Goal: Information Seeking & Learning: Find specific page/section

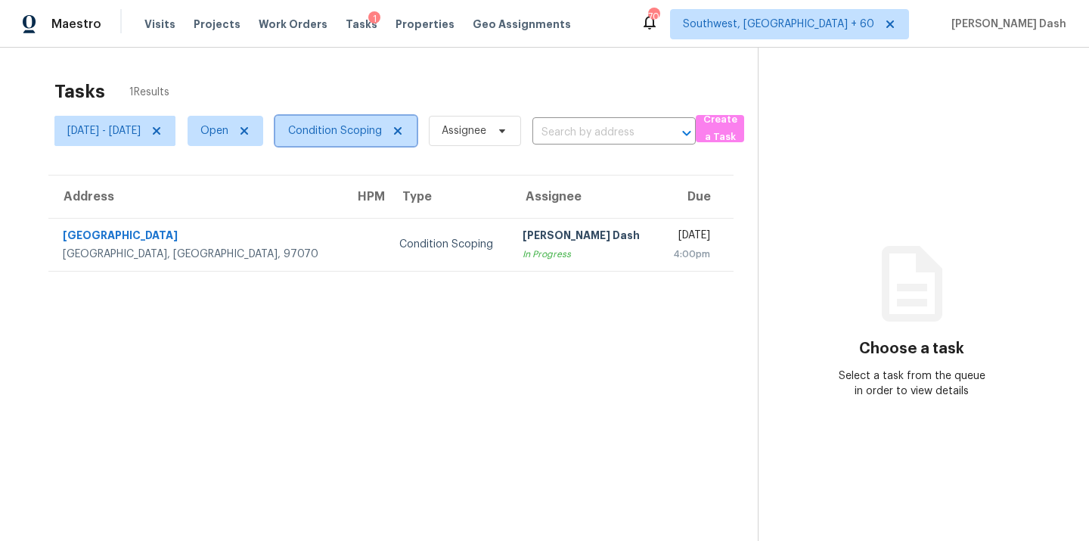
click at [340, 124] on span "Condition Scoping" at bounding box center [335, 130] width 94 height 15
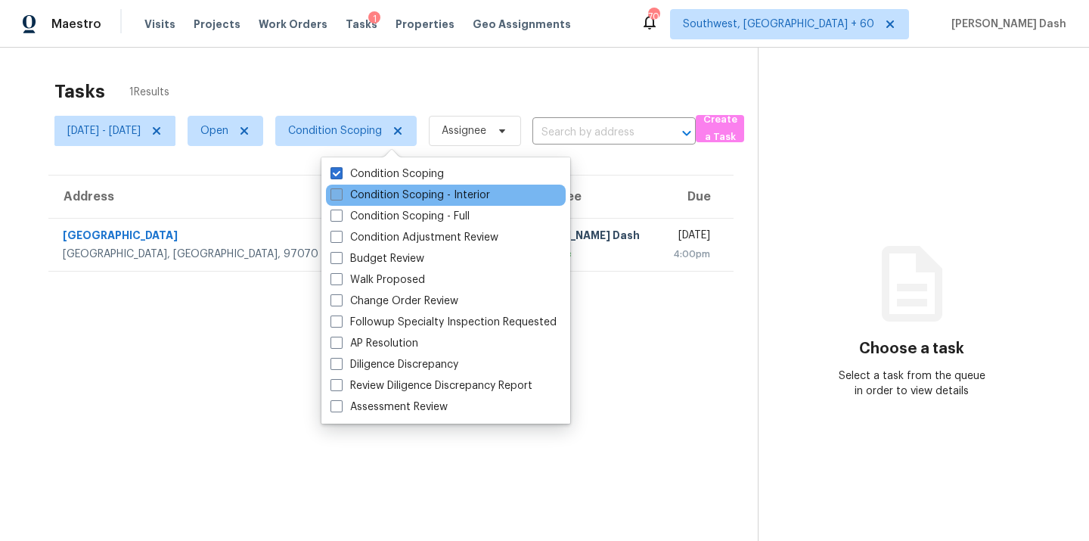
click at [386, 192] on label "Condition Scoping - Interior" at bounding box center [410, 194] width 160 height 15
click at [340, 192] on input "Condition Scoping - Interior" at bounding box center [335, 192] width 10 height 10
checkbox input "true"
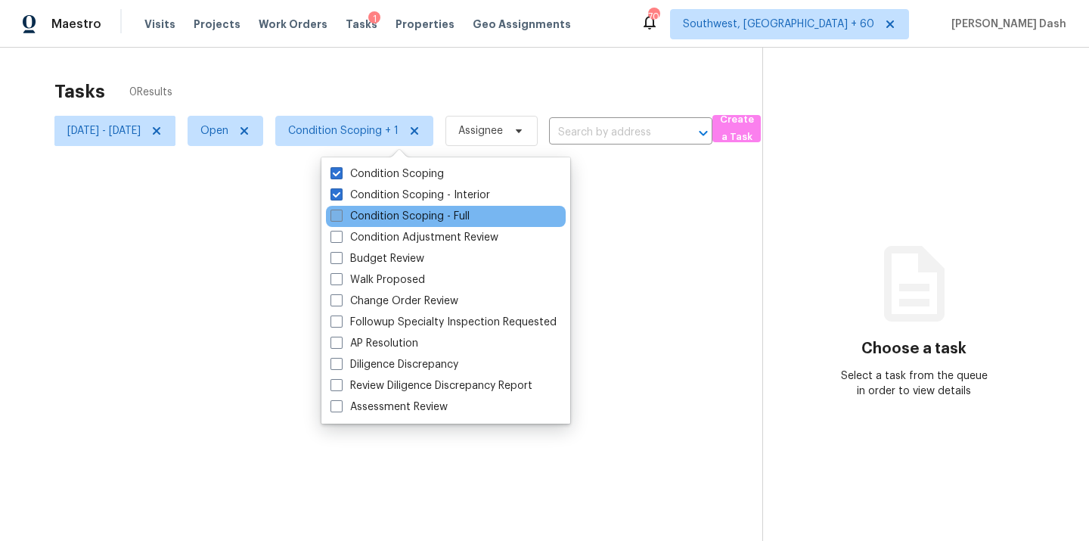
click at [386, 209] on label "Condition Scoping - Full" at bounding box center [399, 216] width 139 height 15
click at [340, 209] on input "Condition Scoping - Full" at bounding box center [335, 214] width 10 height 10
checkbox input "true"
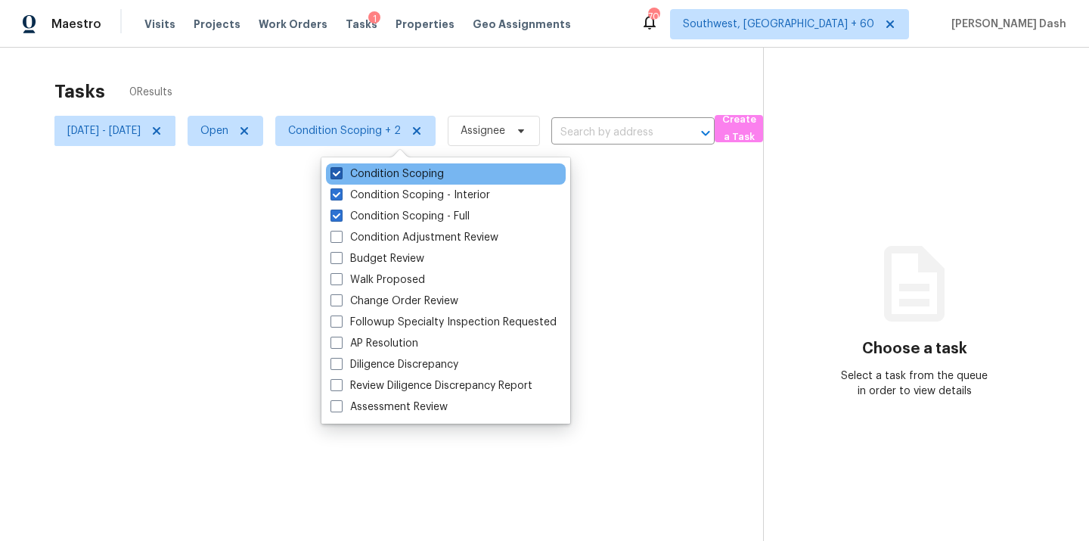
click at [394, 166] on label "Condition Scoping" at bounding box center [386, 173] width 113 height 15
click at [340, 166] on input "Condition Scoping" at bounding box center [335, 171] width 10 height 10
checkbox input "false"
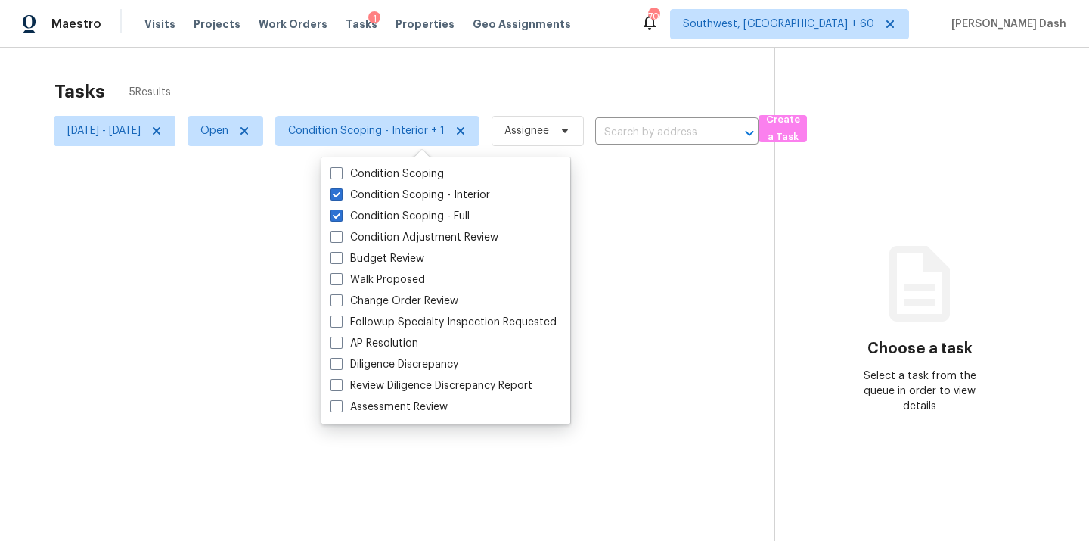
click at [404, 66] on div "Tasks 5 Results Thu, Sep 25 - Fri, Sep 26 Open Condition Scoping - Interior + 1…" at bounding box center [544, 318] width 1089 height 541
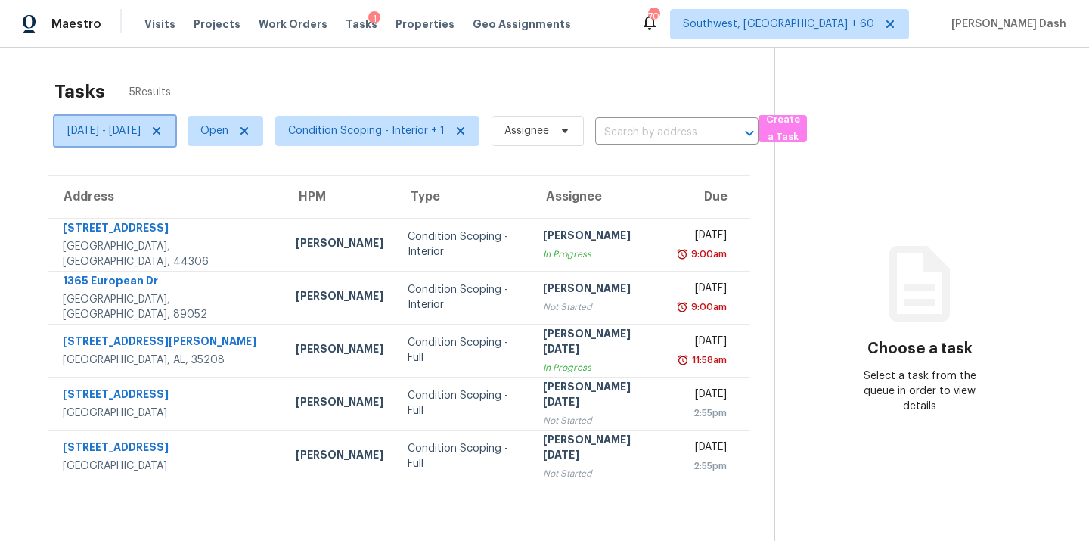
click at [175, 126] on span "Thu, Sep 25 - Fri, Sep 26" at bounding box center [114, 131] width 121 height 30
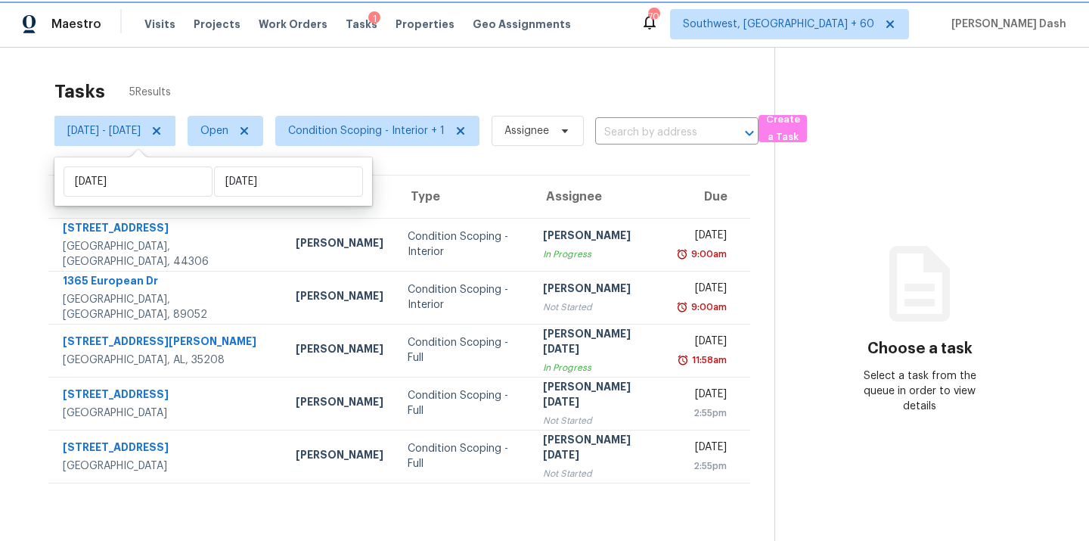
click at [163, 126] on icon at bounding box center [156, 131] width 12 height 12
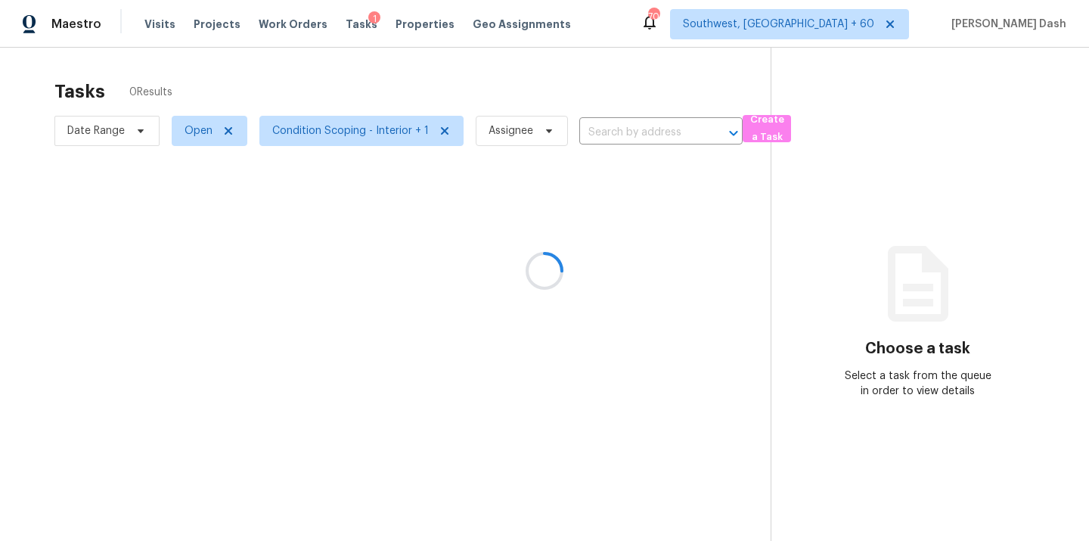
click at [265, 55] on div at bounding box center [544, 270] width 1089 height 541
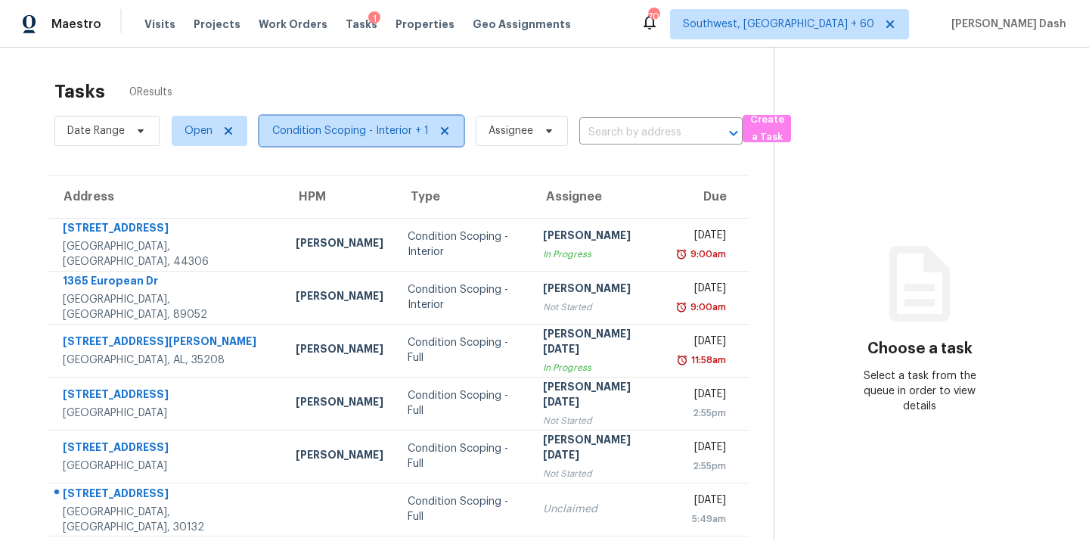
click at [370, 132] on span "Condition Scoping - Interior + 1" at bounding box center [350, 130] width 157 height 15
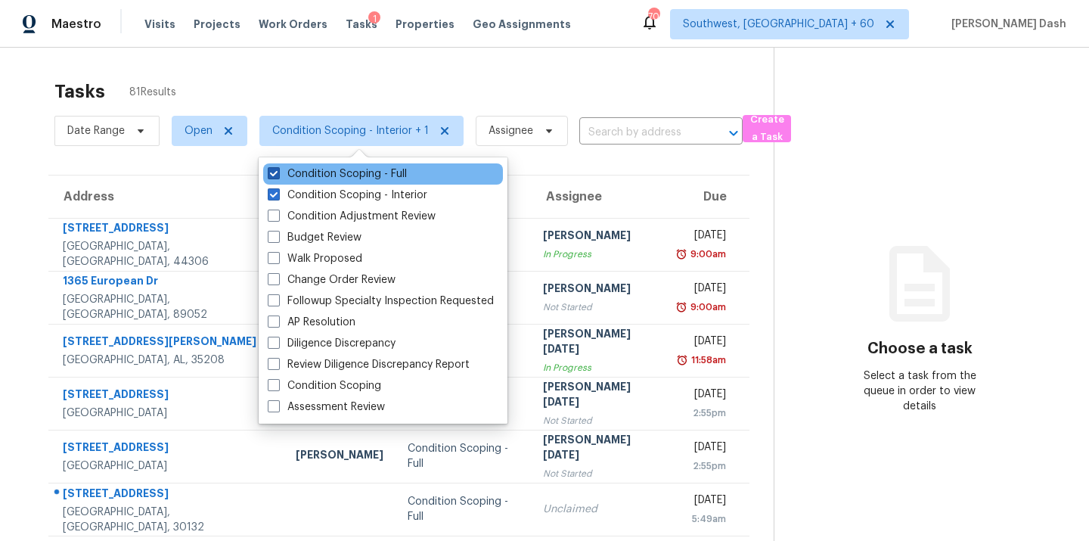
click at [374, 170] on label "Condition Scoping - Full" at bounding box center [337, 173] width 139 height 15
click at [277, 170] on input "Condition Scoping - Full" at bounding box center [273, 171] width 10 height 10
checkbox input "false"
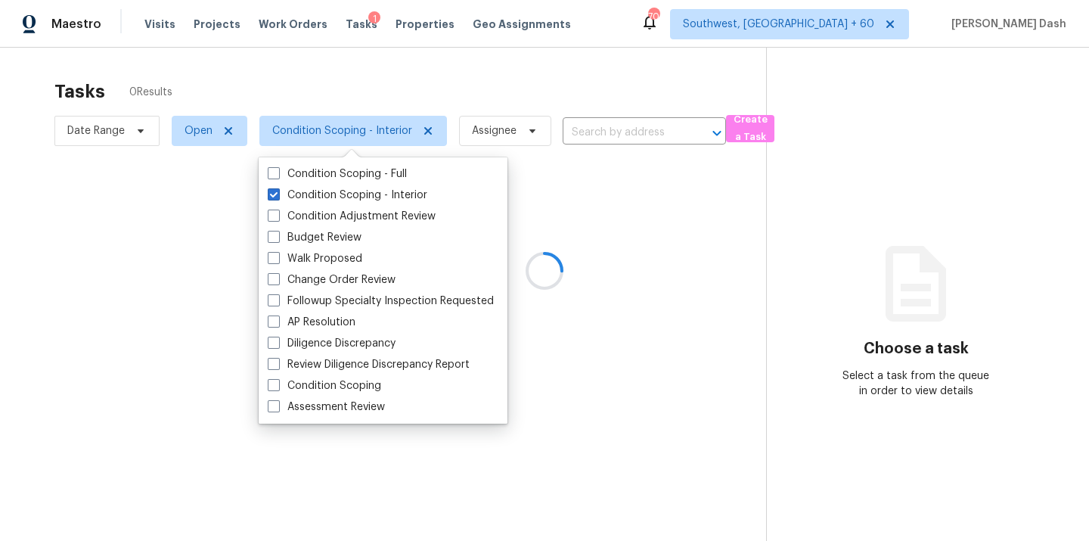
click at [403, 92] on div at bounding box center [544, 270] width 1089 height 541
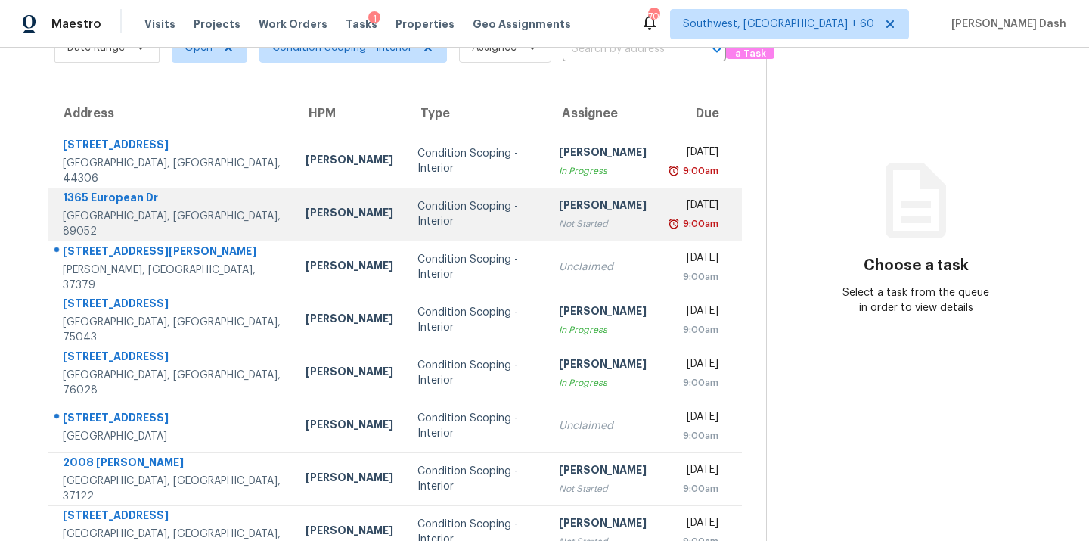
scroll to position [246, 0]
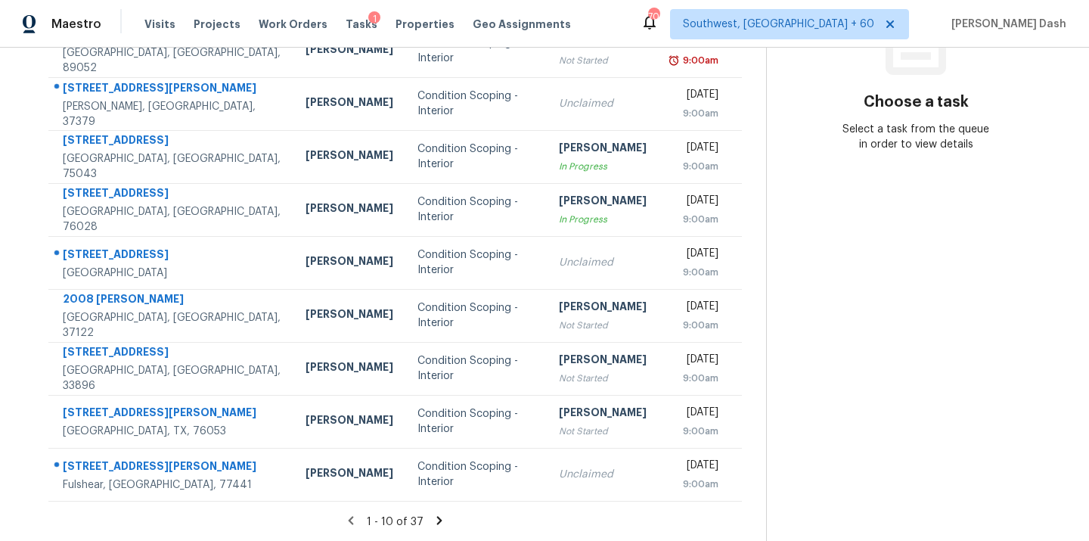
click at [432, 516] on icon at bounding box center [439, 520] width 14 height 14
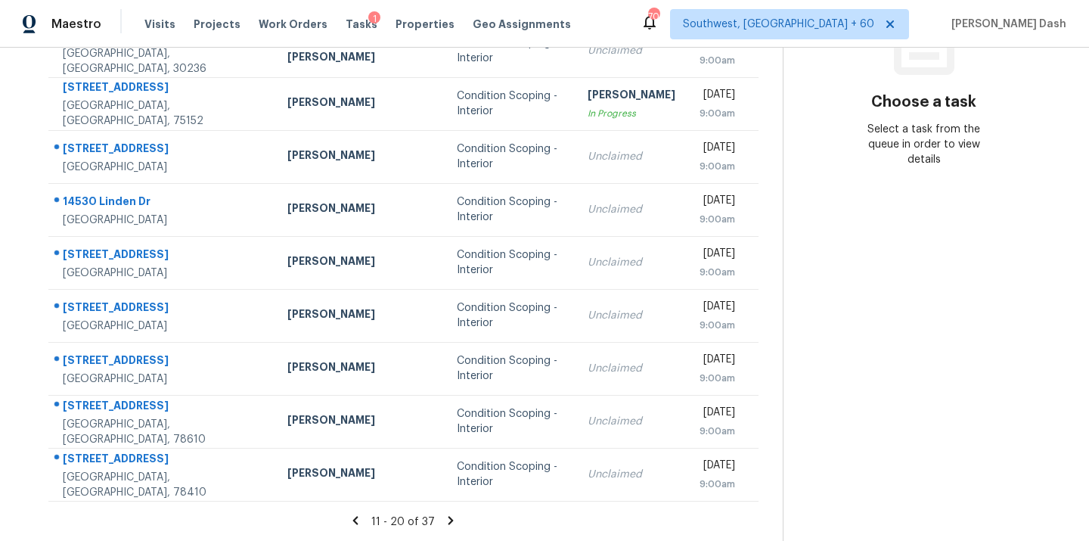
click at [433, 516] on section "Tasks 37 Results Date Range Open Condition Scoping - Interior Assignee ​ Create…" at bounding box center [403, 183] width 758 height 716
click at [444, 527] on icon at bounding box center [451, 520] width 14 height 14
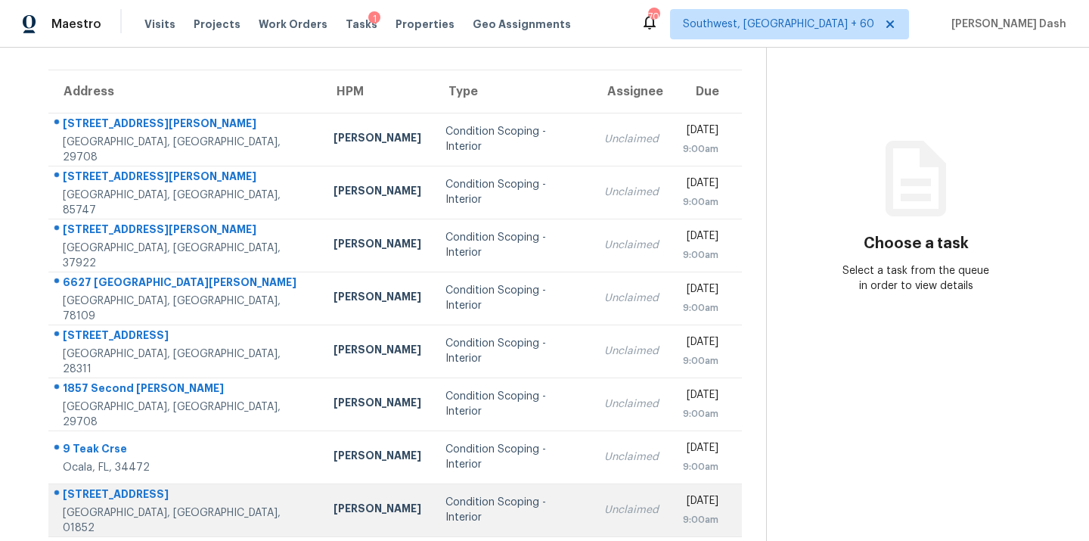
scroll to position [0, 0]
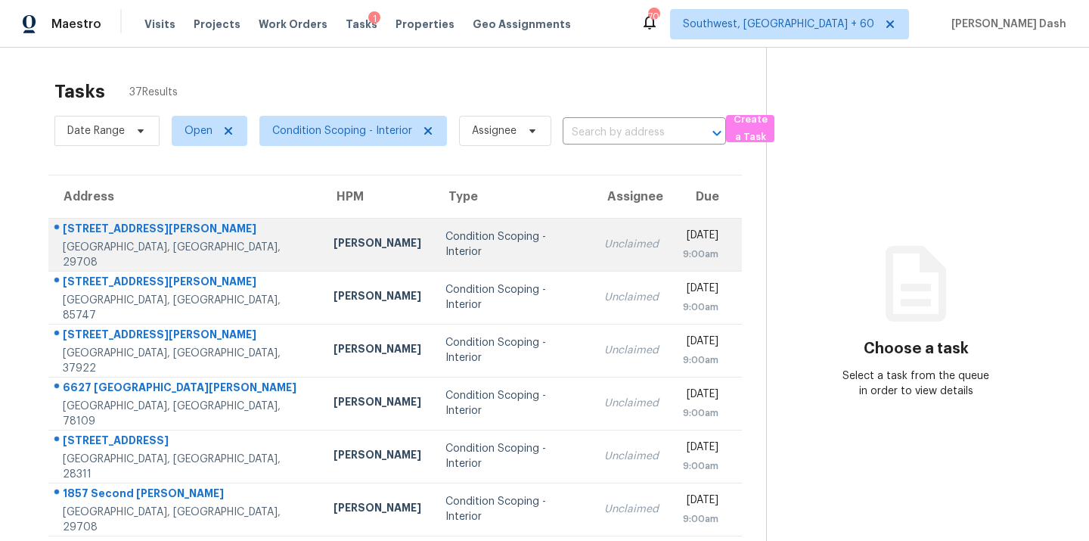
click at [445, 246] on div "Condition Scoping - Interior" at bounding box center [512, 244] width 135 height 30
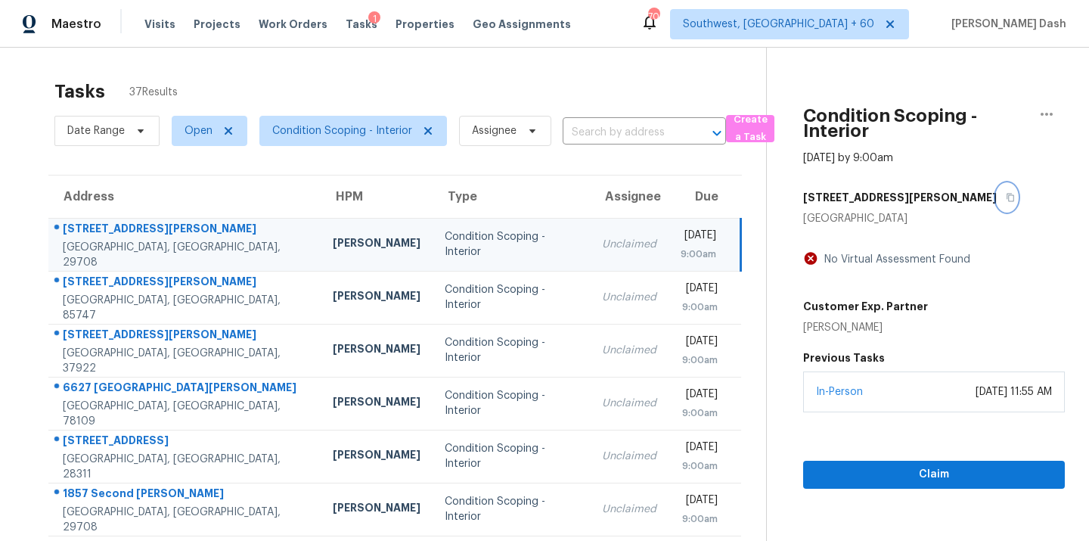
click at [1006, 197] on icon "button" at bounding box center [1010, 197] width 9 height 9
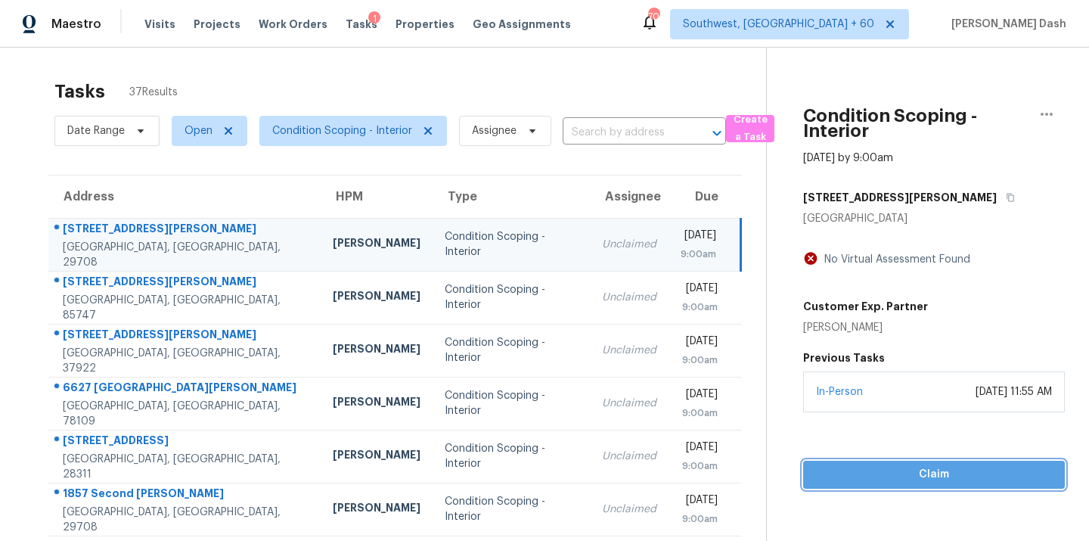
click at [884, 466] on span "Claim" at bounding box center [933, 474] width 237 height 19
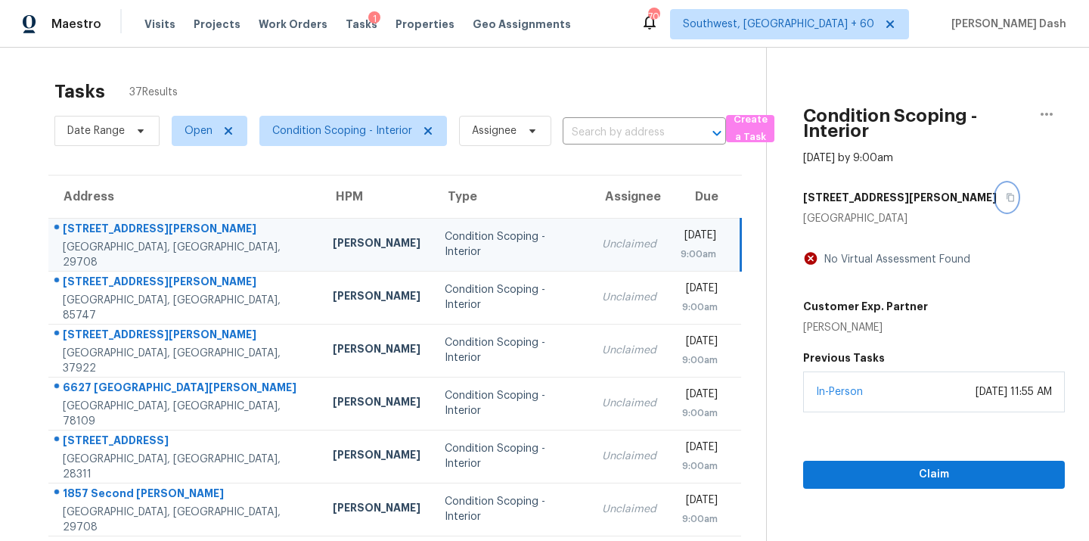
click at [1006, 200] on icon "button" at bounding box center [1010, 197] width 9 height 9
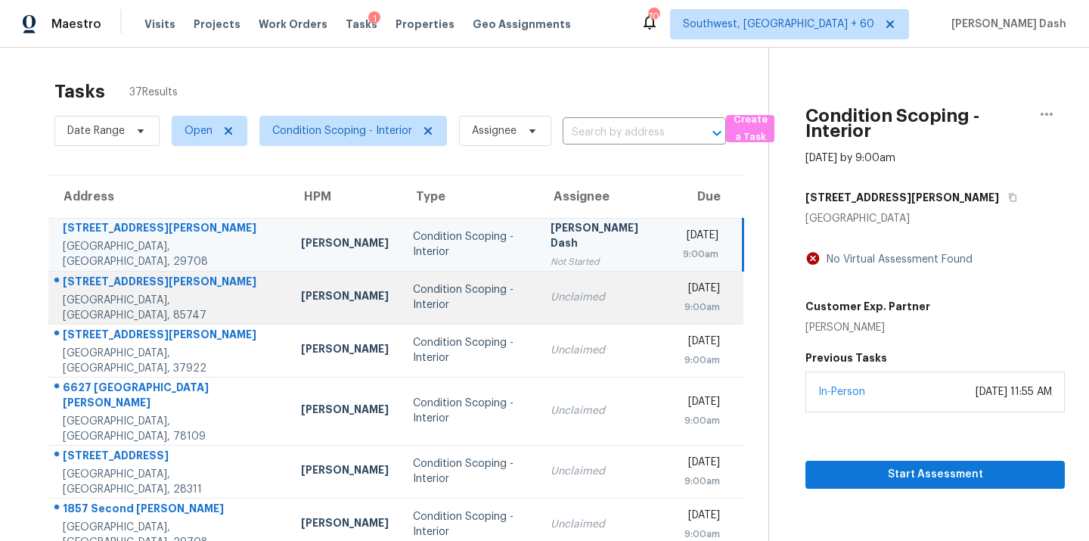
click at [413, 301] on div "Condition Scoping - Interior" at bounding box center [469, 297] width 113 height 30
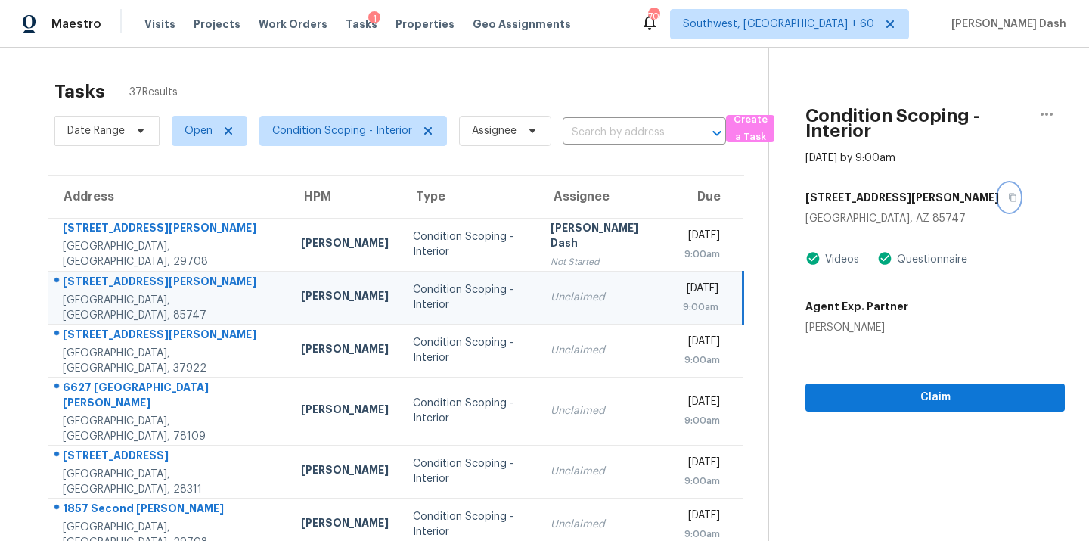
click at [1009, 194] on icon "button" at bounding box center [1013, 198] width 8 height 8
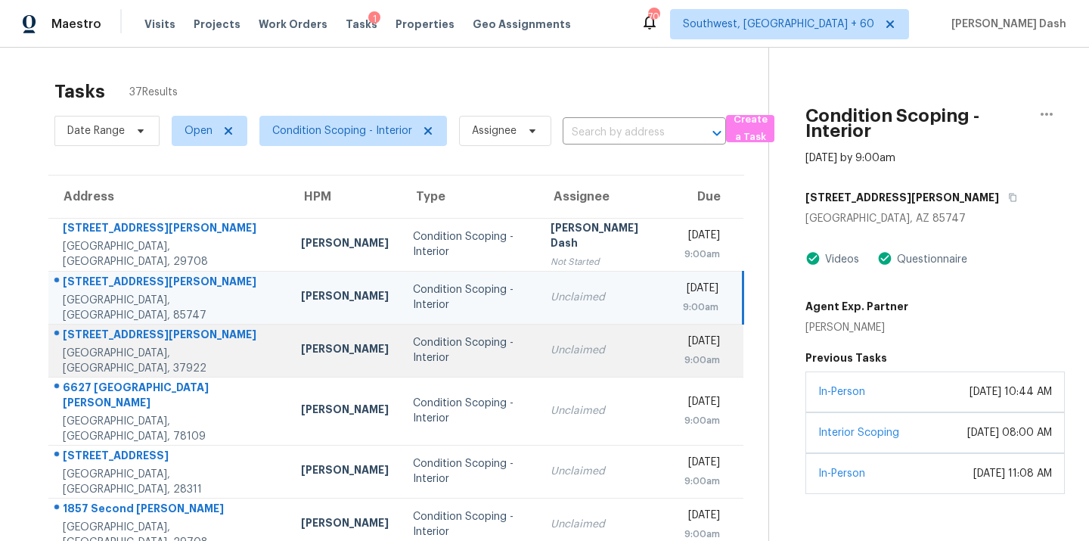
click at [463, 346] on div "Condition Scoping - Interior" at bounding box center [469, 350] width 113 height 30
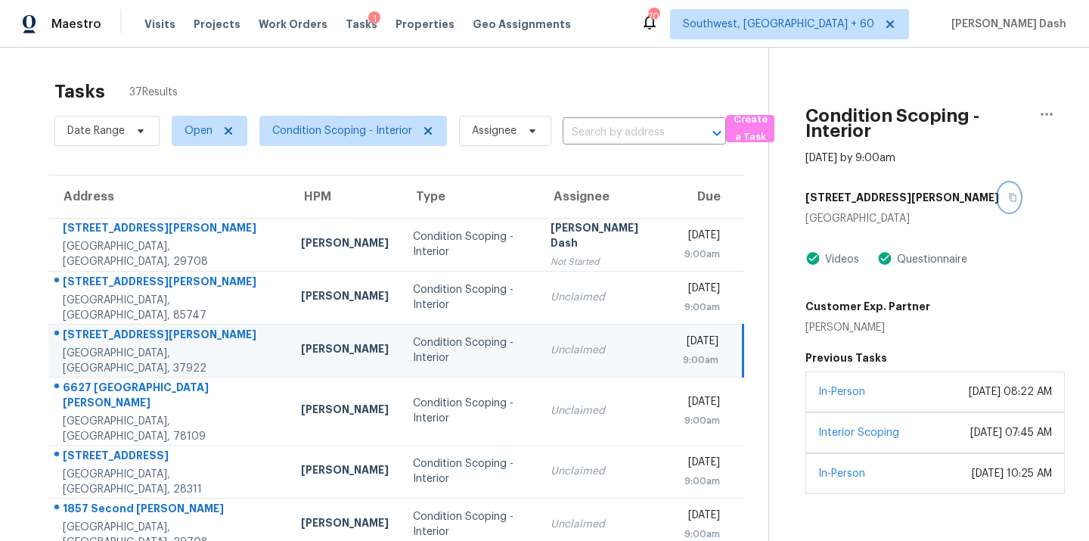
click at [1009, 199] on icon "button" at bounding box center [1013, 198] width 8 height 8
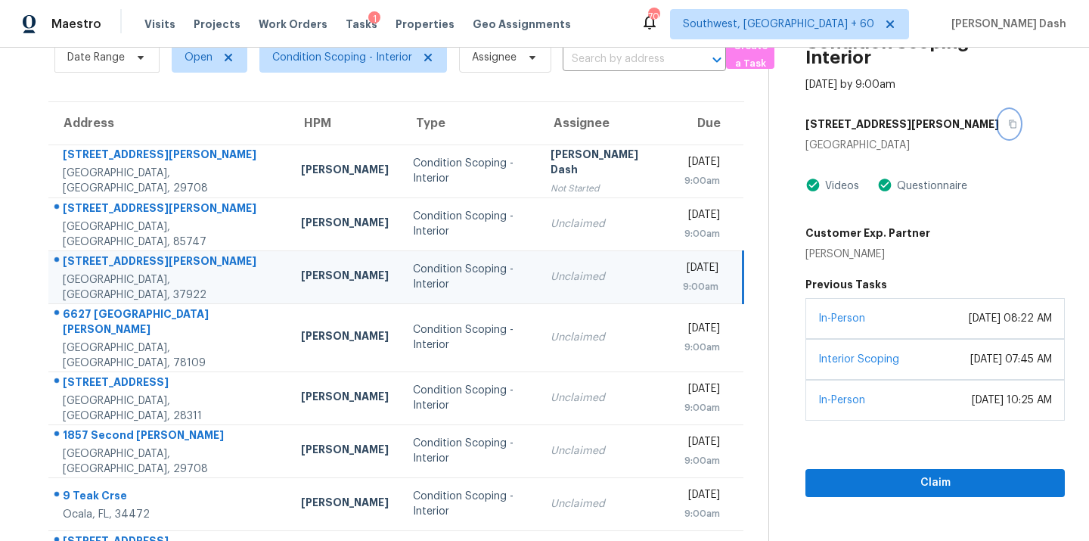
scroll to position [139, 0]
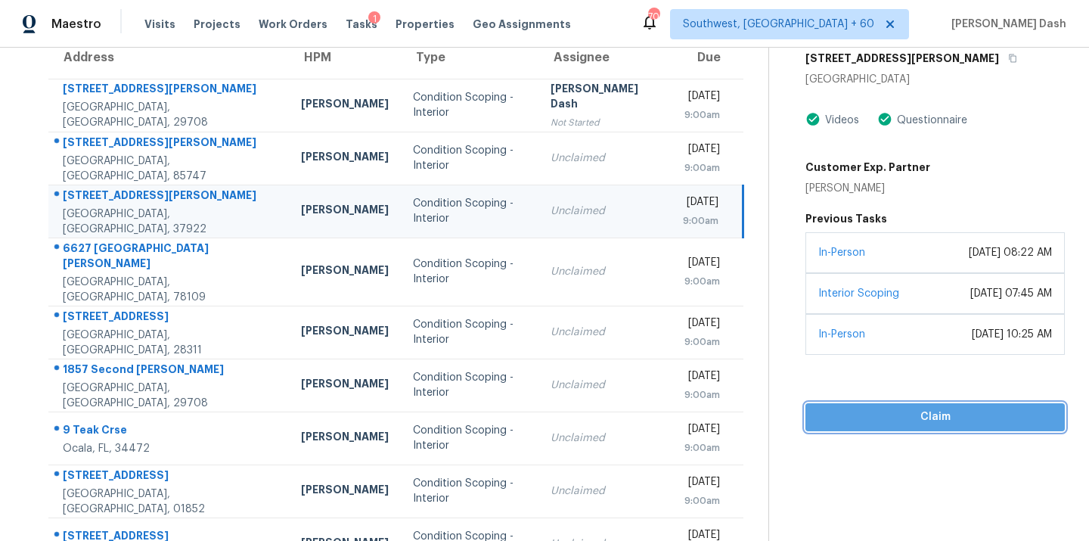
click at [895, 431] on button "Claim" at bounding box center [934, 417] width 259 height 28
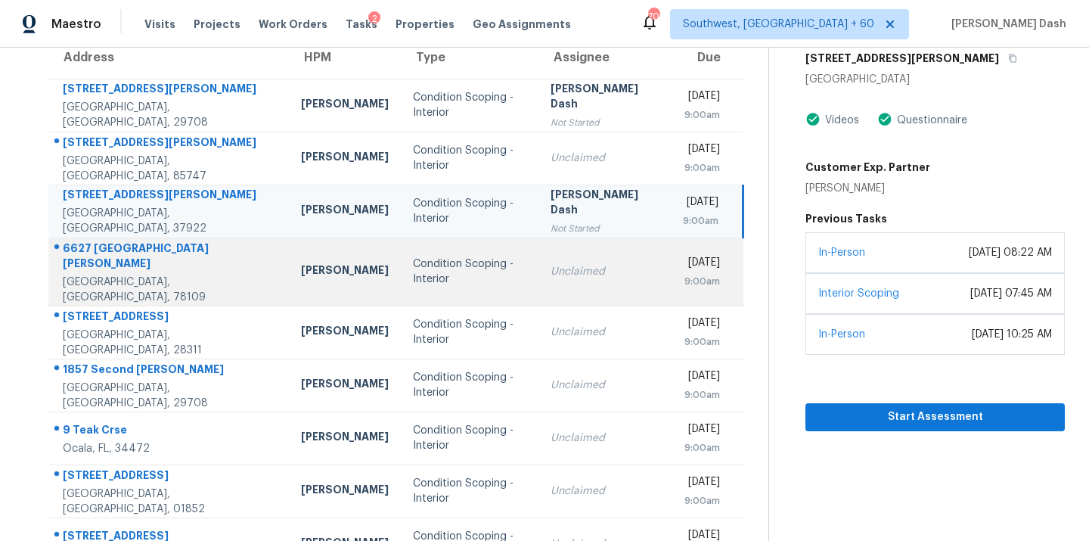
click at [325, 276] on td "[PERSON_NAME]" at bounding box center [345, 271] width 112 height 68
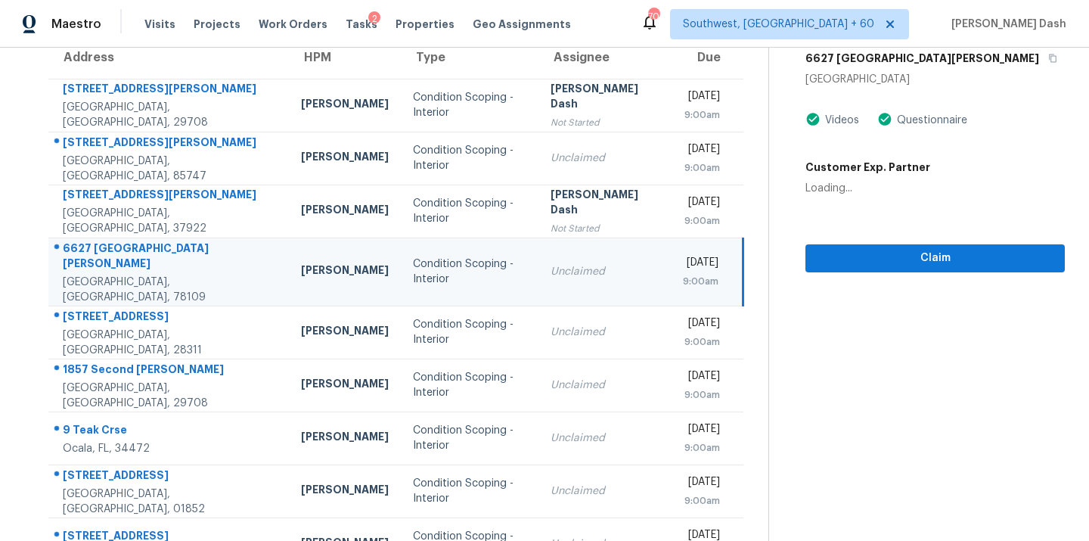
scroll to position [0, 0]
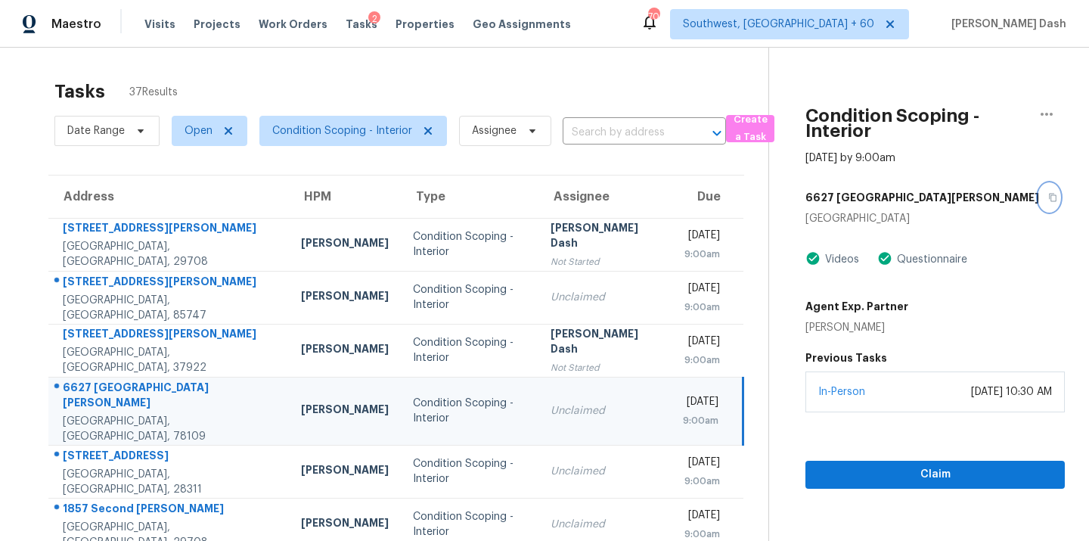
click at [1048, 199] on icon "button" at bounding box center [1052, 197] width 9 height 9
click at [888, 475] on span "Claim" at bounding box center [934, 474] width 235 height 19
click at [1039, 200] on button "button" at bounding box center [1049, 197] width 20 height 27
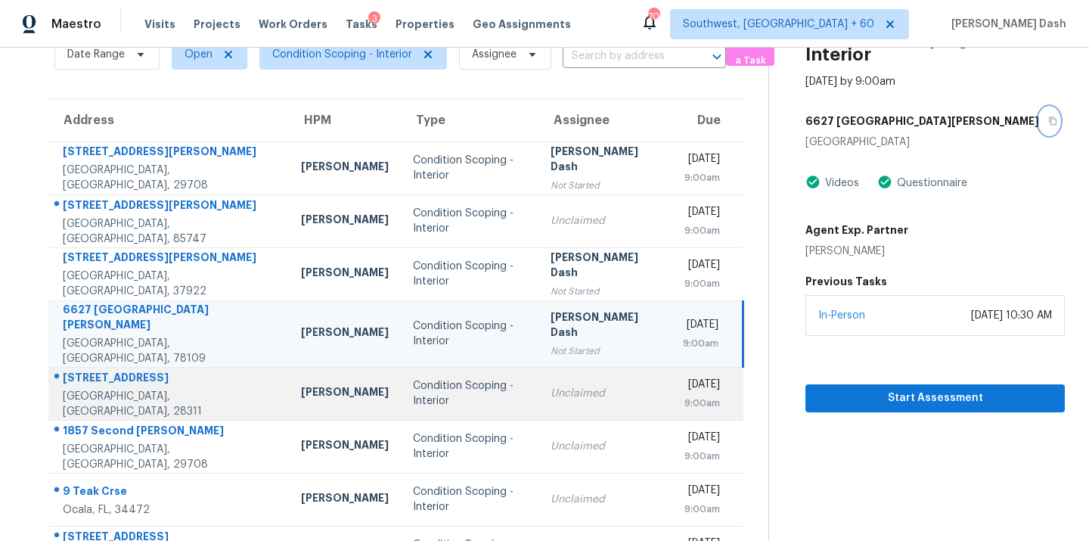
scroll to position [163, 0]
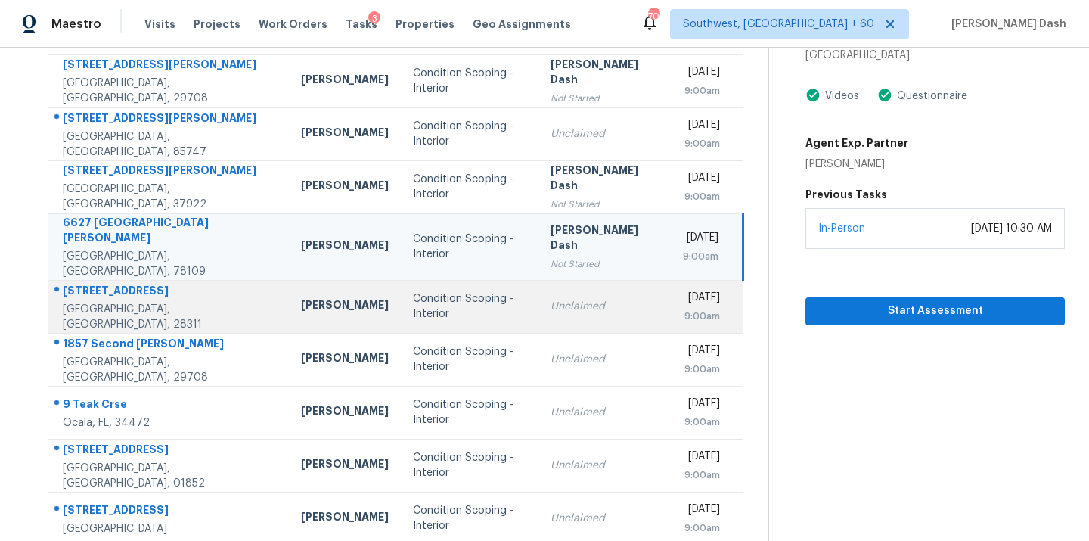
click at [413, 291] on div "Condition Scoping - Interior" at bounding box center [469, 306] width 113 height 30
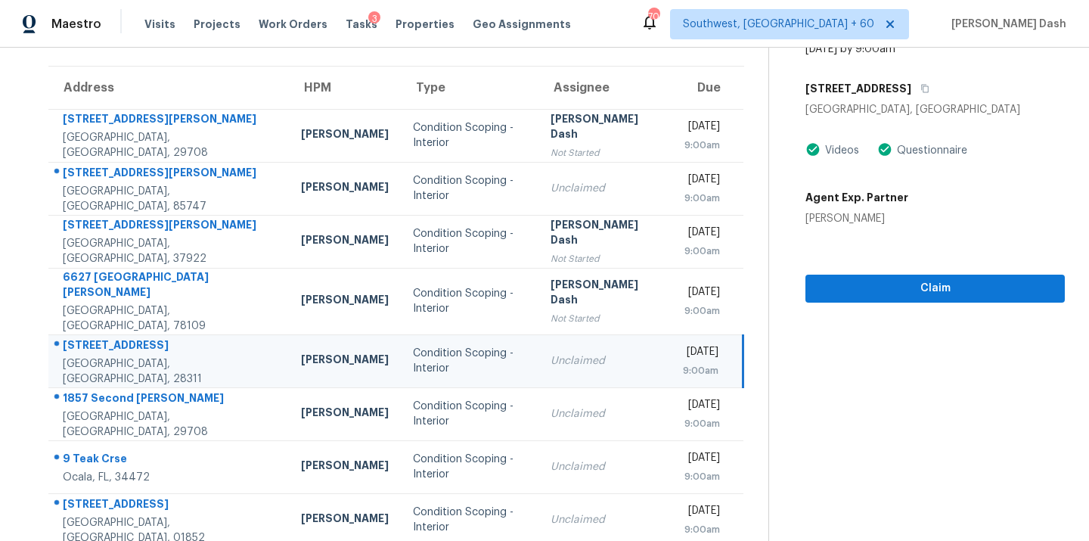
scroll to position [12, 0]
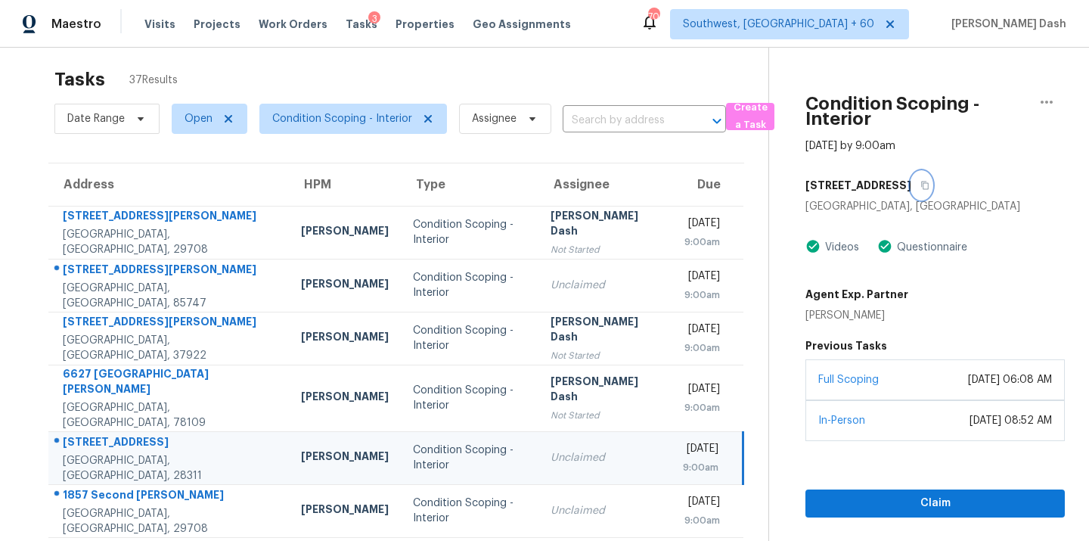
click at [920, 183] on icon "button" at bounding box center [924, 185] width 9 height 9
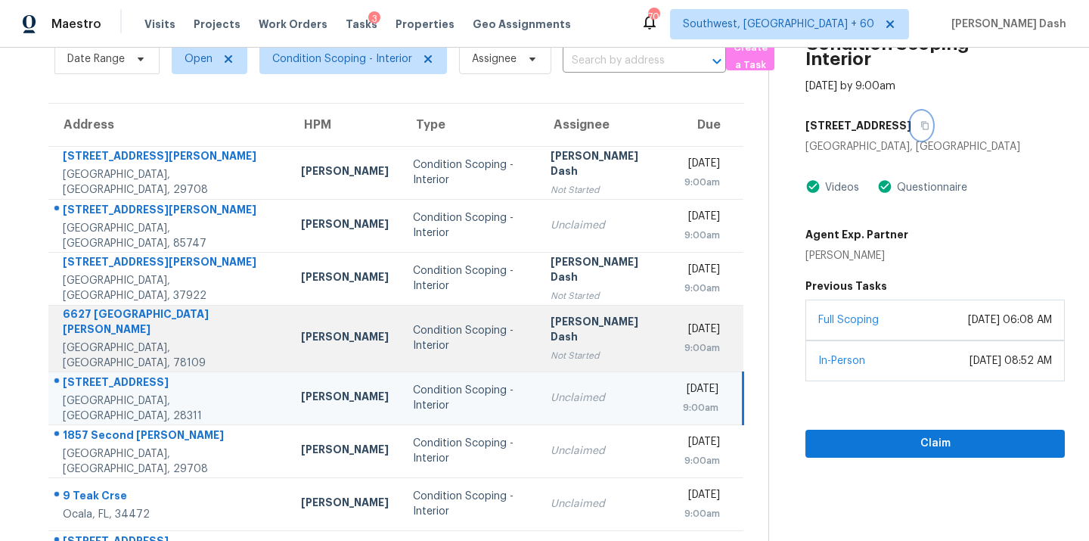
scroll to position [178, 0]
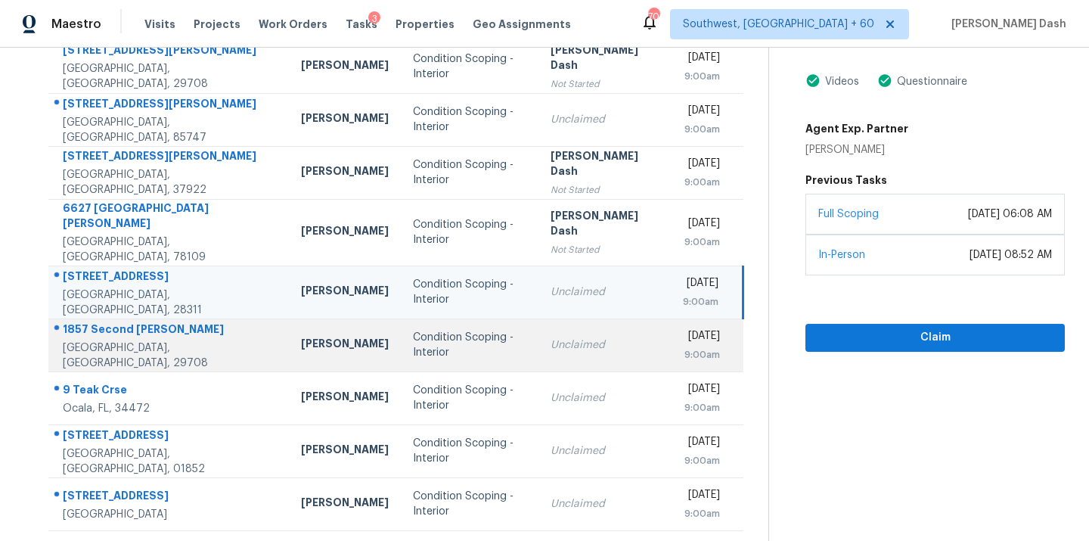
click at [550, 337] on div "Unclaimed" at bounding box center [604, 344] width 109 height 15
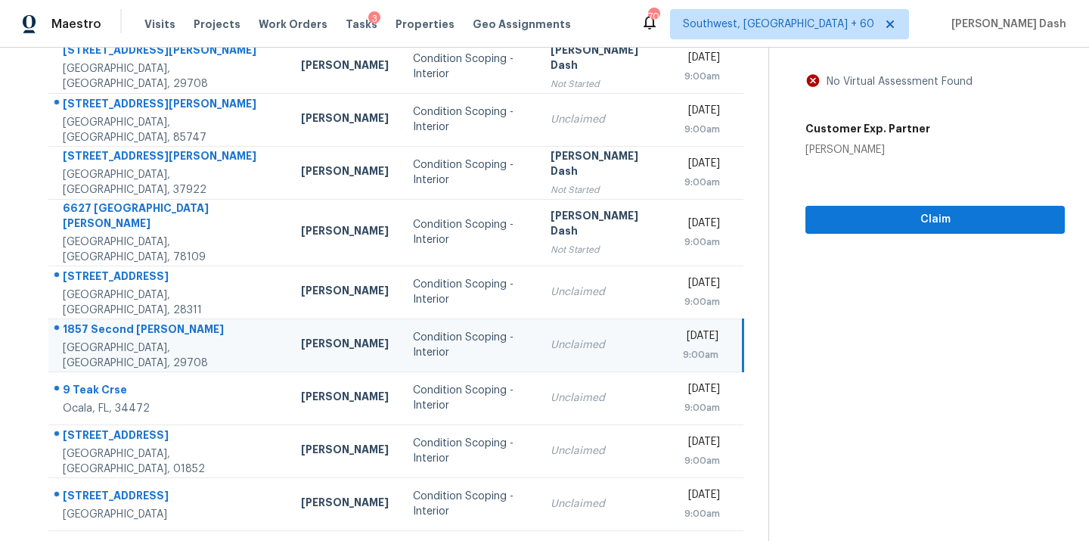
scroll to position [0, 0]
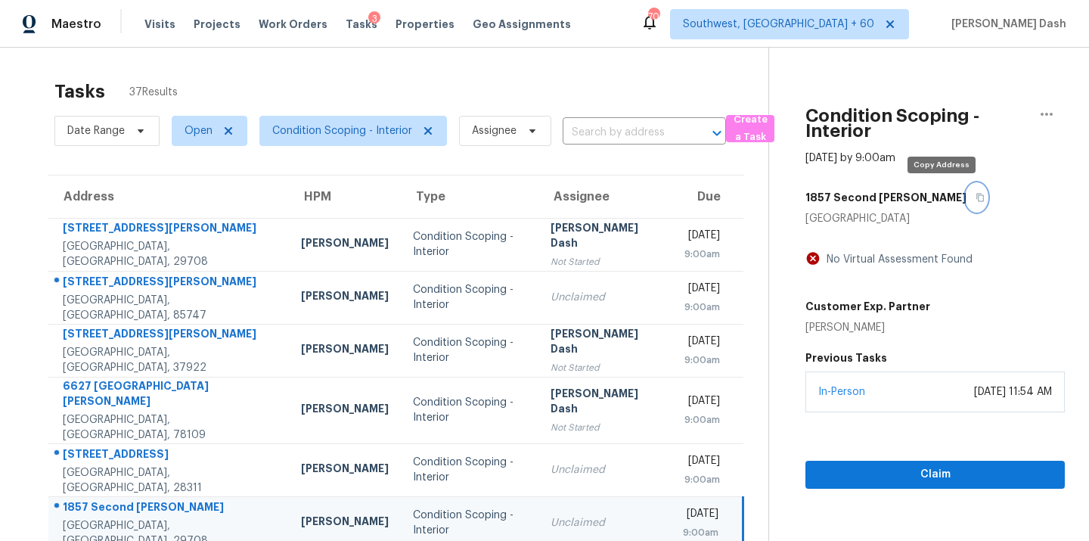
click at [966, 187] on button "button" at bounding box center [976, 197] width 20 height 27
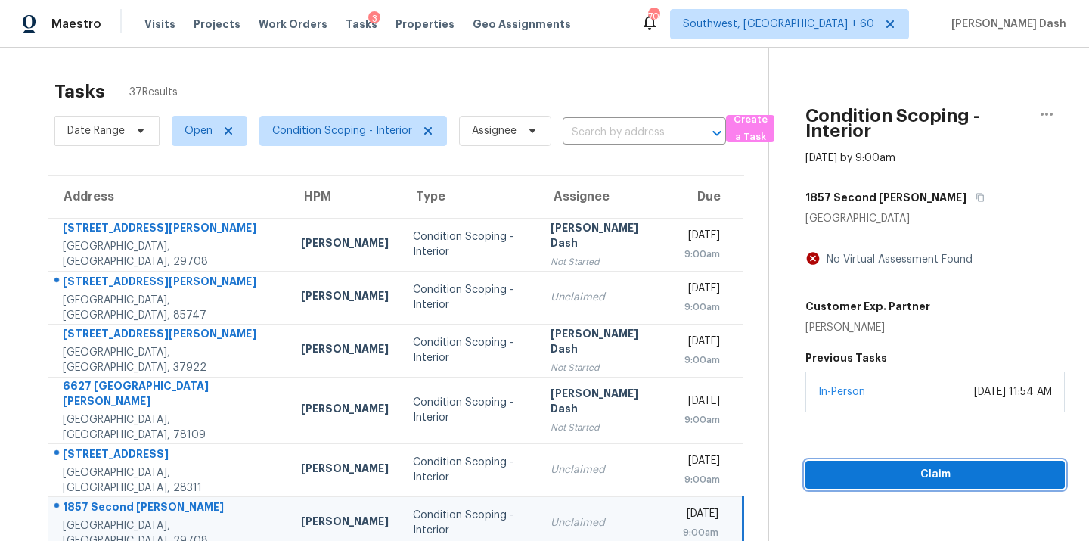
click at [875, 475] on span "Claim" at bounding box center [934, 474] width 235 height 19
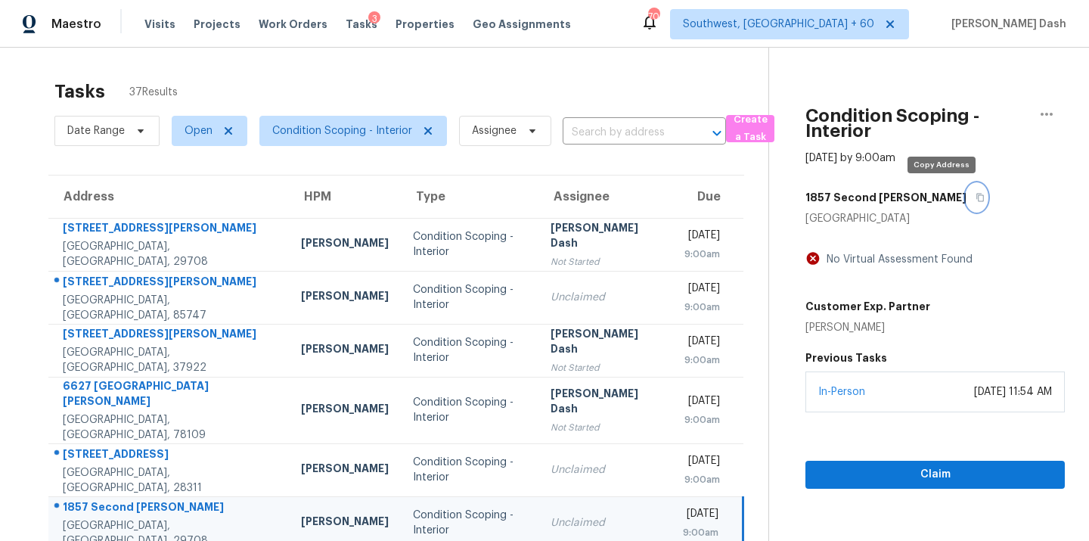
click at [977, 199] on icon "button" at bounding box center [981, 198] width 8 height 8
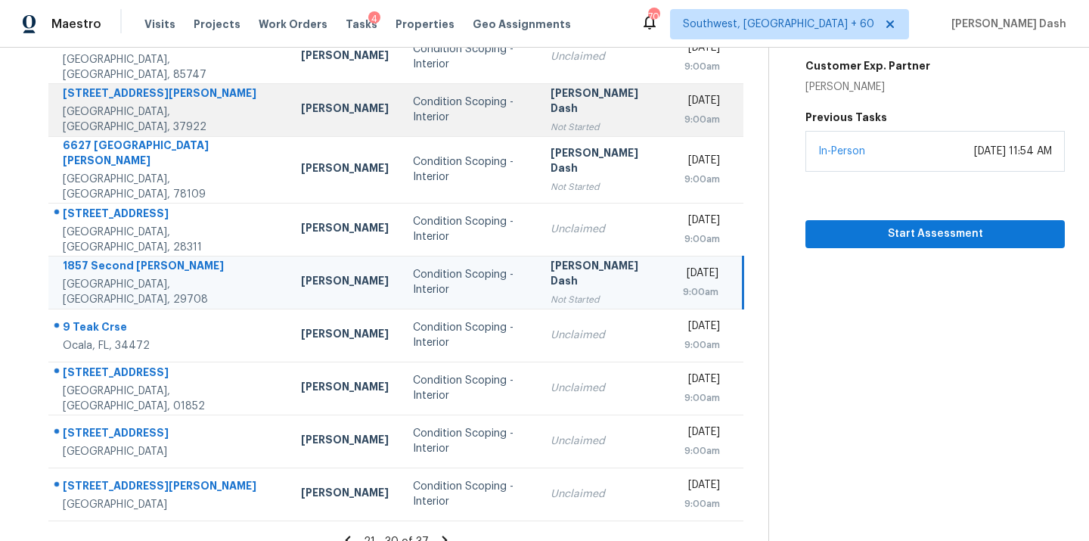
scroll to position [246, 0]
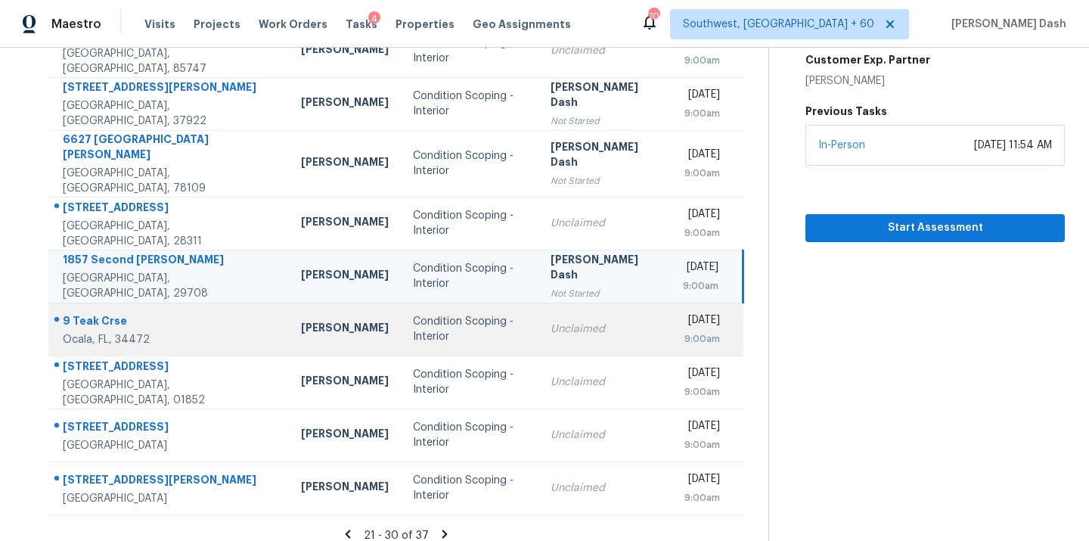
click at [413, 314] on div "Condition Scoping - Interior" at bounding box center [469, 329] width 113 height 30
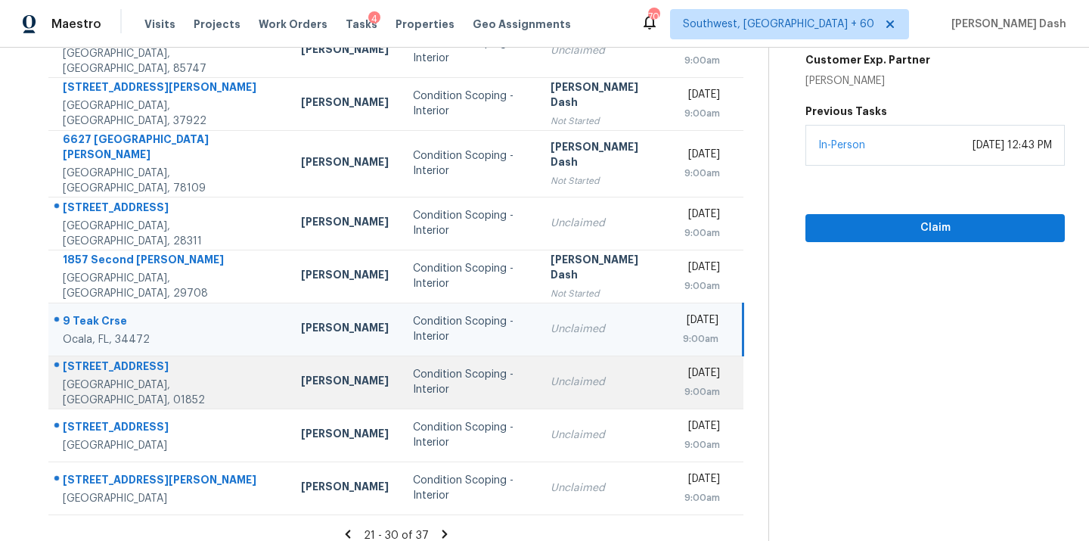
click at [413, 380] on div "Condition Scoping - Interior" at bounding box center [469, 382] width 113 height 30
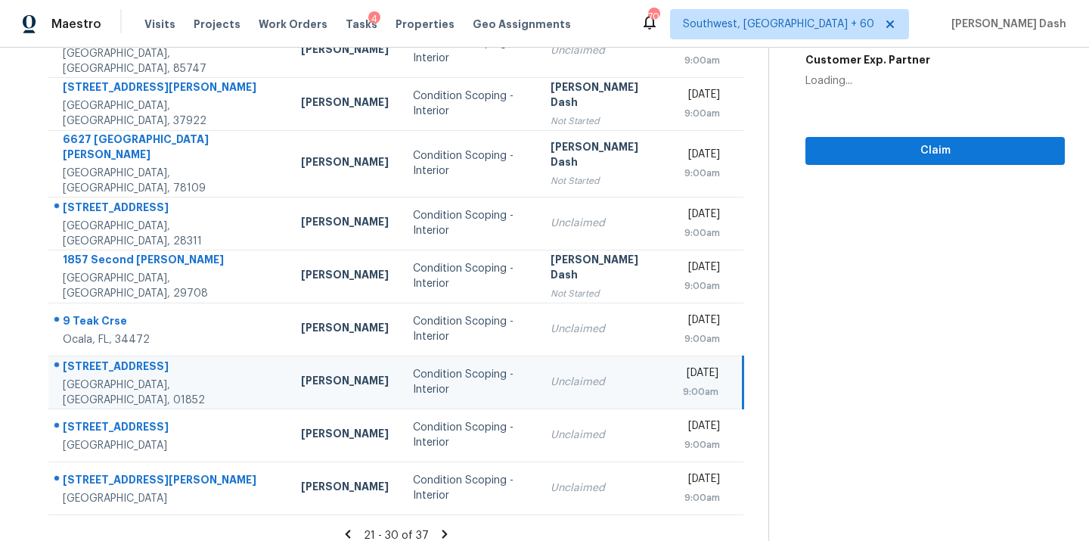
scroll to position [18, 0]
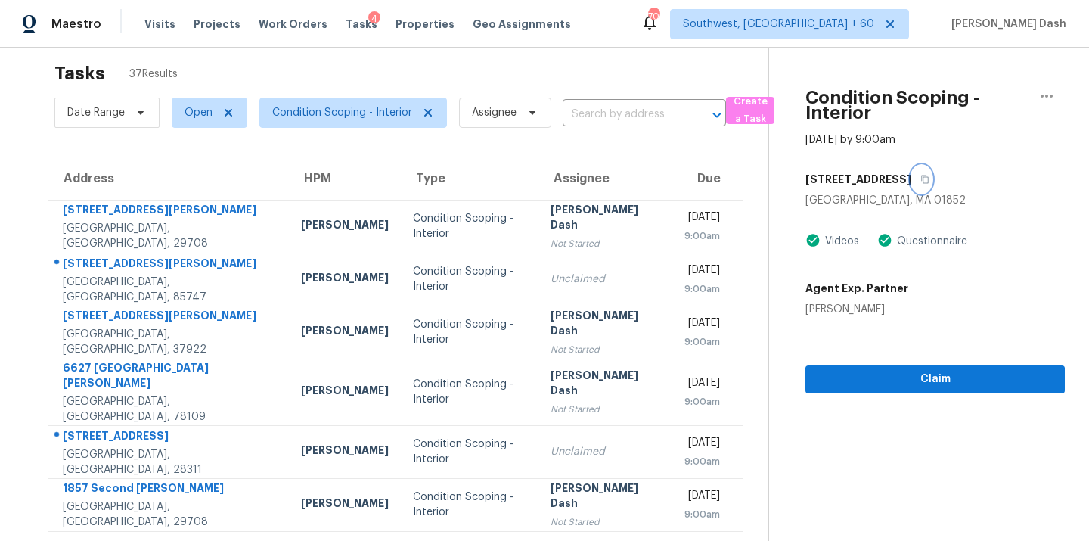
click at [911, 171] on button "button" at bounding box center [921, 179] width 20 height 27
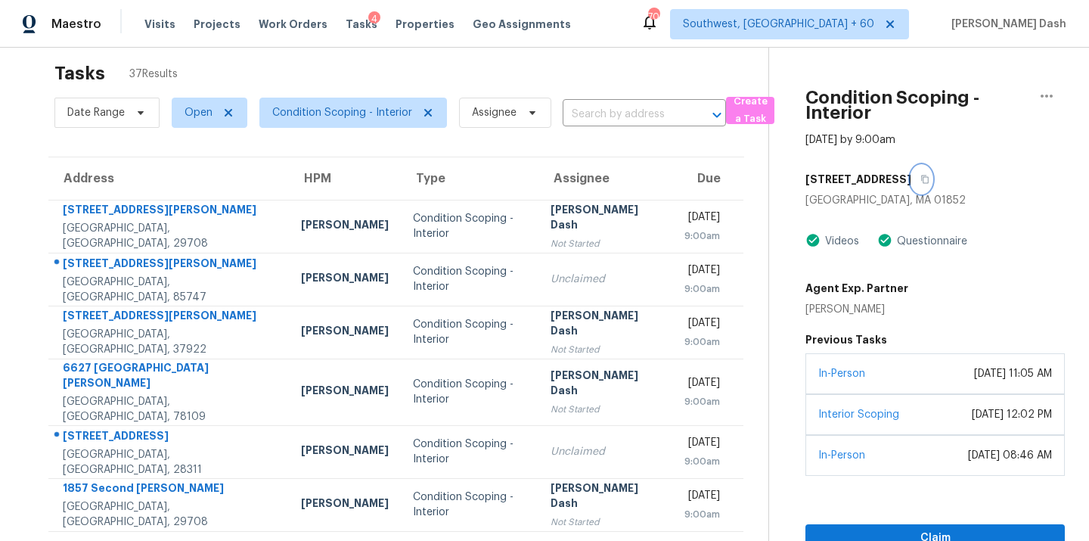
scroll to position [139, 0]
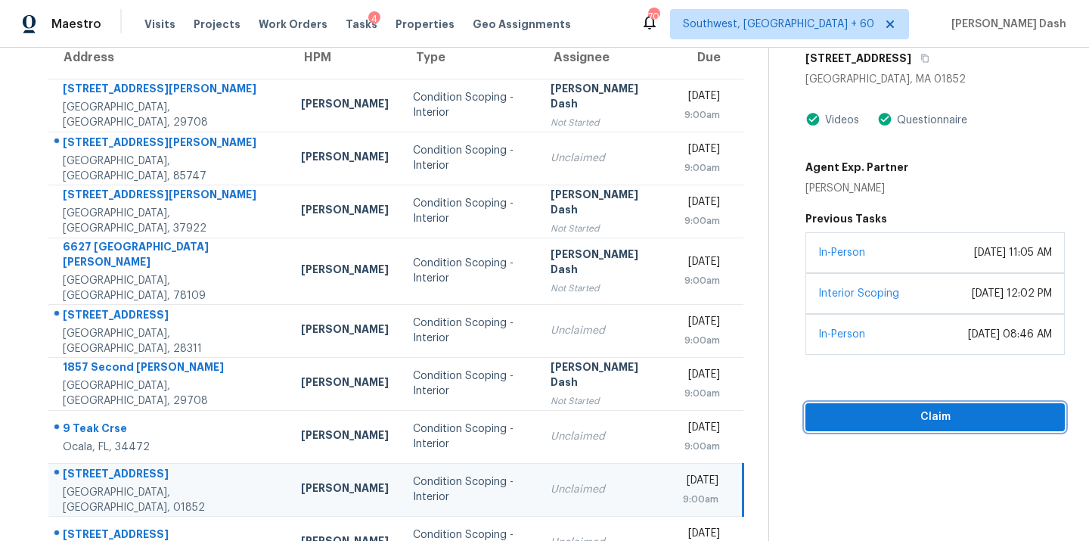
click at [914, 424] on span "Claim" at bounding box center [934, 417] width 235 height 19
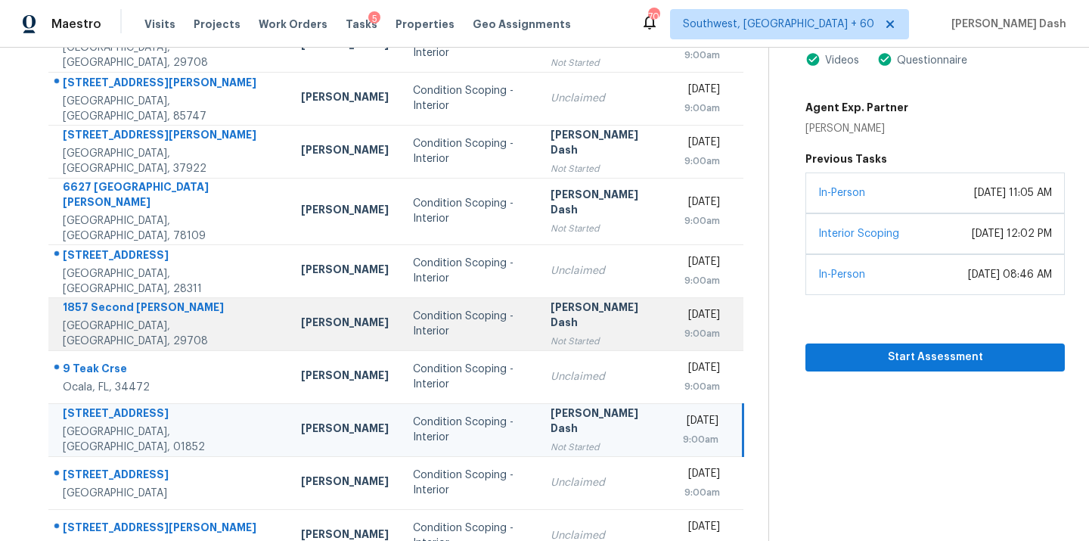
scroll to position [246, 0]
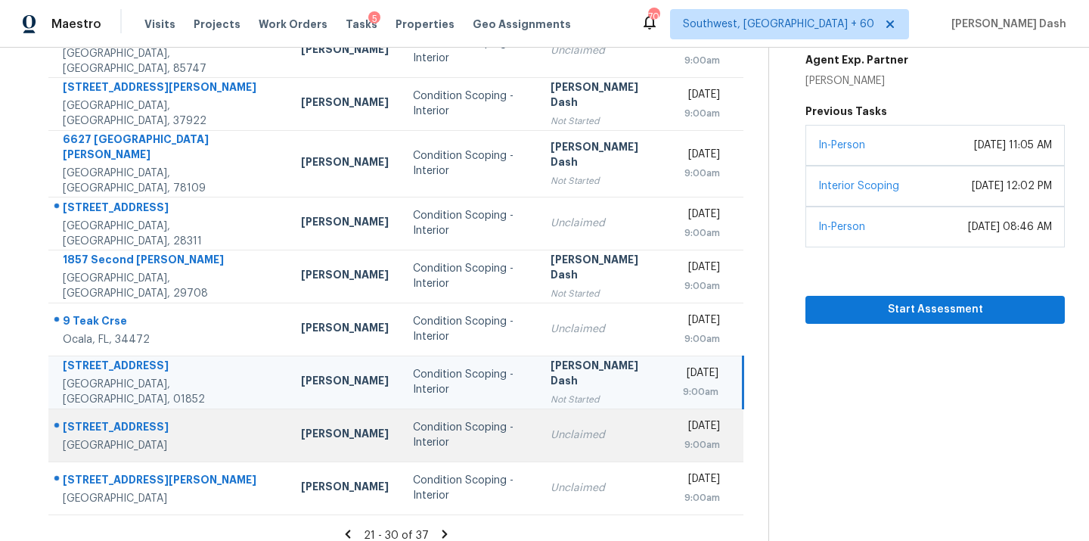
click at [538, 408] on td "Unclaimed" at bounding box center [604, 434] width 133 height 53
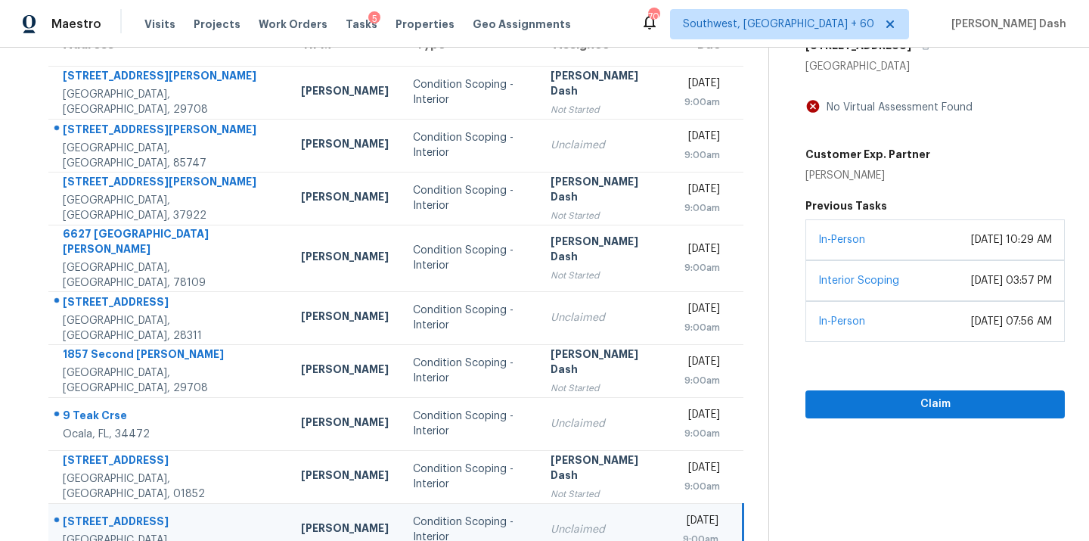
scroll to position [108, 0]
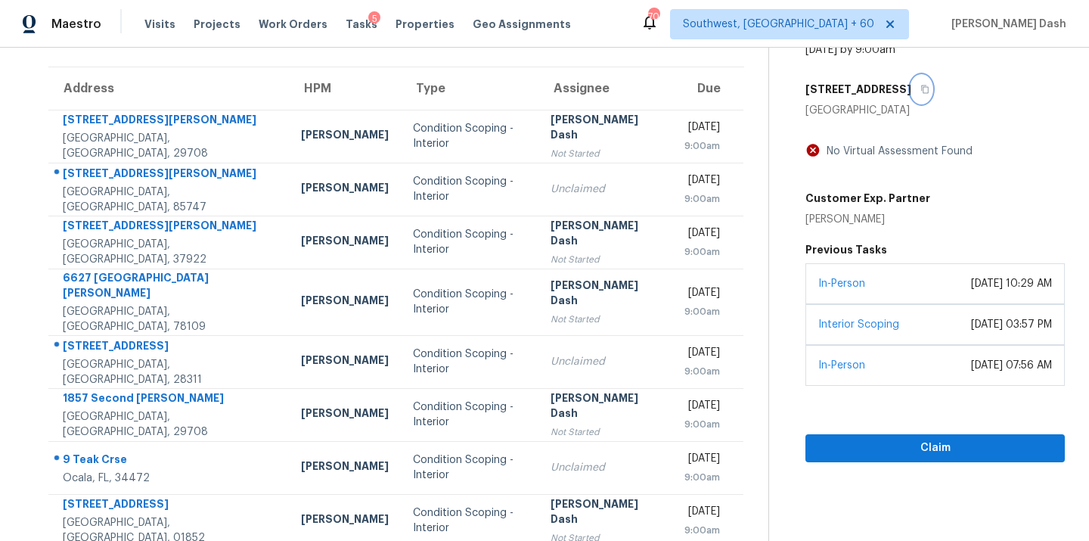
click at [920, 91] on icon "button" at bounding box center [924, 89] width 9 height 9
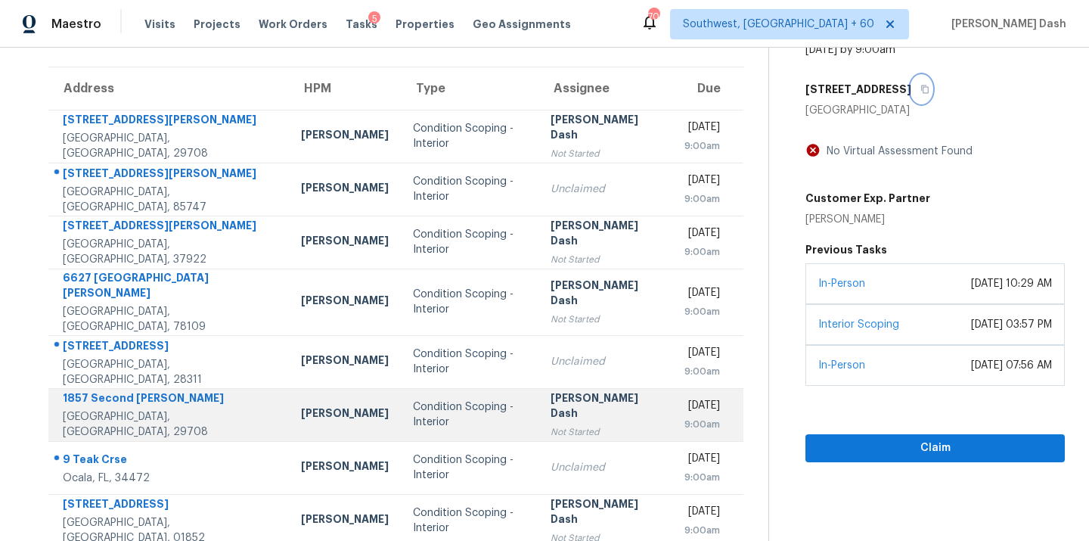
scroll to position [246, 0]
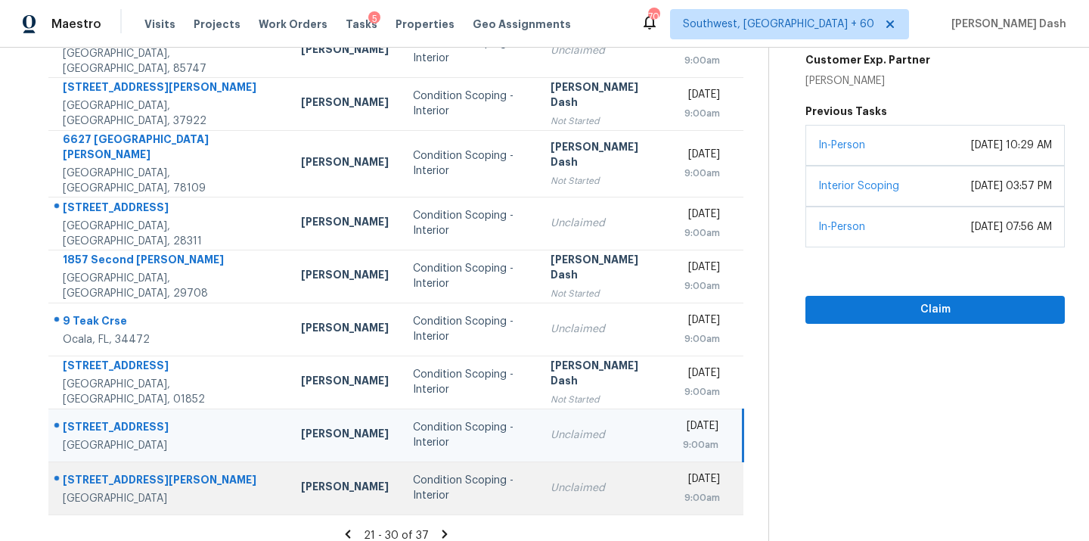
click at [409, 490] on td "Condition Scoping - Interior" at bounding box center [470, 487] width 138 height 53
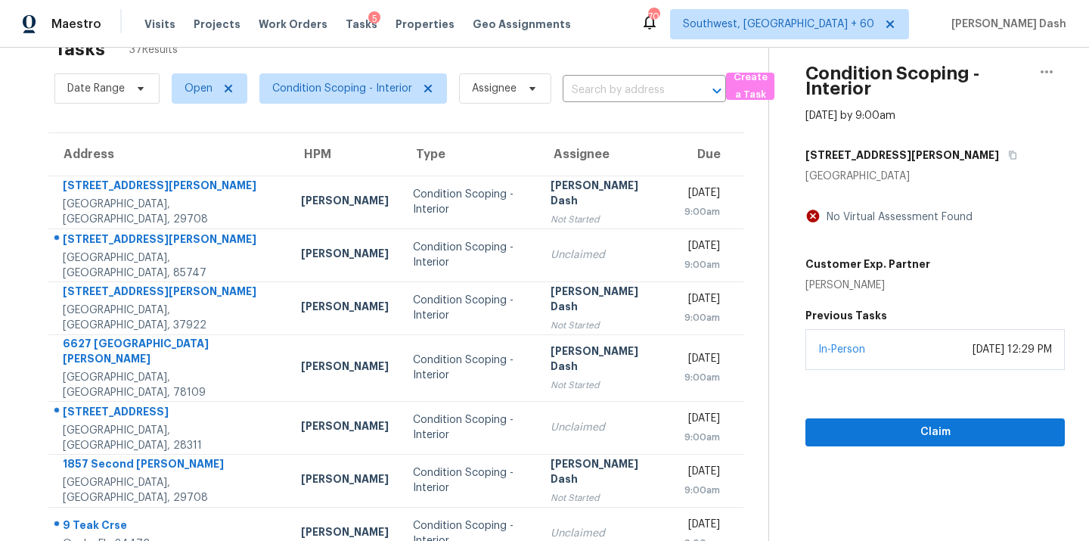
scroll to position [0, 0]
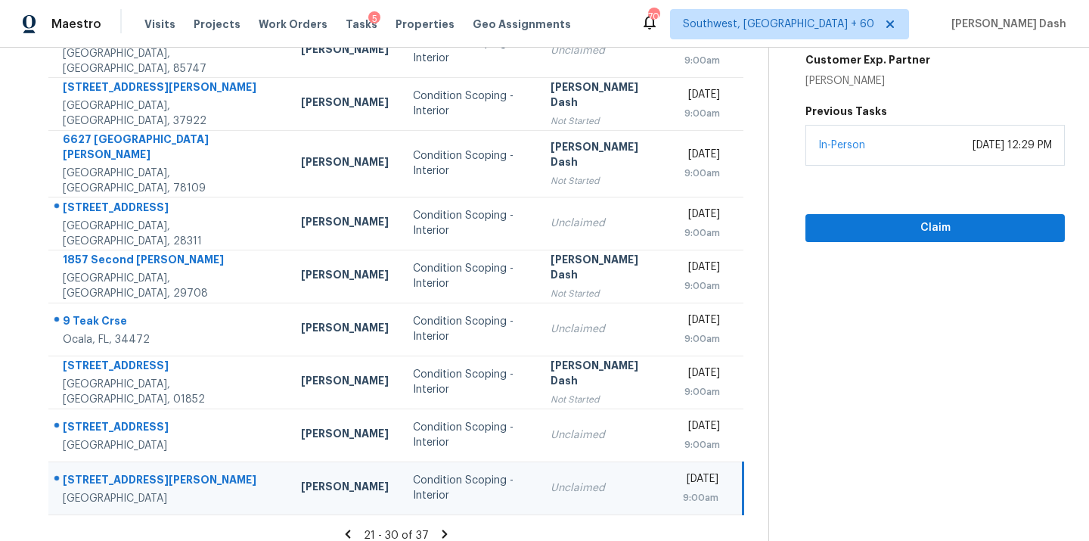
click at [442, 529] on icon at bounding box center [444, 533] width 5 height 8
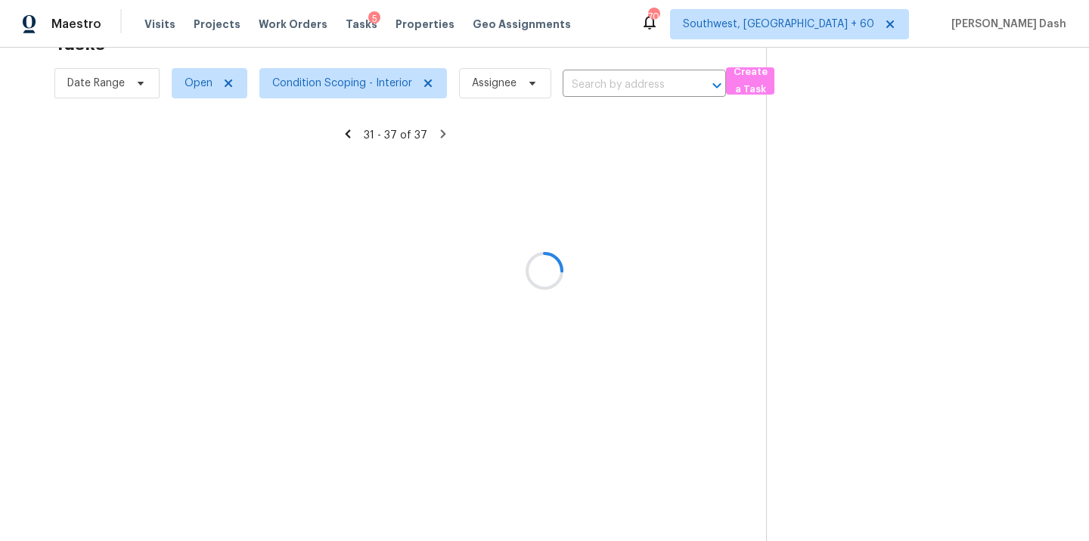
scroll to position [88, 0]
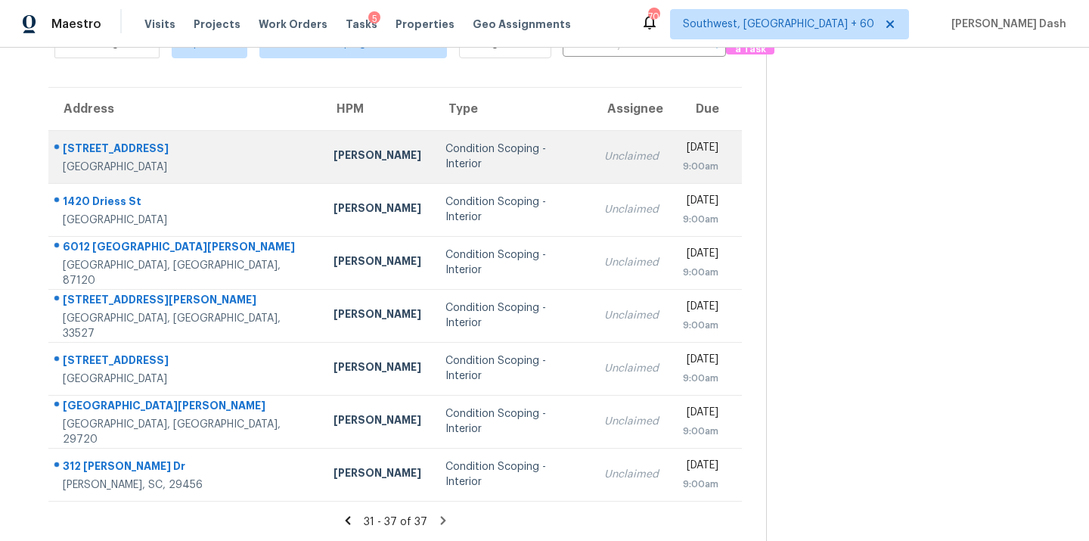
click at [433, 165] on td "Condition Scoping - Interior" at bounding box center [512, 156] width 159 height 53
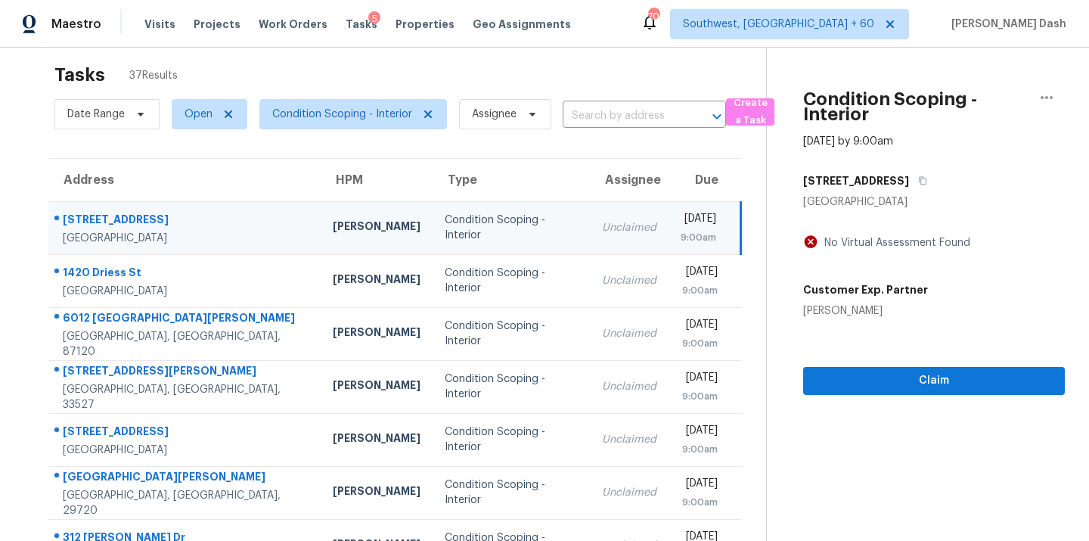
scroll to position [0, 0]
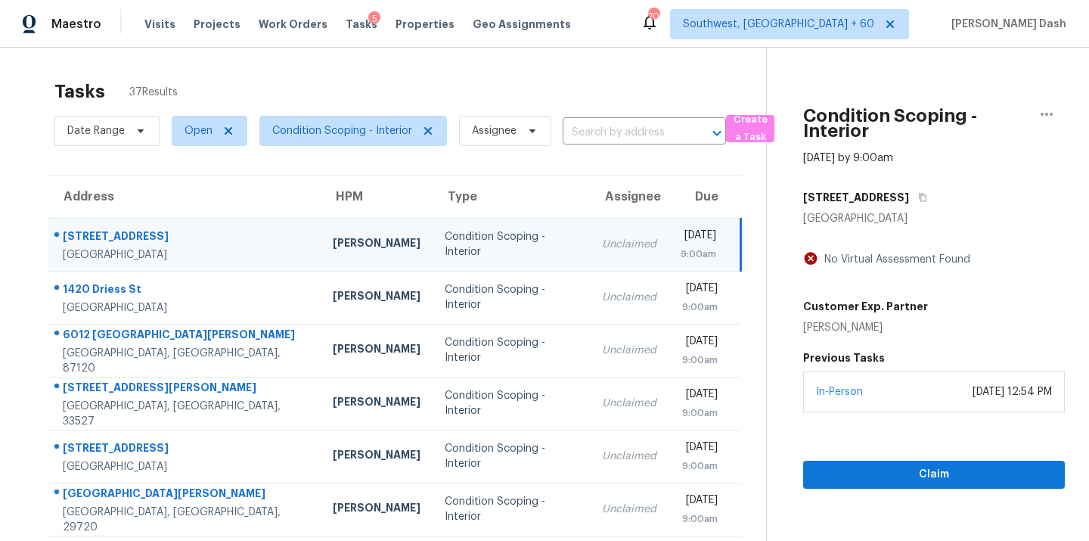
click at [928, 202] on div "[STREET_ADDRESS]" at bounding box center [934, 197] width 262 height 27
click at [925, 202] on button "button" at bounding box center [919, 197] width 20 height 27
click at [913, 457] on div "Claim" at bounding box center [934, 450] width 262 height 76
click at [914, 467] on span "Claim" at bounding box center [933, 474] width 237 height 19
click at [918, 193] on icon "button" at bounding box center [922, 197] width 9 height 9
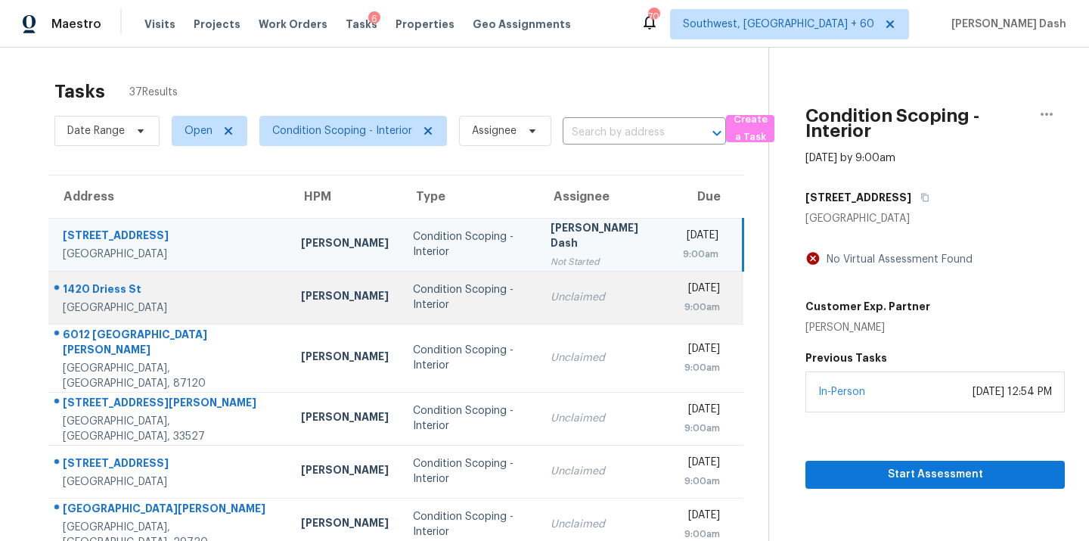
click at [434, 308] on div "Condition Scoping - Interior" at bounding box center [469, 297] width 113 height 30
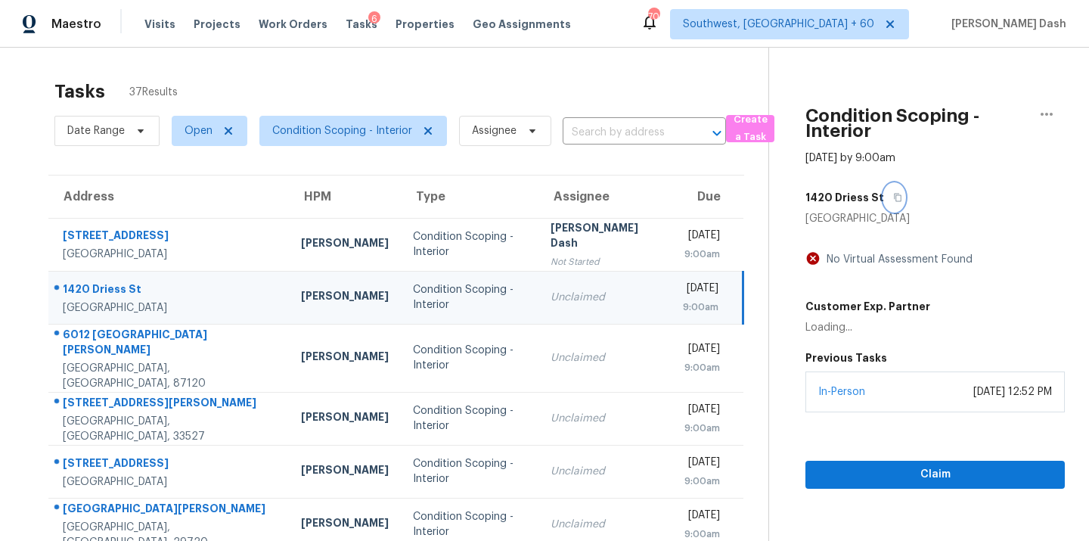
click at [893, 195] on icon "button" at bounding box center [897, 197] width 9 height 9
click at [829, 469] on span "Claim" at bounding box center [934, 474] width 235 height 19
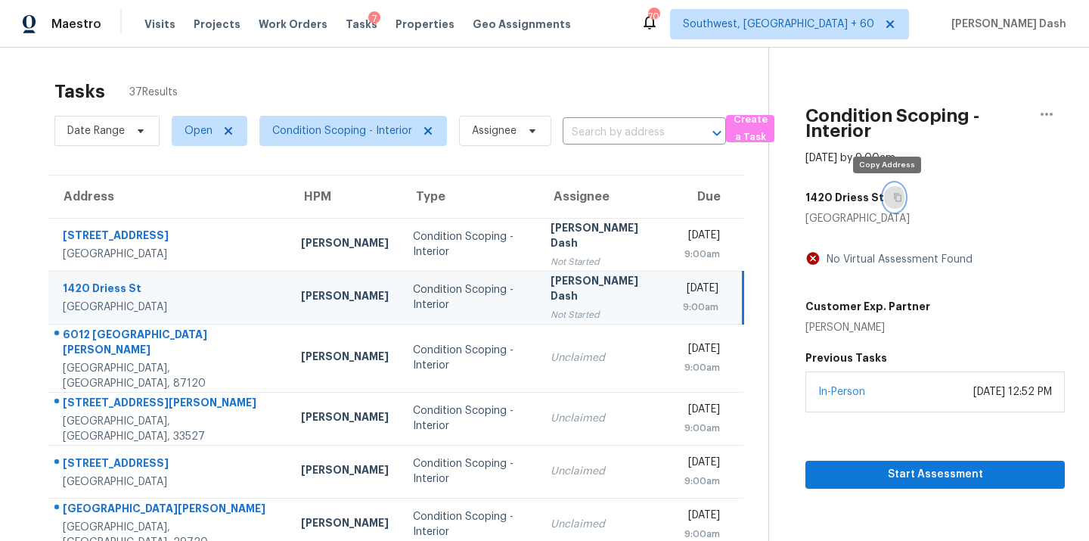
click at [894, 198] on button "button" at bounding box center [894, 197] width 20 height 27
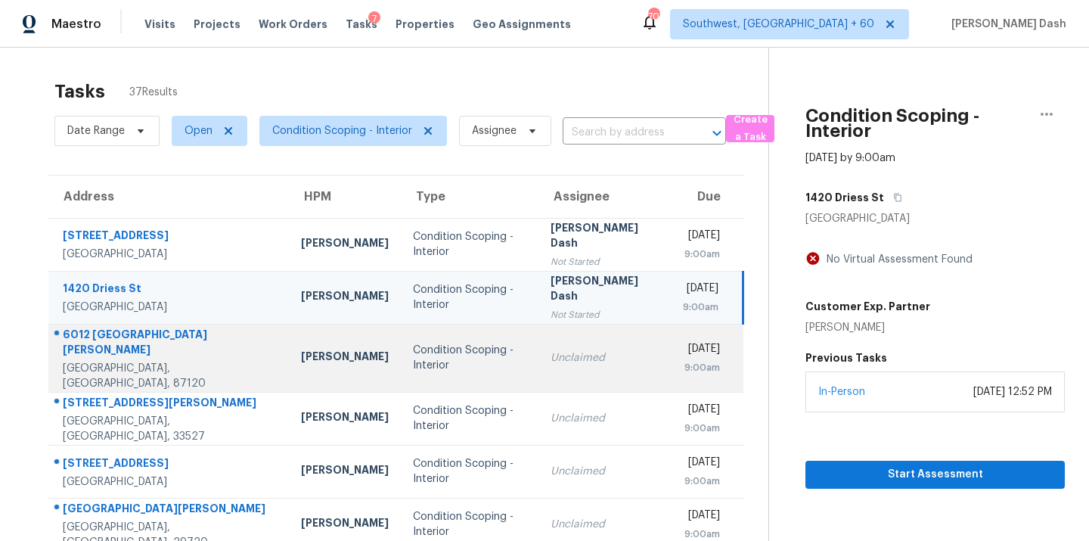
click at [444, 343] on div "Condition Scoping - Interior" at bounding box center [469, 357] width 113 height 30
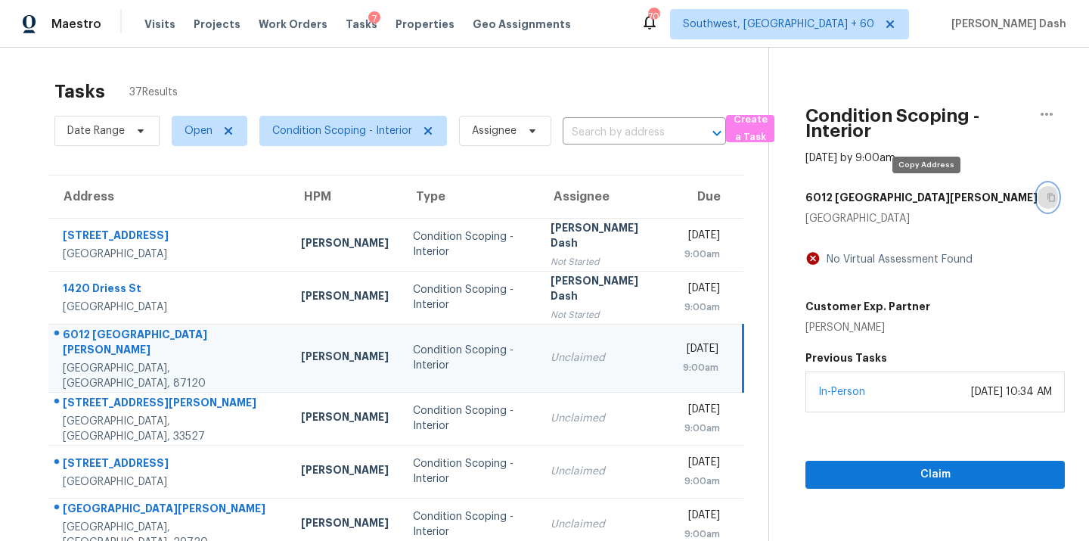
click at [1037, 203] on button "button" at bounding box center [1047, 197] width 20 height 27
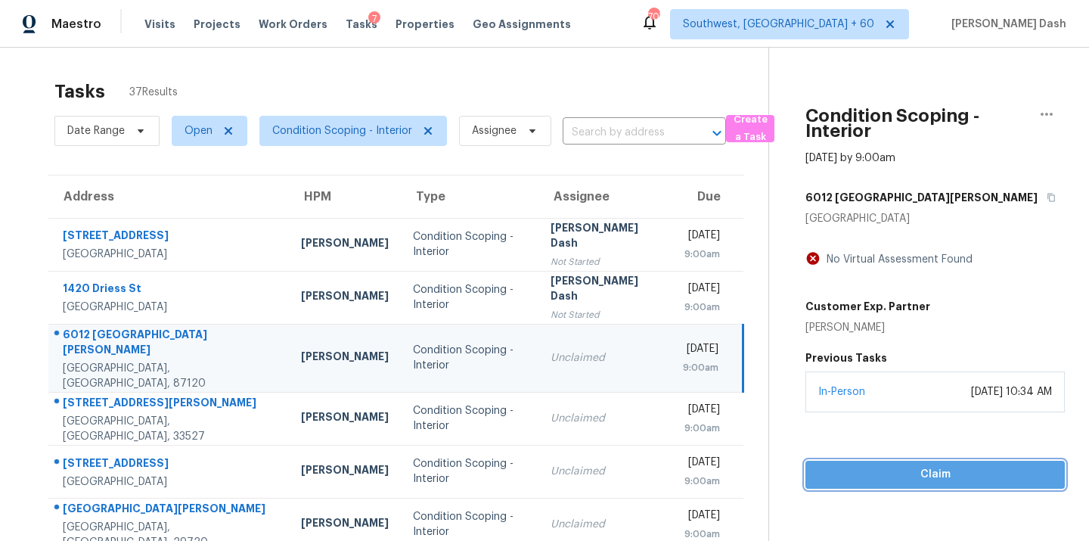
click at [895, 479] on span "Claim" at bounding box center [934, 474] width 235 height 19
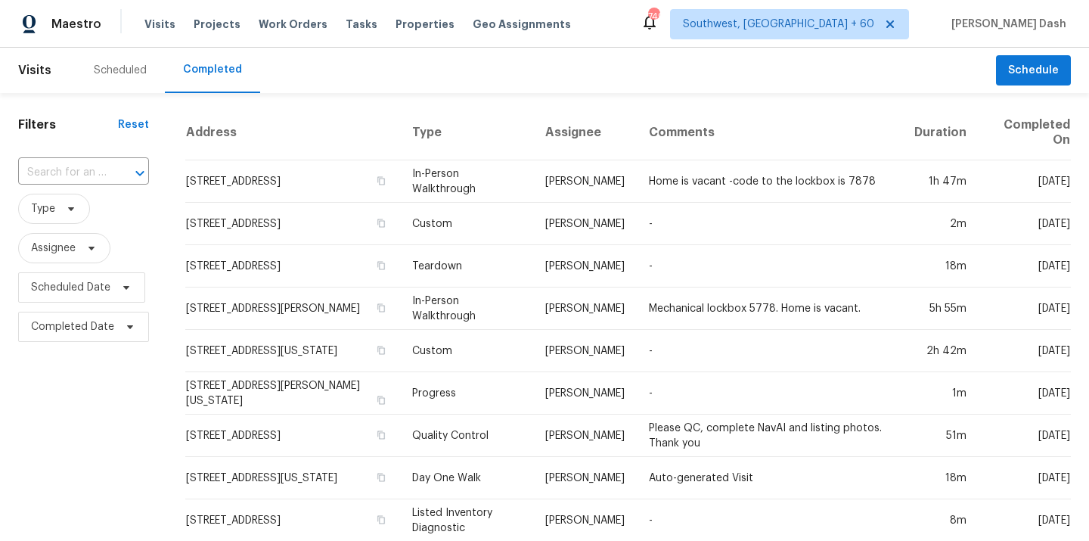
click at [85, 159] on div "​" at bounding box center [83, 173] width 131 height 33
paste input "1066 Archibald Ave, Fort Mill, SC 29708"
type input "1066 Archibald Ave, Fort Mill, SC 29708"
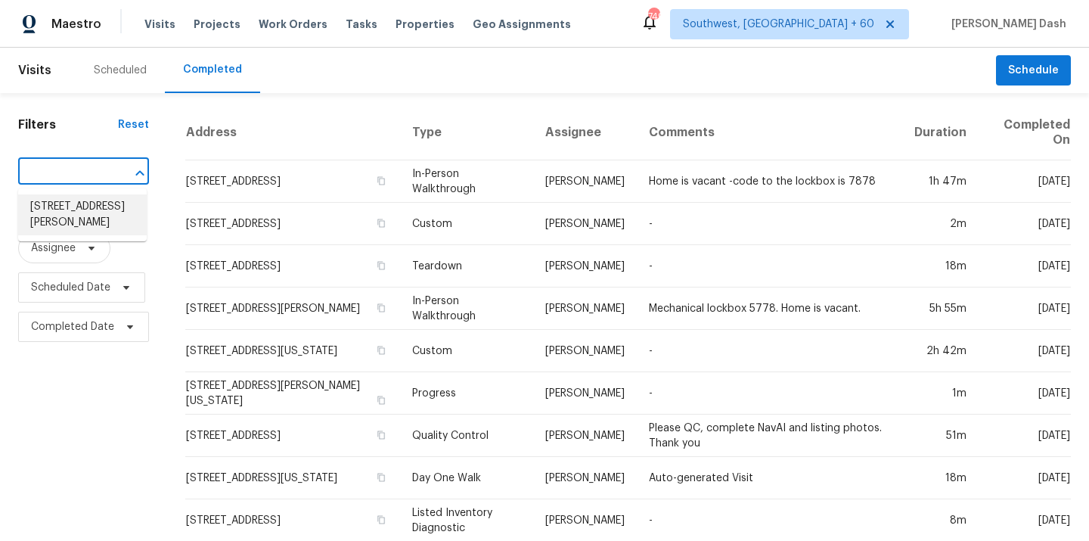
click at [104, 207] on li "1066 Archibald Ave, Fort Mill, SC 29708" at bounding box center [82, 214] width 129 height 41
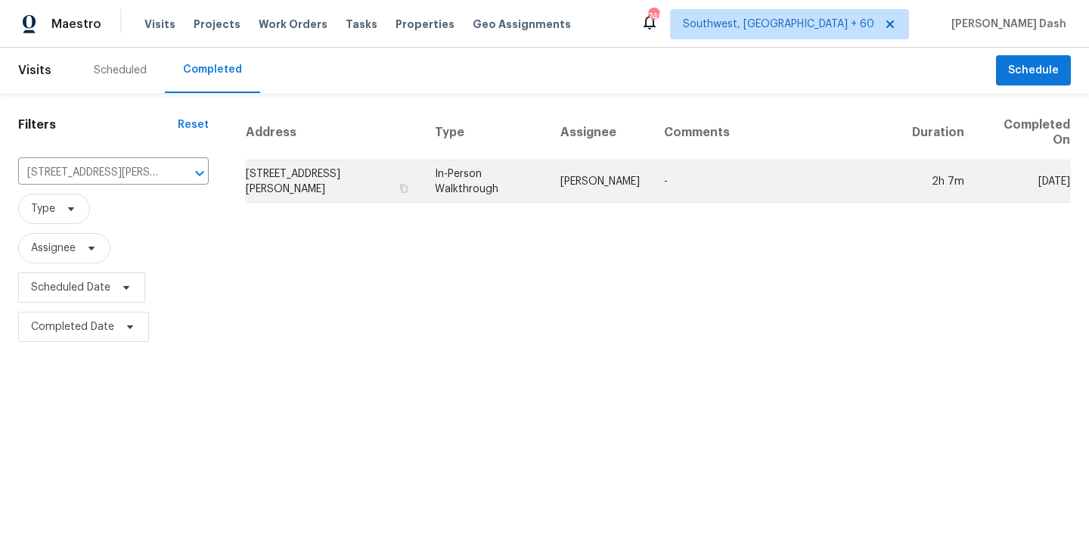
click at [537, 171] on td "In-Person Walkthrough" at bounding box center [486, 181] width 126 height 42
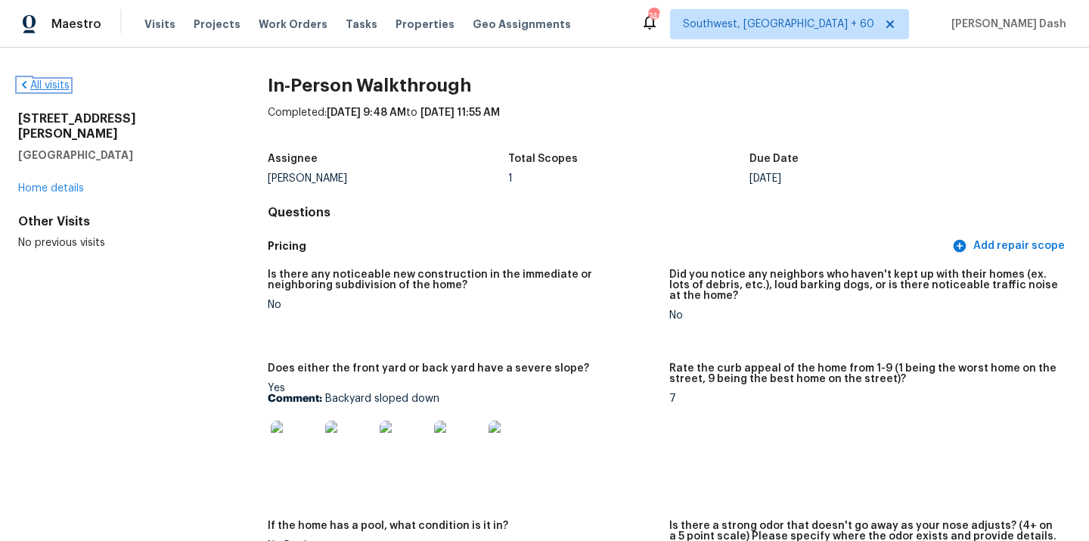
click at [57, 84] on link "All visits" at bounding box center [43, 85] width 51 height 11
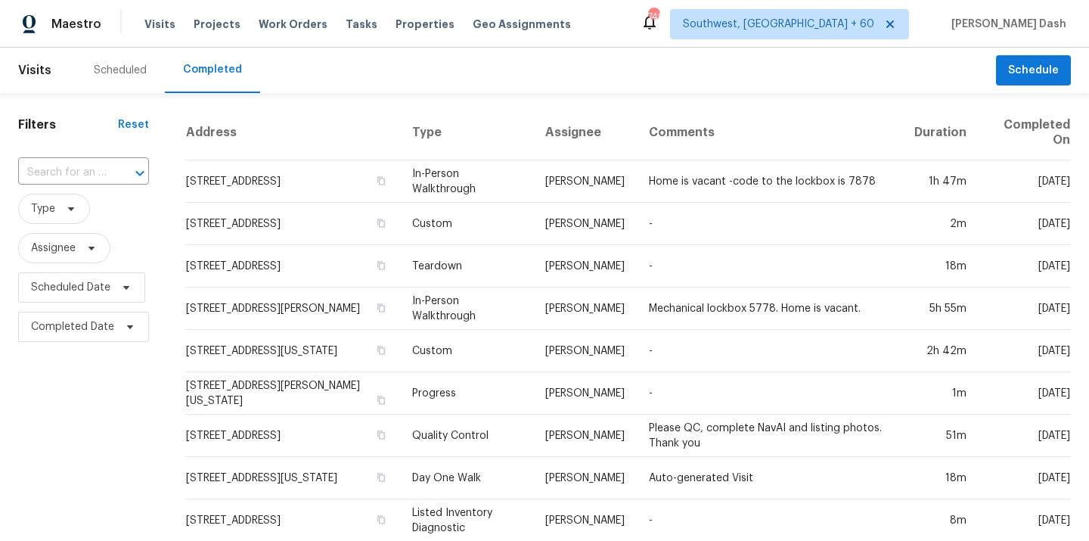
click at [122, 158] on div "​" at bounding box center [83, 173] width 131 height 33
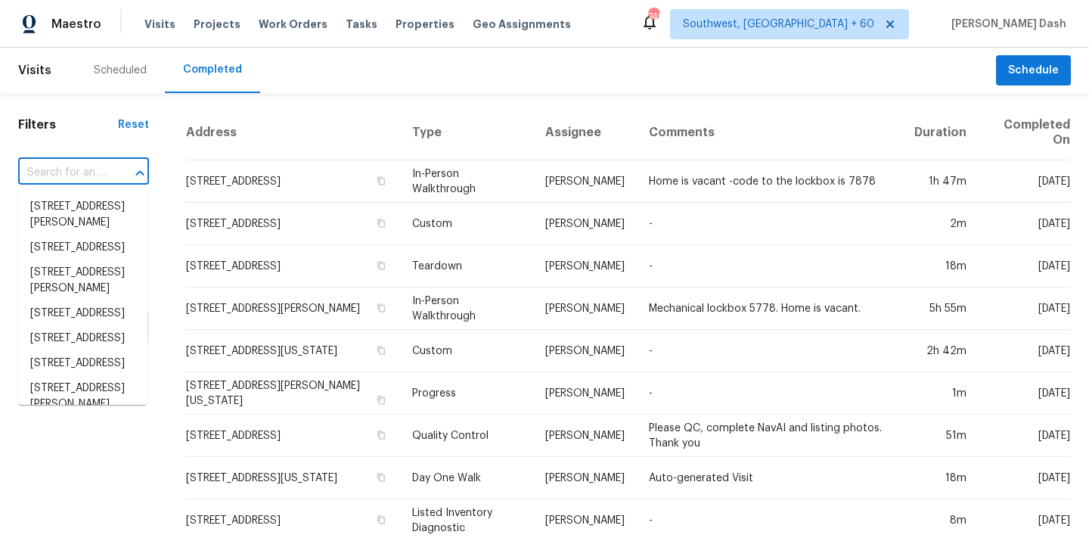
paste input "7501 S Placita De Pina, Tucson, AZ 85747"
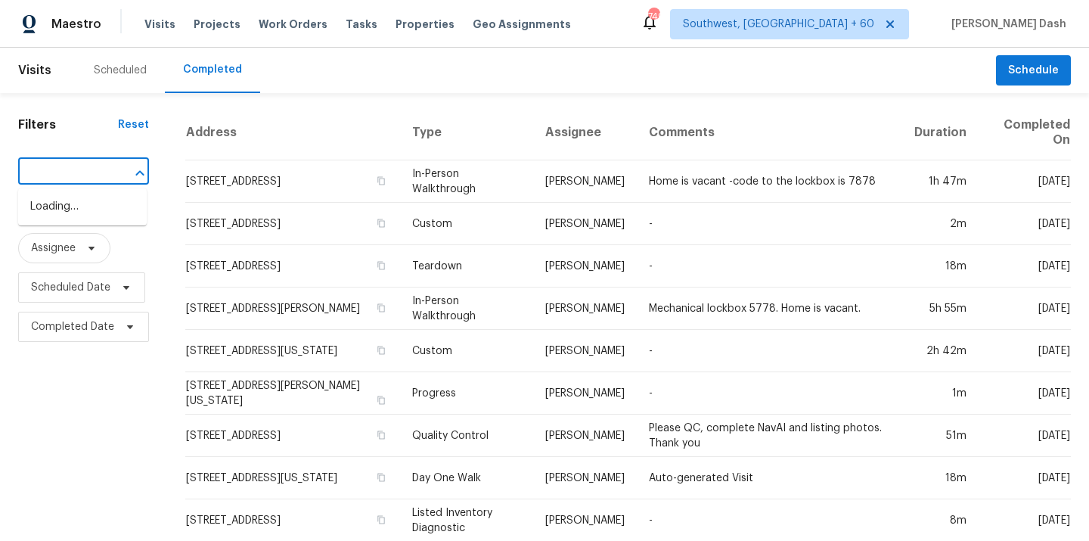
type input "7501 S Placita De Pina, Tucson, AZ 85747"
click at [90, 185] on div "​" at bounding box center [83, 173] width 131 height 33
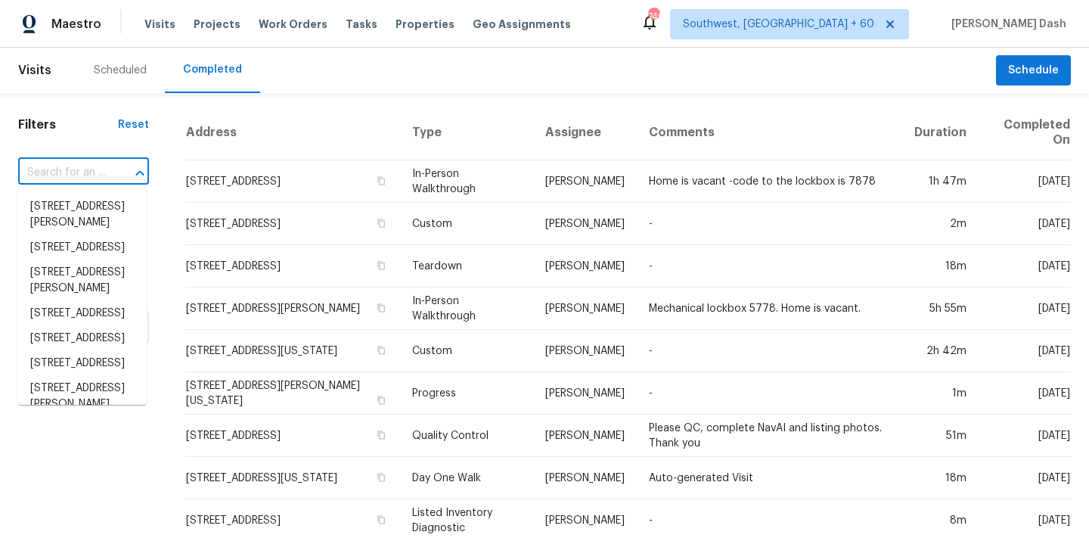
paste input "7501 S Placita De Pina, Tucson, AZ 85747"
type input "7501 S Placita De Pina, Tucson, AZ 85747"
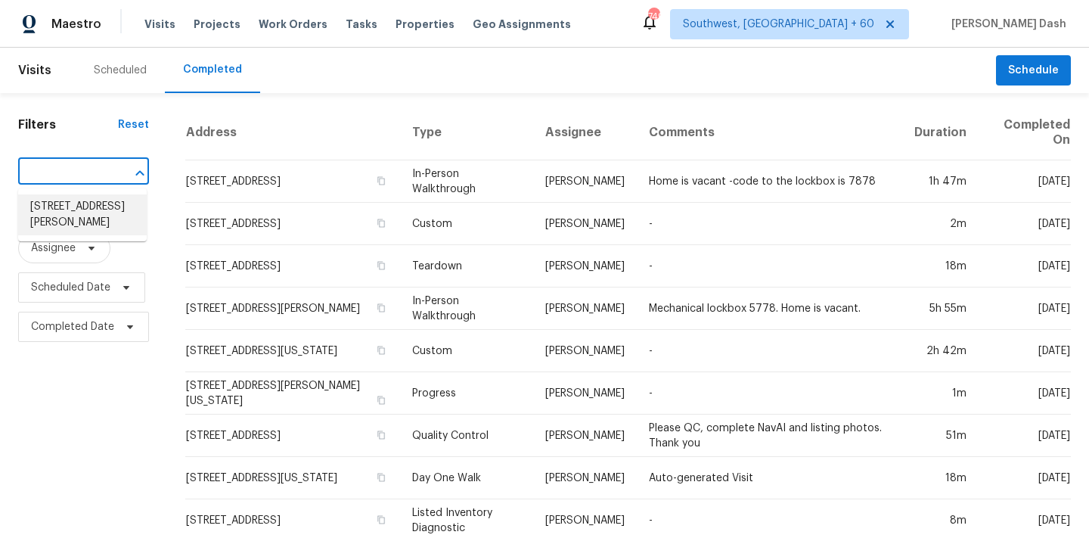
click at [103, 209] on li "7501 S Placita De Pina, Tucson, AZ 85747" at bounding box center [82, 214] width 129 height 41
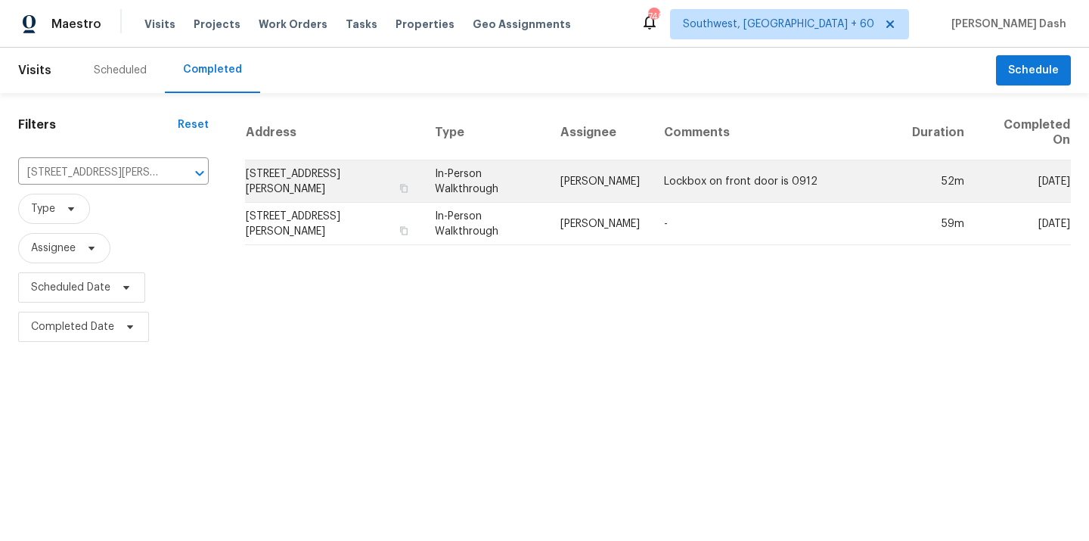
click at [541, 181] on td "In-Person Walkthrough" at bounding box center [486, 181] width 126 height 42
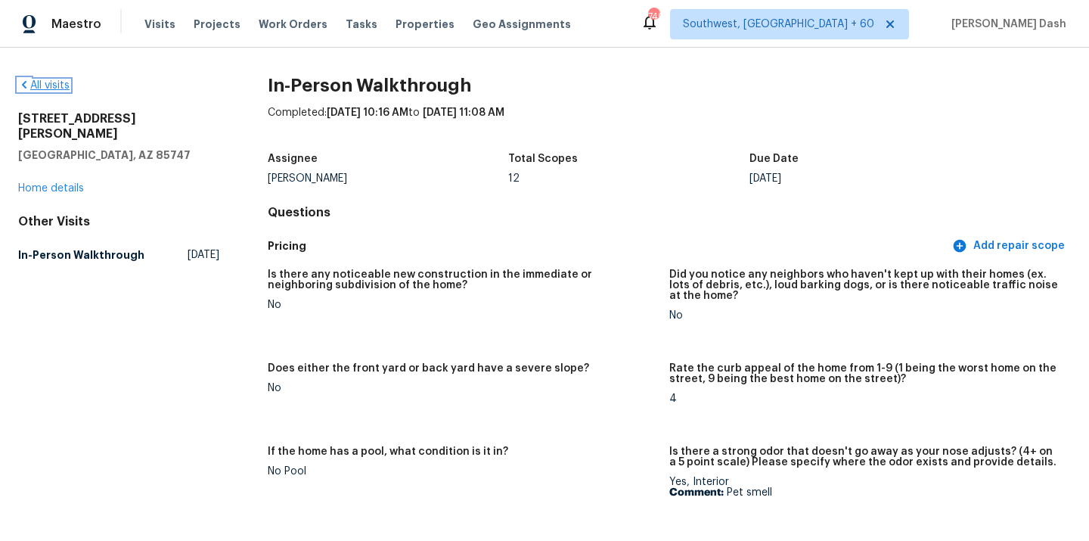
click at [59, 80] on link "All visits" at bounding box center [43, 85] width 51 height 11
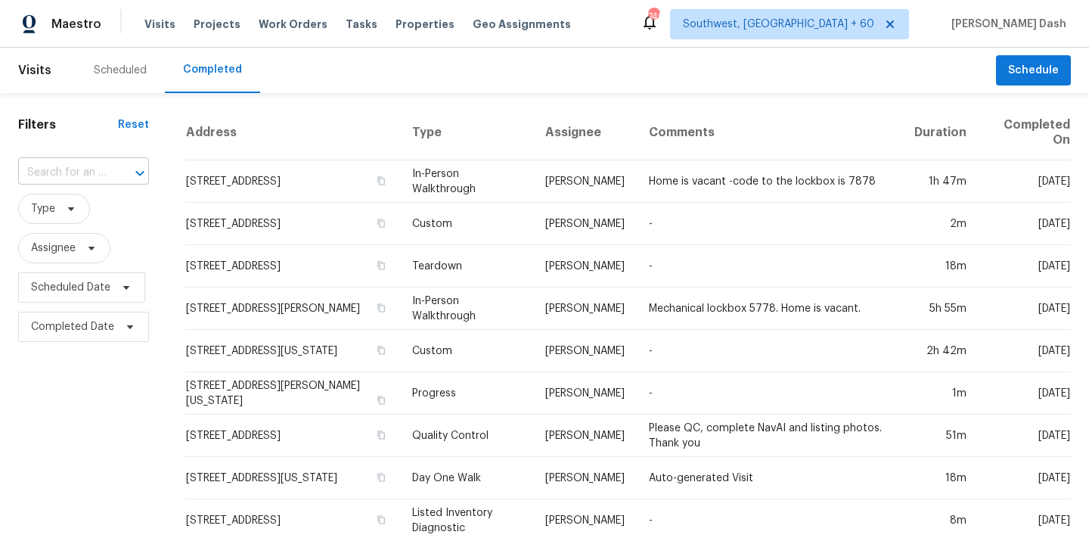
click at [104, 183] on input "text" at bounding box center [62, 172] width 88 height 23
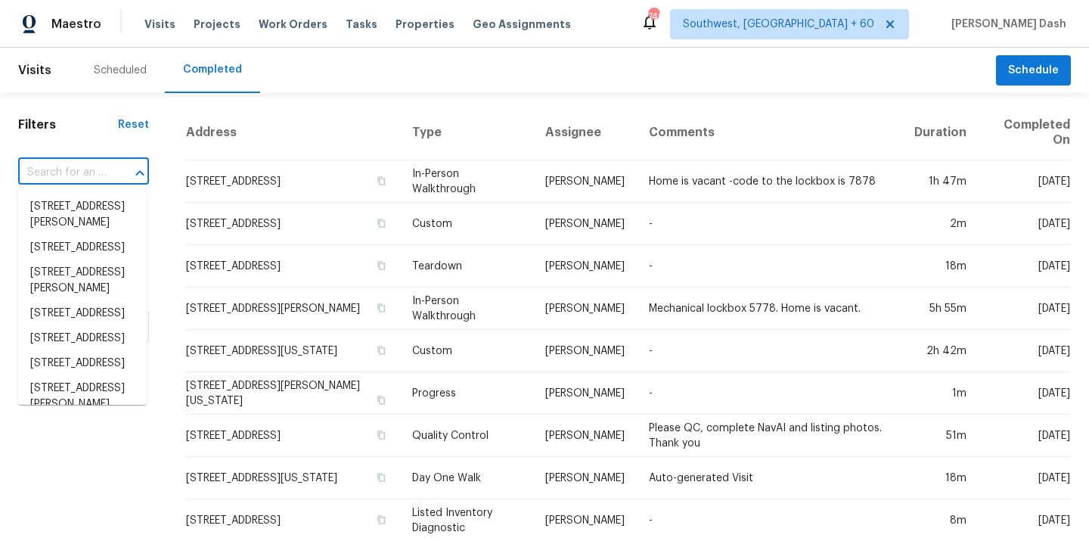
paste input "1703 Glen Shady Blvd, Knoxville, TN 37922"
type input "1703 Glen Shady Blvd, Knoxville, TN 37922"
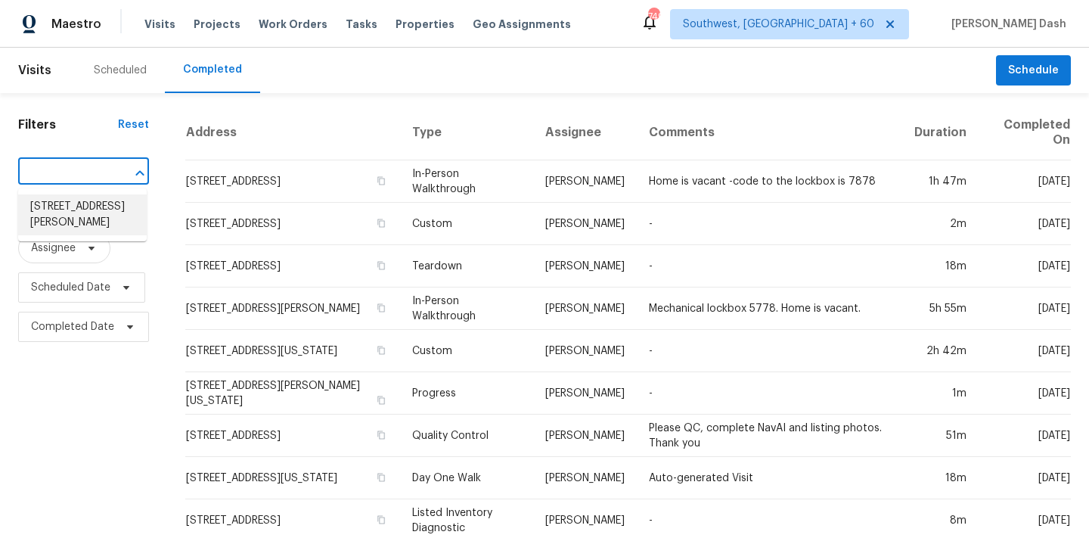
click at [107, 207] on li "1703 Glen Shady Blvd, Knoxville, TN 37922" at bounding box center [82, 214] width 129 height 41
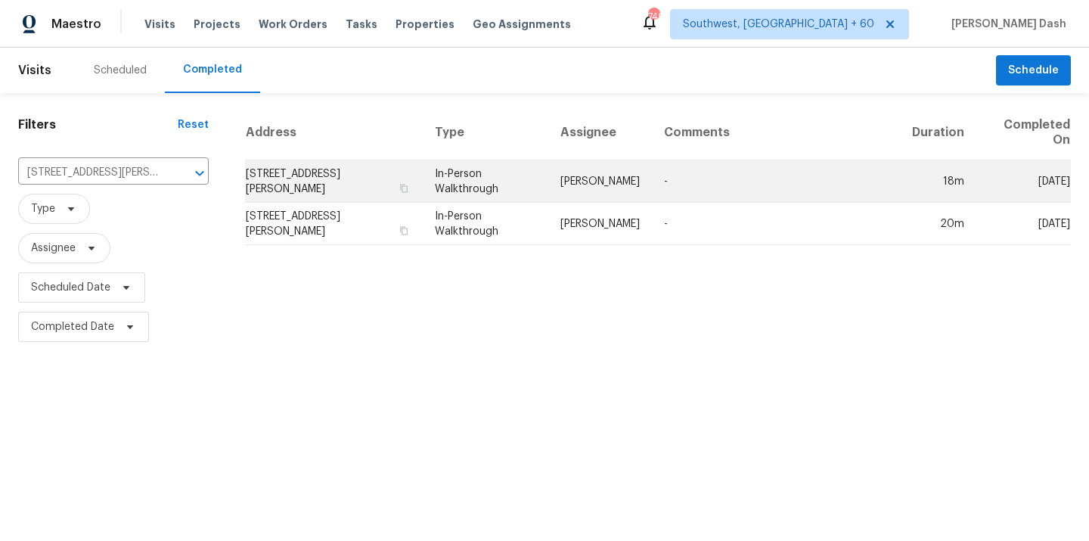
click at [530, 173] on td "In-Person Walkthrough" at bounding box center [486, 181] width 126 height 42
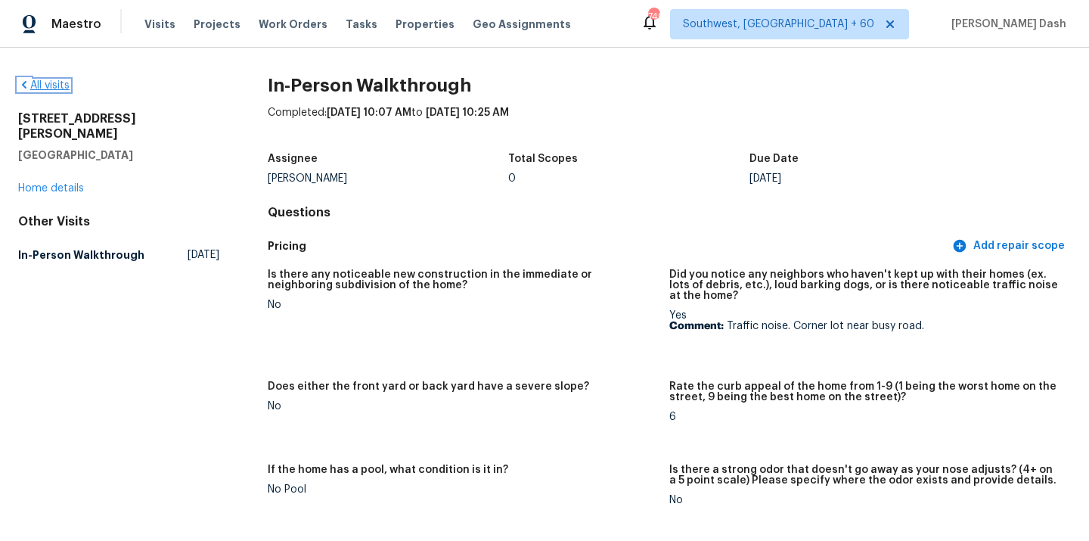
click at [59, 88] on link "All visits" at bounding box center [43, 85] width 51 height 11
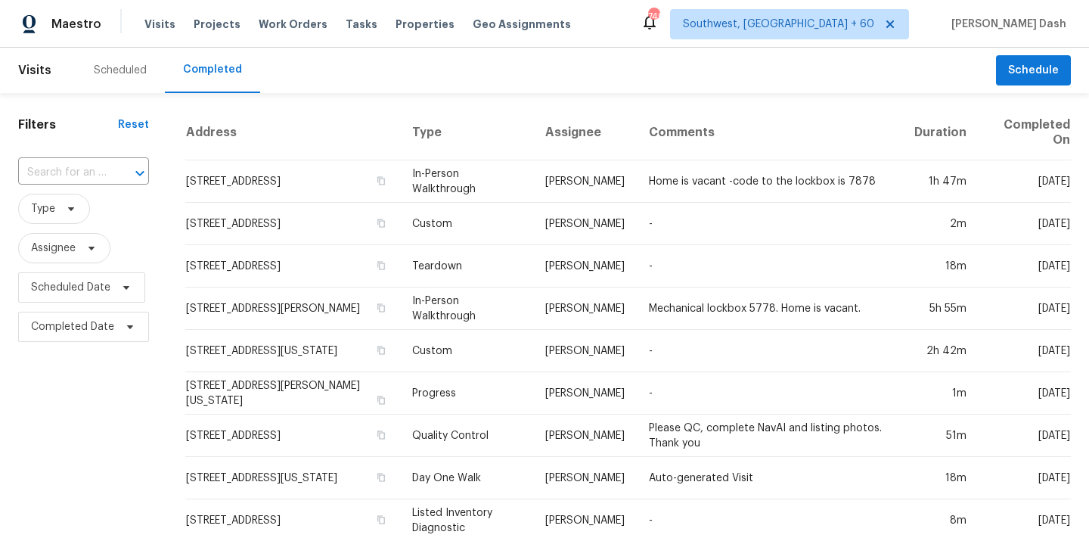
click at [115, 172] on div at bounding box center [129, 173] width 39 height 21
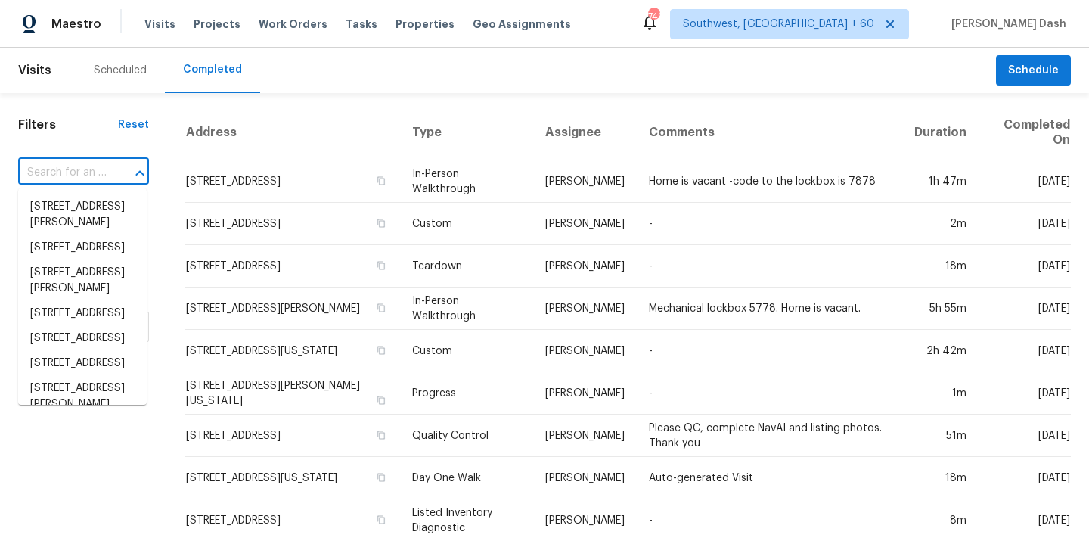
paste input "6627 Port Elizabeth, Converse, TX 78109"
type input "6627 Port Elizabeth, Converse, TX 78109"
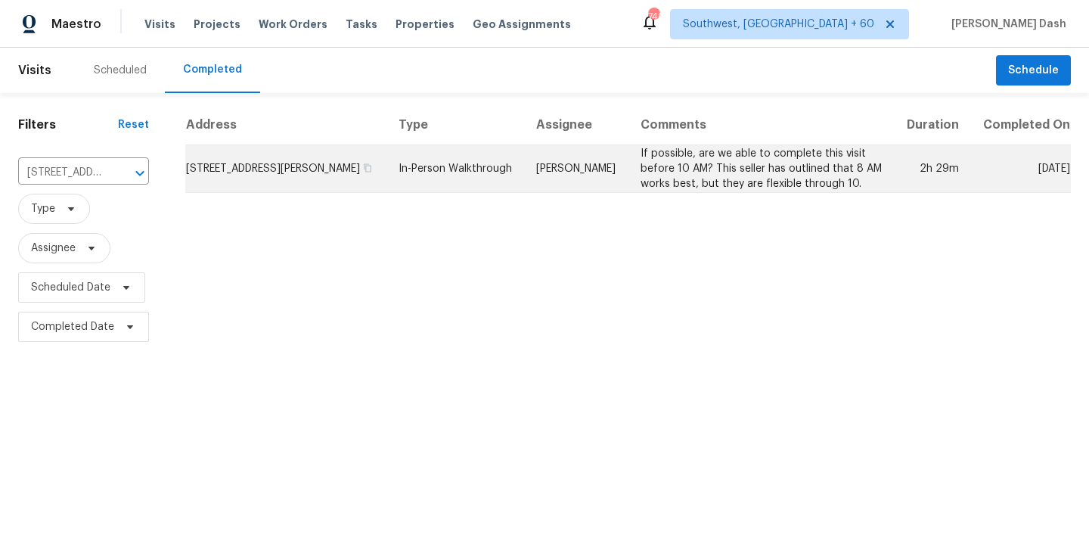
click at [498, 178] on td "In-Person Walkthrough" at bounding box center [455, 169] width 138 height 48
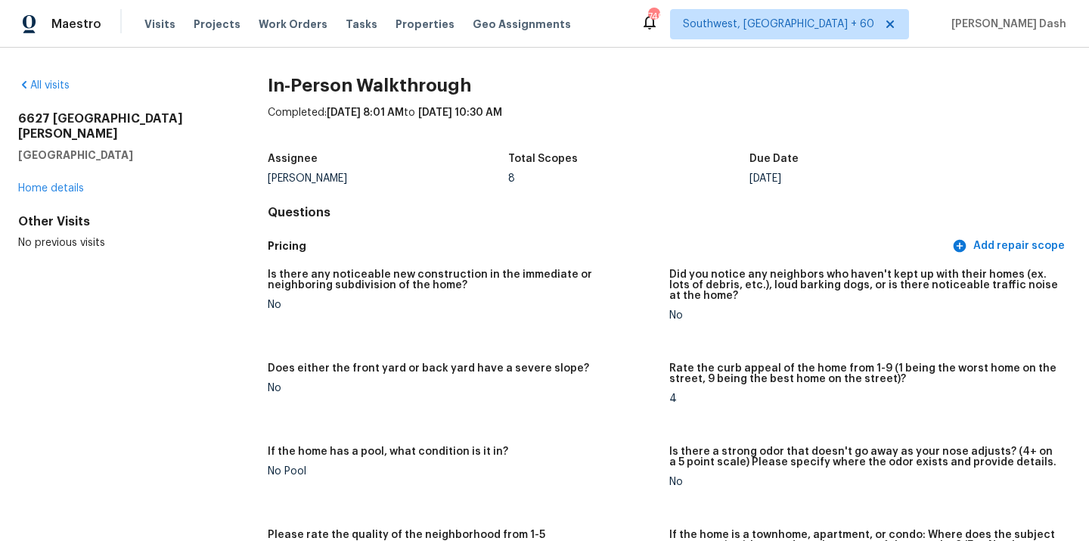
click at [64, 91] on div "All visits" at bounding box center [118, 85] width 201 height 15
click at [64, 88] on link "All visits" at bounding box center [43, 85] width 51 height 11
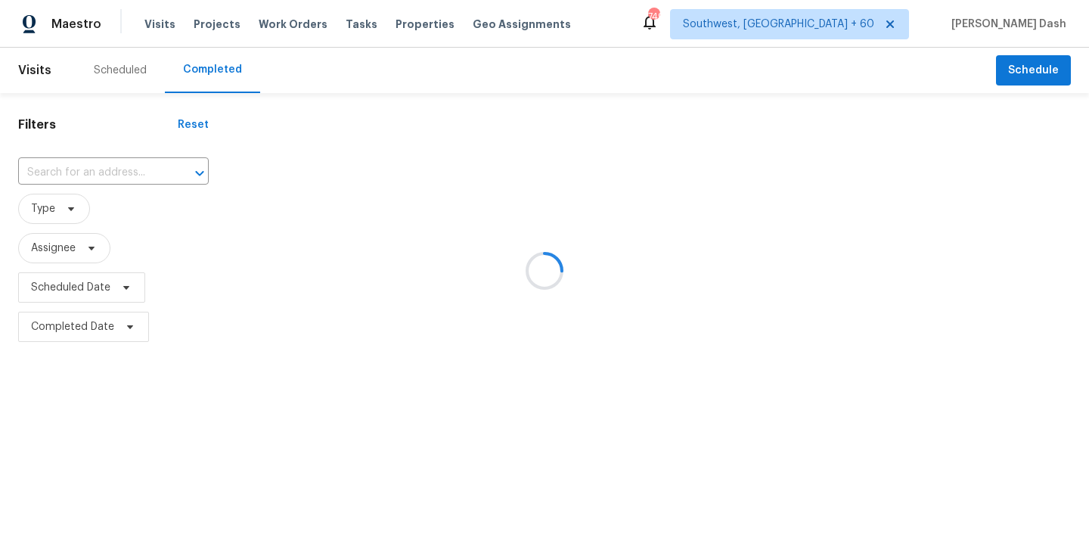
click at [138, 169] on div at bounding box center [544, 270] width 1089 height 541
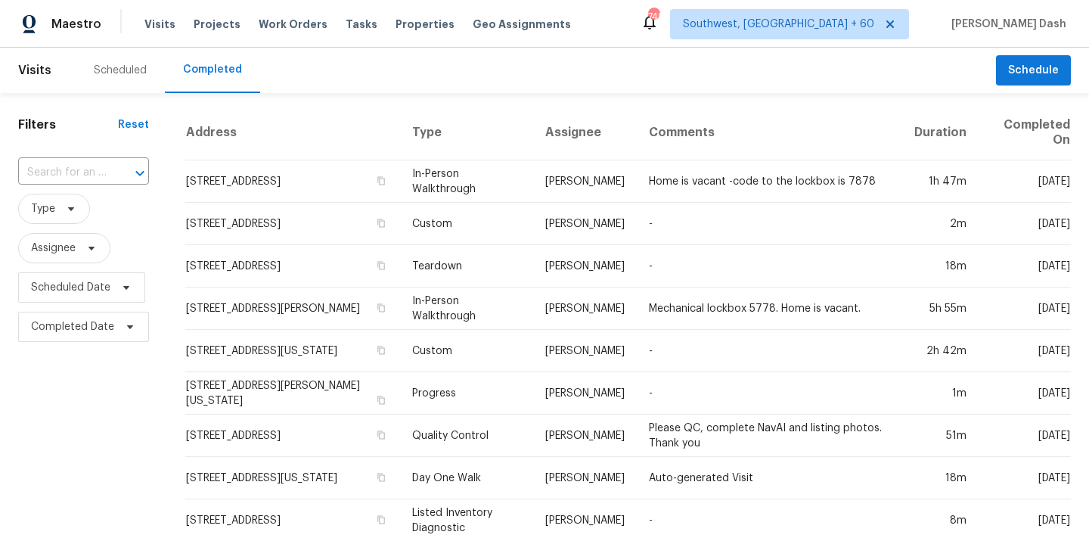
click at [138, 169] on icon "Open" at bounding box center [140, 173] width 18 height 18
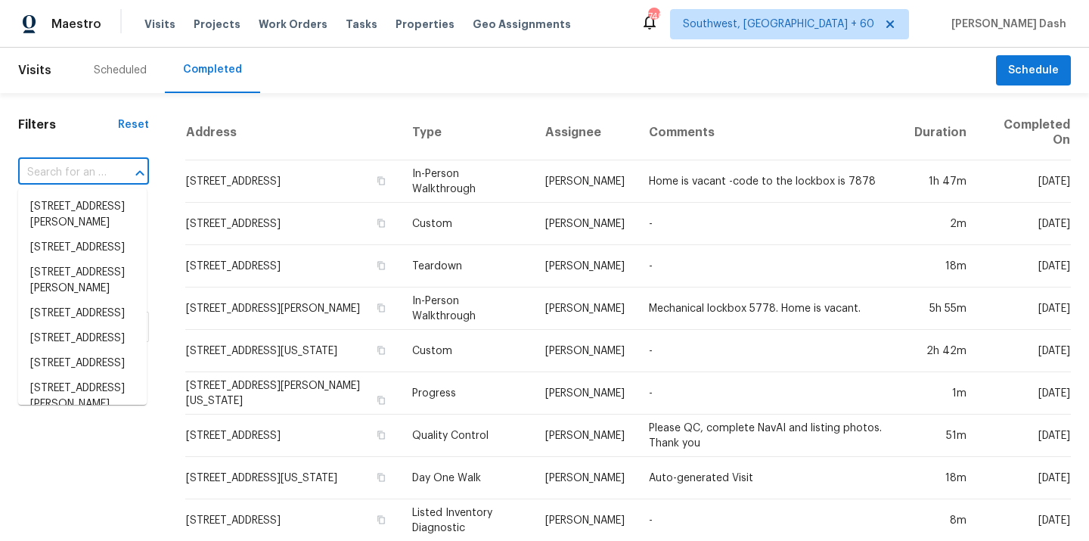
paste input "4737 Rosehill Rd, Fayetteville, NC 28311"
type input "4737 Rosehill Rd, Fayetteville, NC 28311"
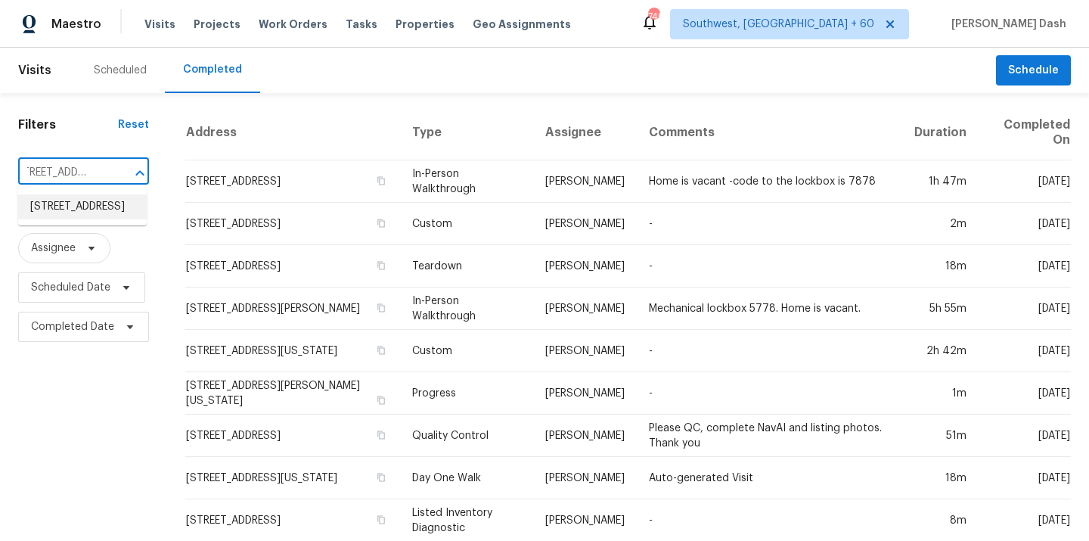
click at [108, 215] on li "4737 Rosehill Rd, Fayetteville, NC 28311" at bounding box center [82, 206] width 129 height 25
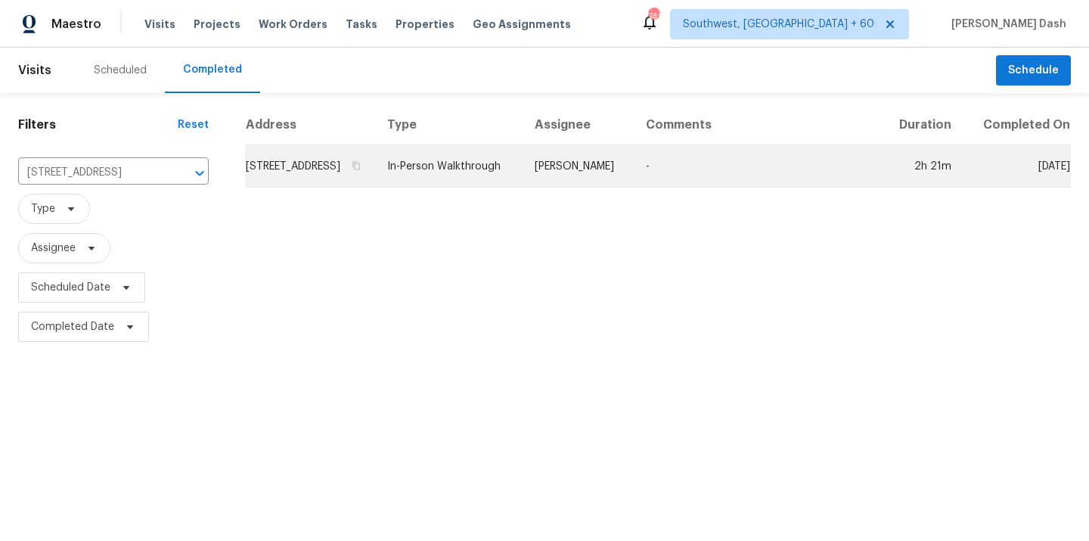
click at [522, 187] on td "In-Person Walkthrough" at bounding box center [448, 166] width 147 height 42
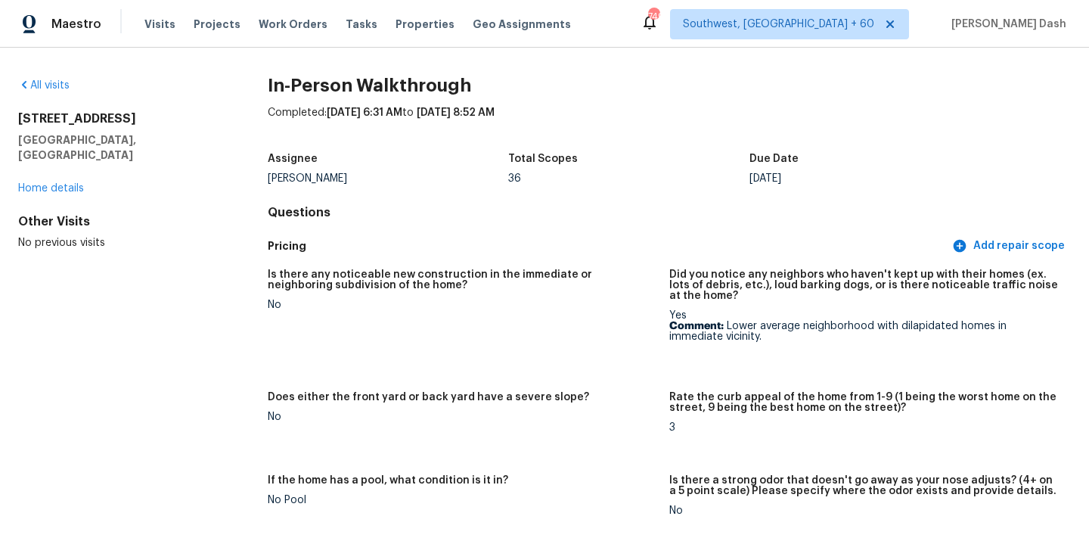
click at [53, 91] on div "All visits" at bounding box center [118, 85] width 201 height 15
click at [54, 82] on link "All visits" at bounding box center [43, 85] width 51 height 11
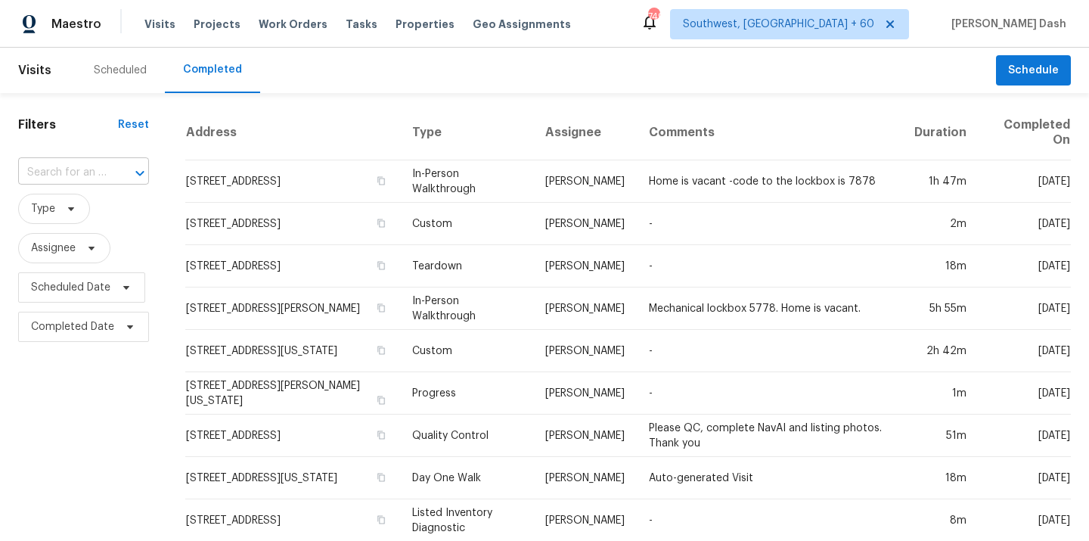
click at [119, 171] on div at bounding box center [129, 173] width 39 height 21
paste input "1857 Second Baxter Xing, Fort Mill, SC 29708"
type input "1857 Second Baxter Xing, Fort Mill, SC 29708"
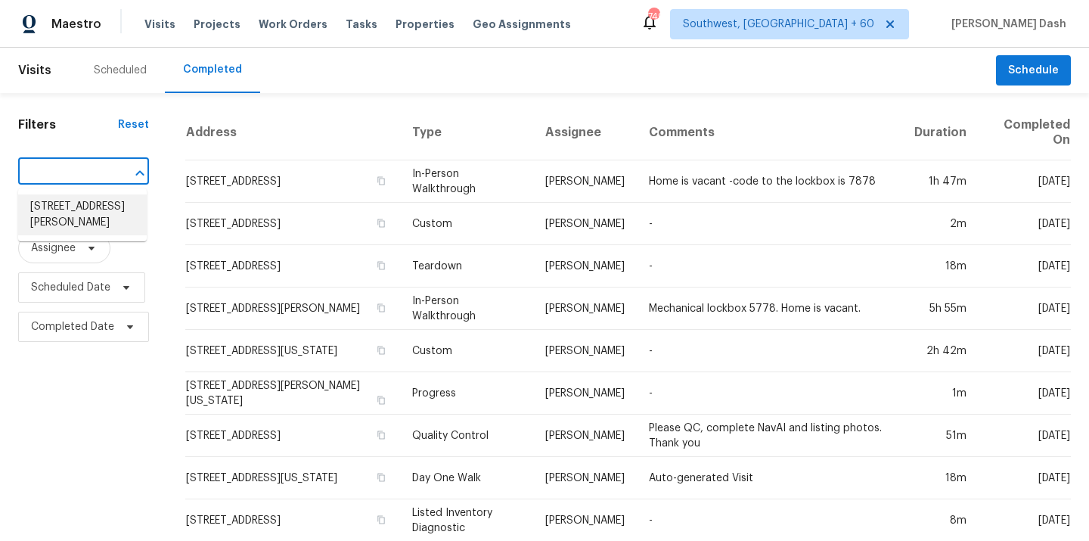
click at [118, 215] on li "1857 Second Baxter Xing, Fort Mill, SC 29708" at bounding box center [82, 214] width 129 height 41
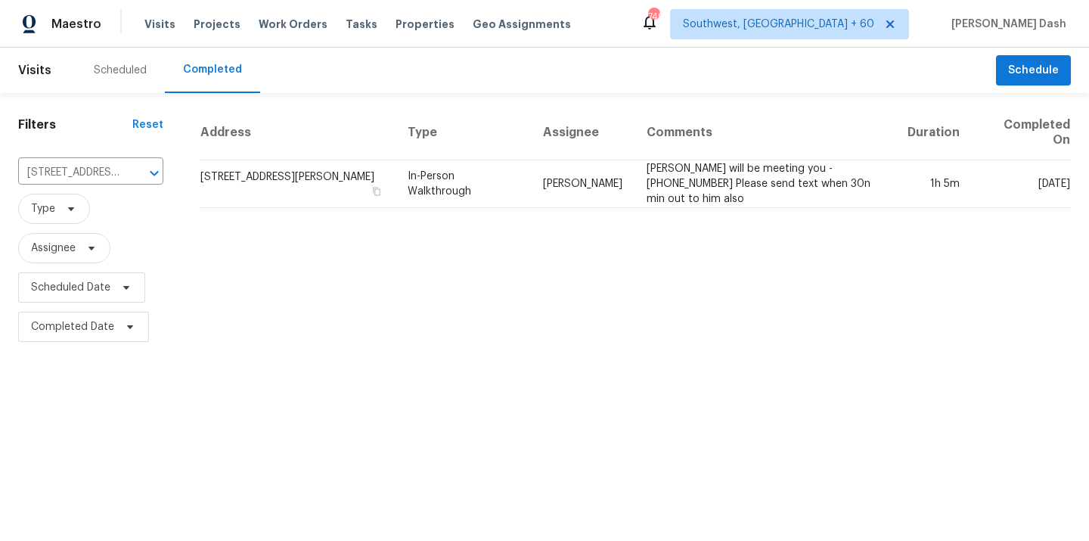
click at [598, 191] on td "[PERSON_NAME]" at bounding box center [583, 184] width 104 height 48
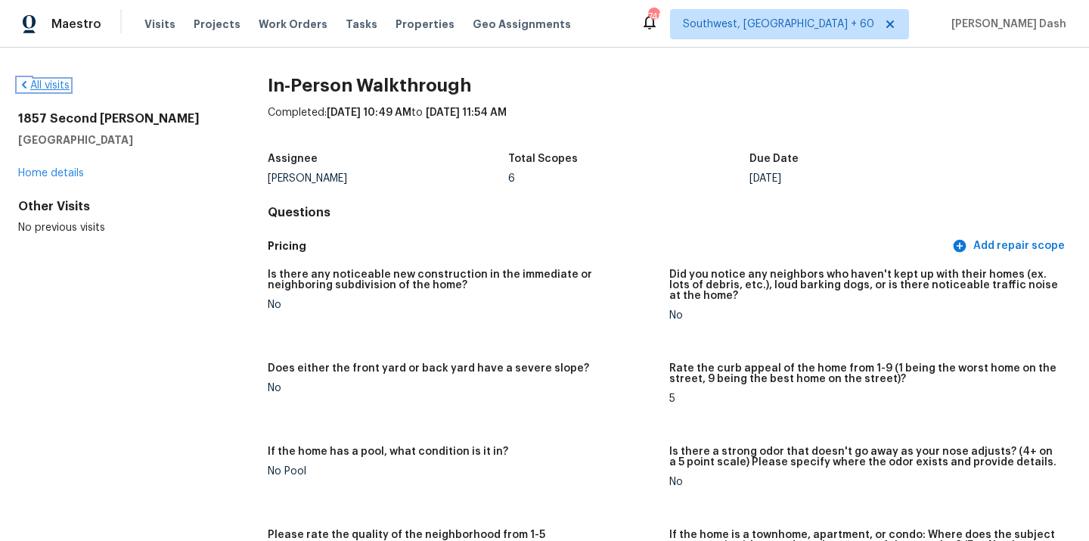
click at [57, 87] on link "All visits" at bounding box center [43, 85] width 51 height 11
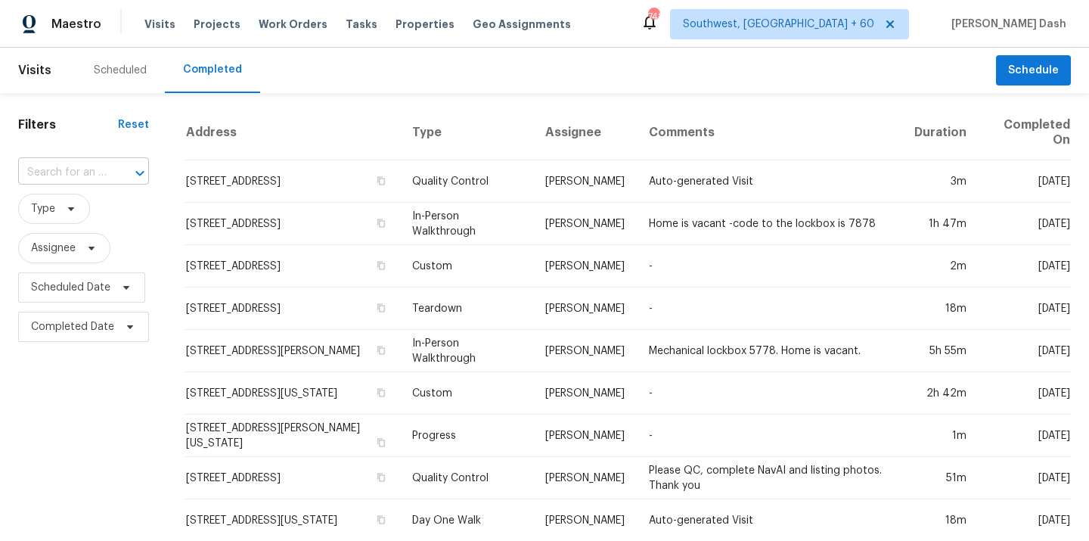
click at [112, 172] on div at bounding box center [129, 173] width 39 height 21
paste input "162 Starr Ave, Lowell, MA 01852"
type input "162 Starr Ave, Lowell, MA 01852"
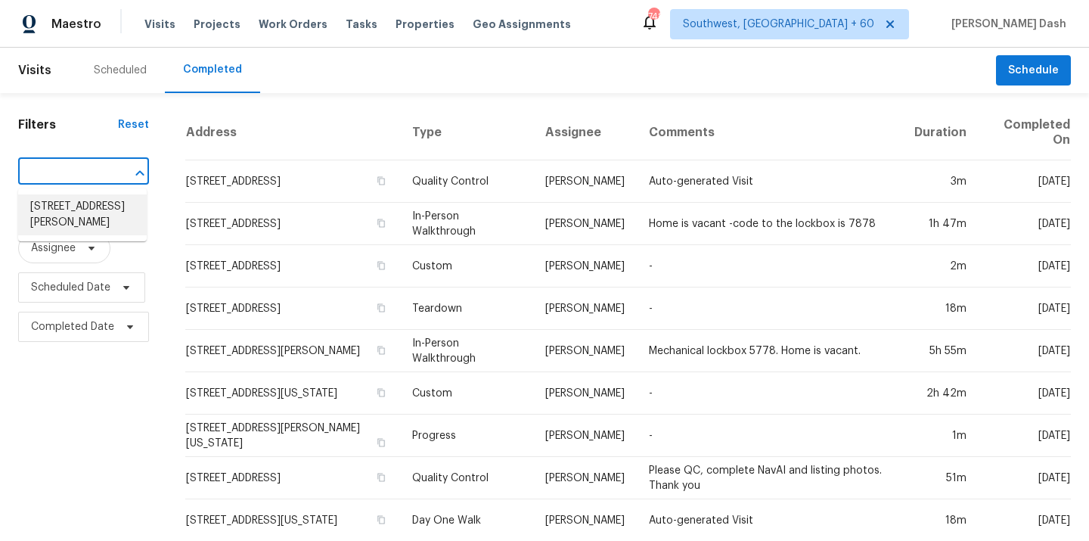
click at [116, 200] on li "162 Starr Ave, Lowell, MA 01852" at bounding box center [82, 214] width 129 height 41
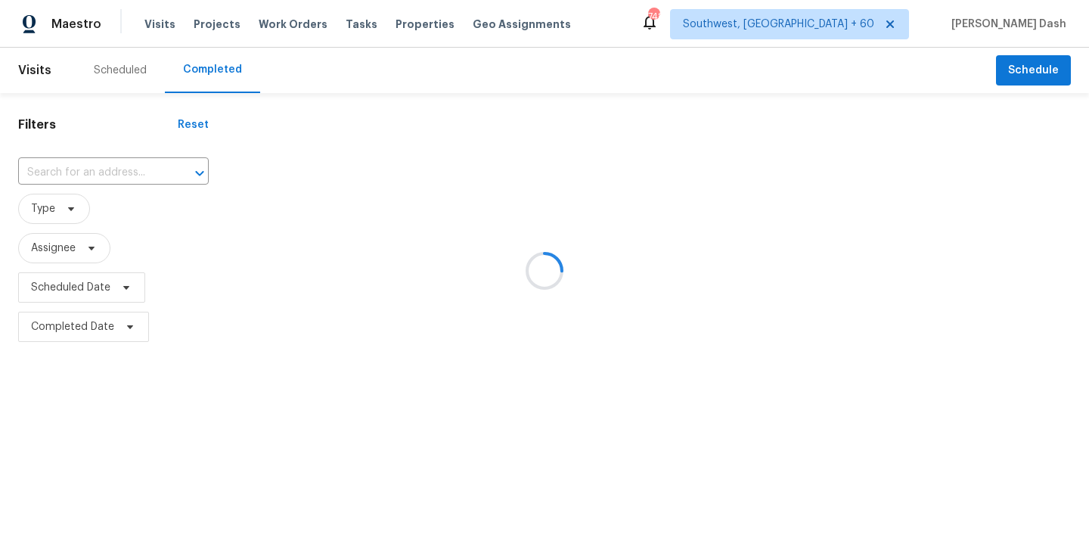
type input "162 Starr Ave, Lowell, MA 01852"
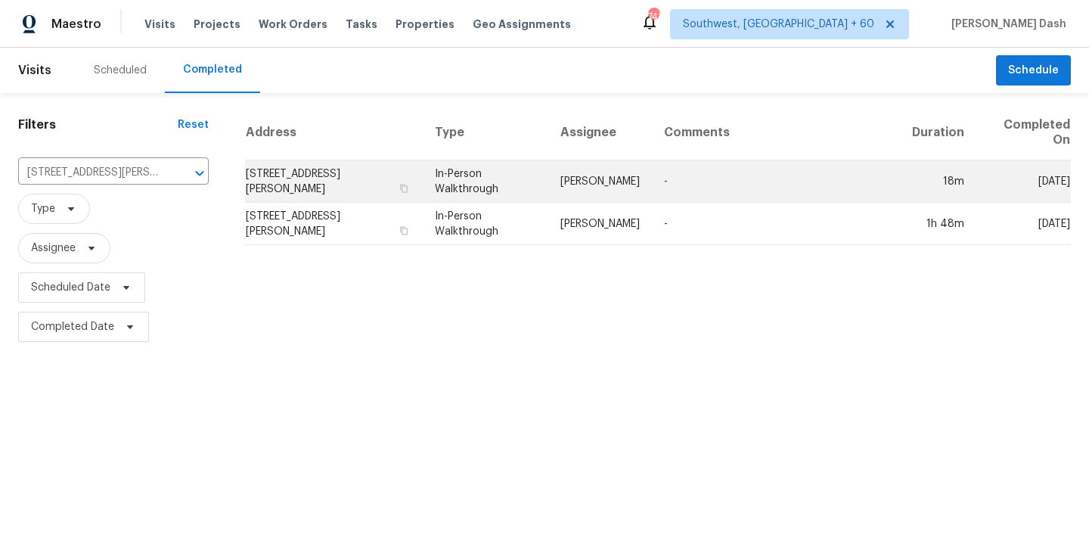
click at [580, 166] on td "[PERSON_NAME]" at bounding box center [600, 181] width 104 height 42
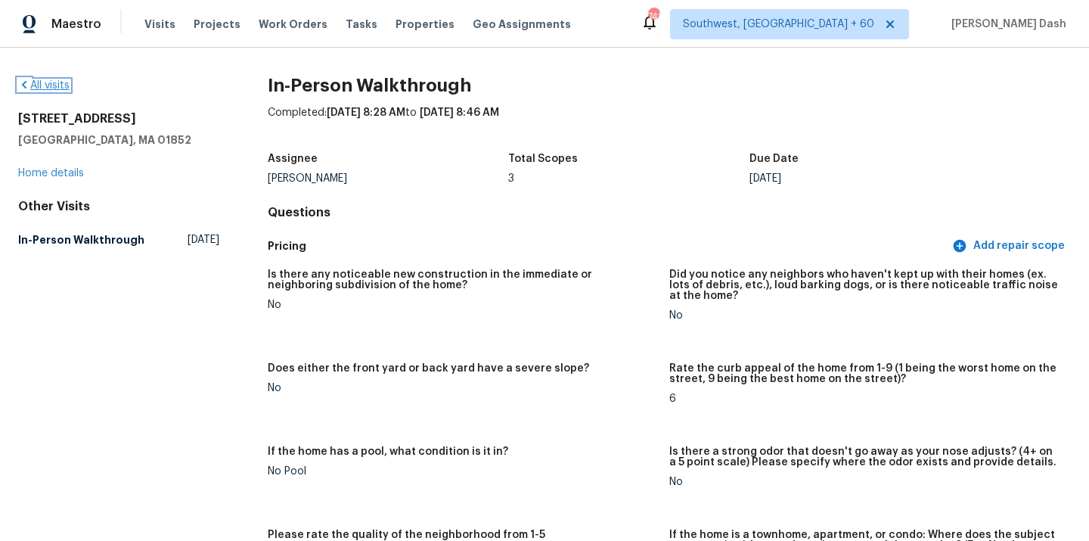
click at [62, 85] on link "All visits" at bounding box center [43, 85] width 51 height 11
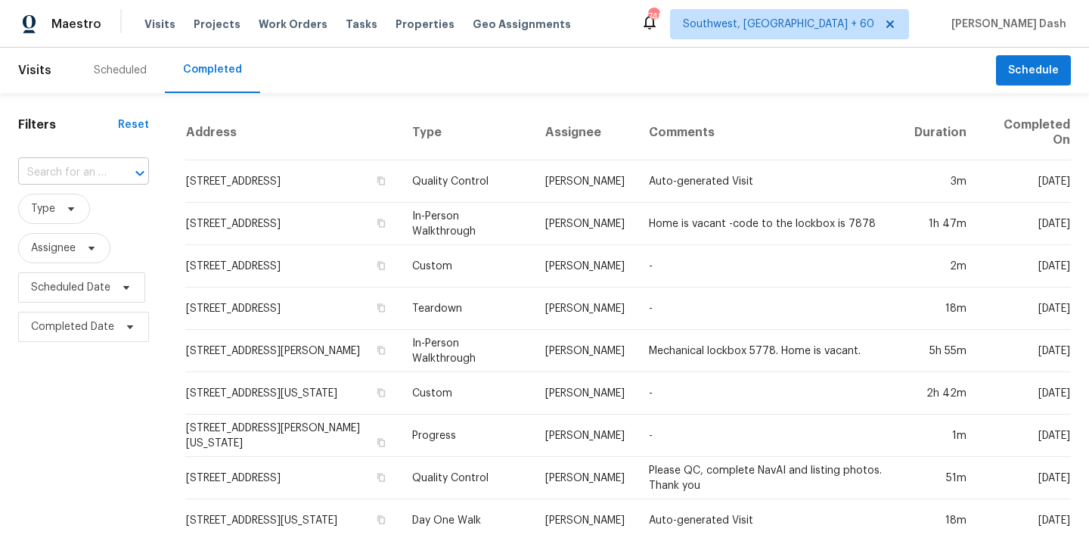
click at [80, 166] on input "text" at bounding box center [62, 172] width 88 height 23
paste input "8901 Firethorne Ln, North Chesterfield, VA 23237"
type input "8901 Firethorne Ln, North Chesterfield, VA 23237"
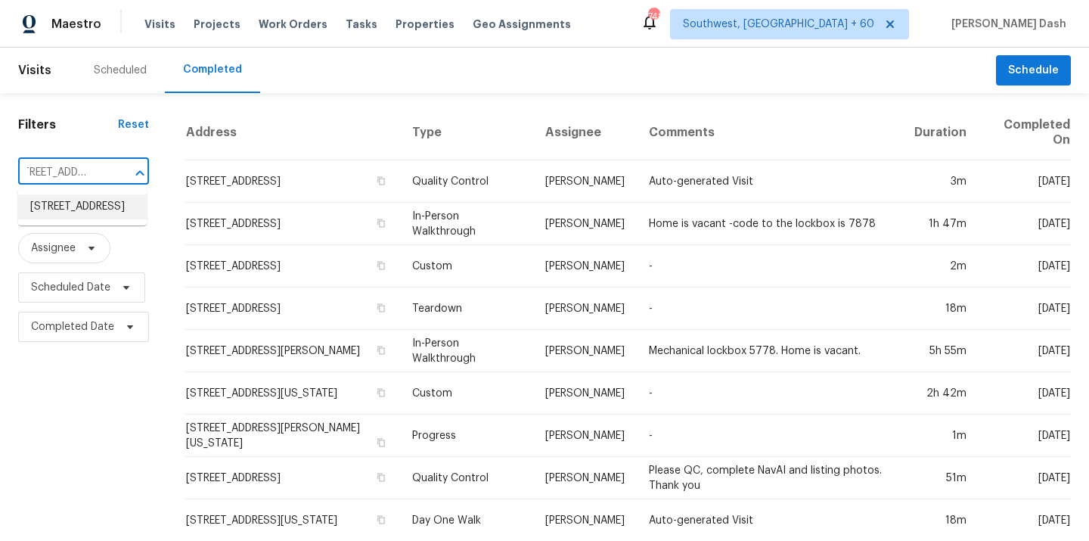
click at [74, 206] on li "8901 Firethorne Ln, North Chesterfield, VA 23237" at bounding box center [82, 206] width 129 height 25
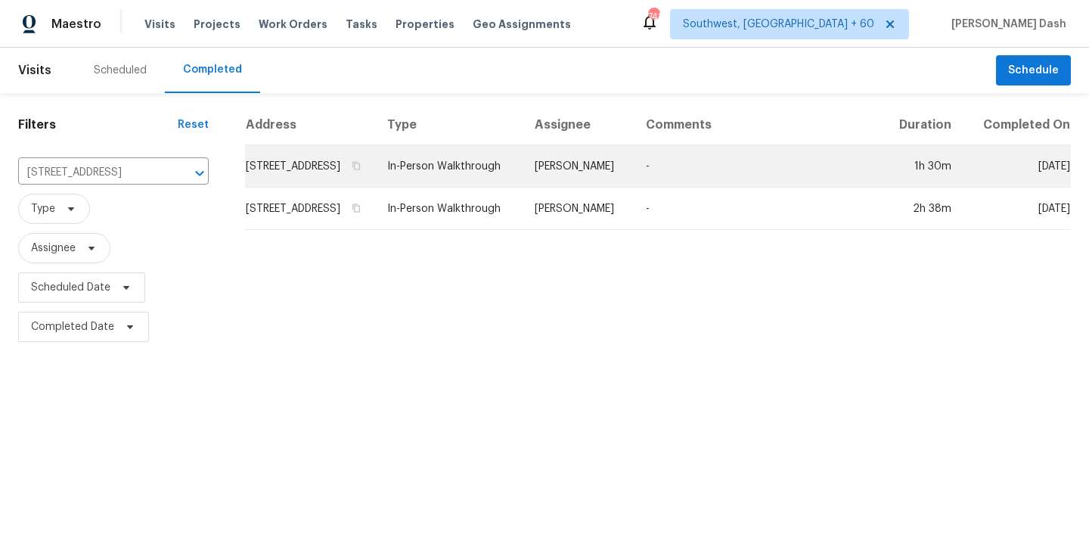
click at [522, 170] on td "In-Person Walkthrough" at bounding box center [448, 166] width 147 height 42
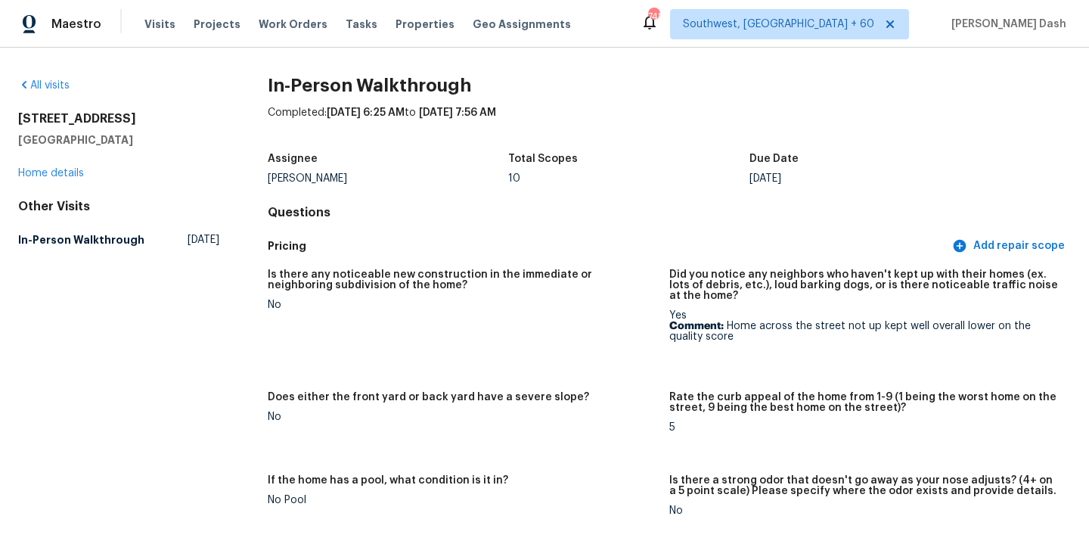
click at [68, 92] on div "All visits" at bounding box center [118, 85] width 201 height 15
click at [65, 84] on link "All visits" at bounding box center [43, 85] width 51 height 11
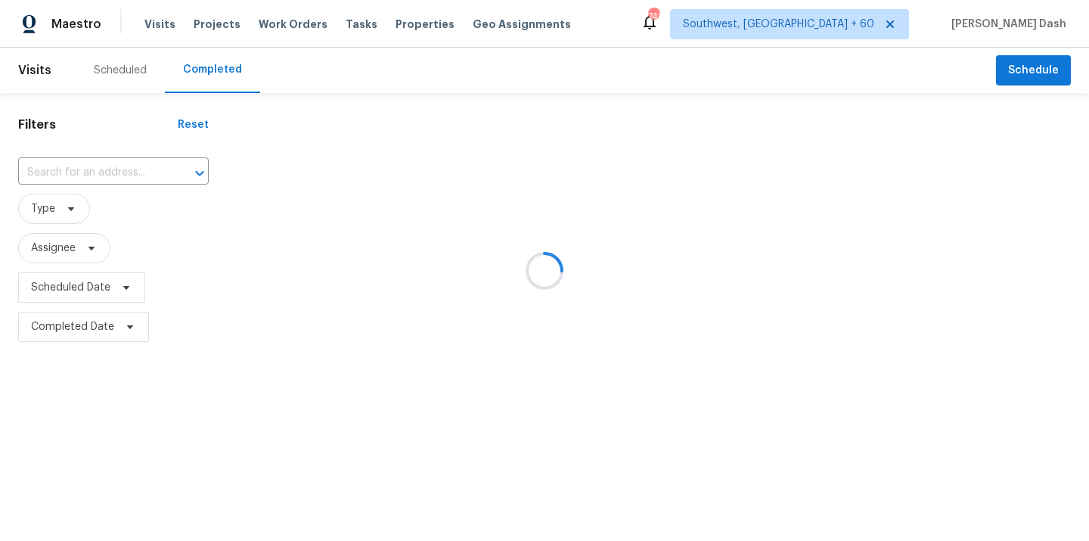
click at [100, 171] on div at bounding box center [544, 270] width 1089 height 541
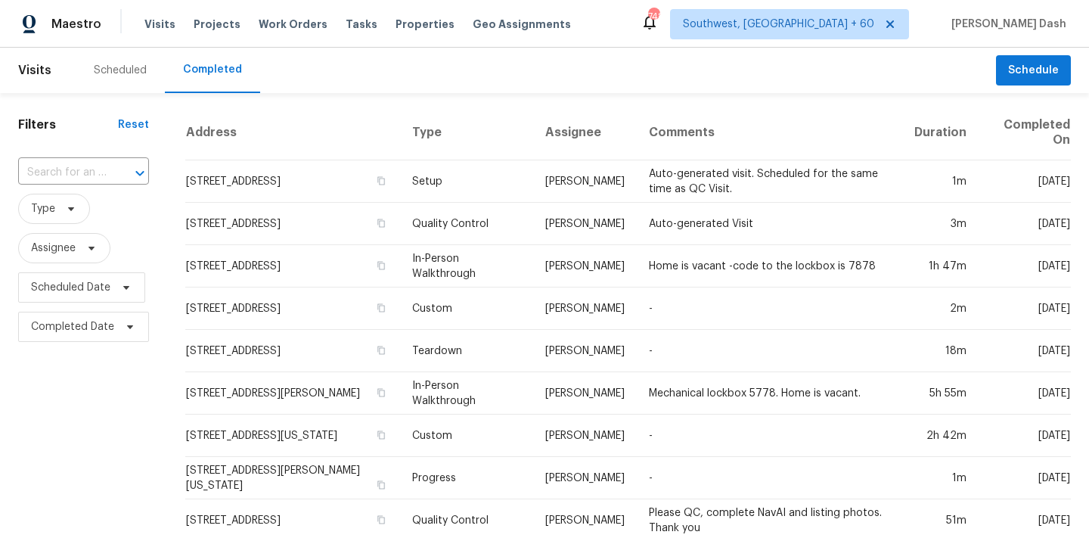
click at [100, 171] on input "text" at bounding box center [62, 172] width 88 height 23
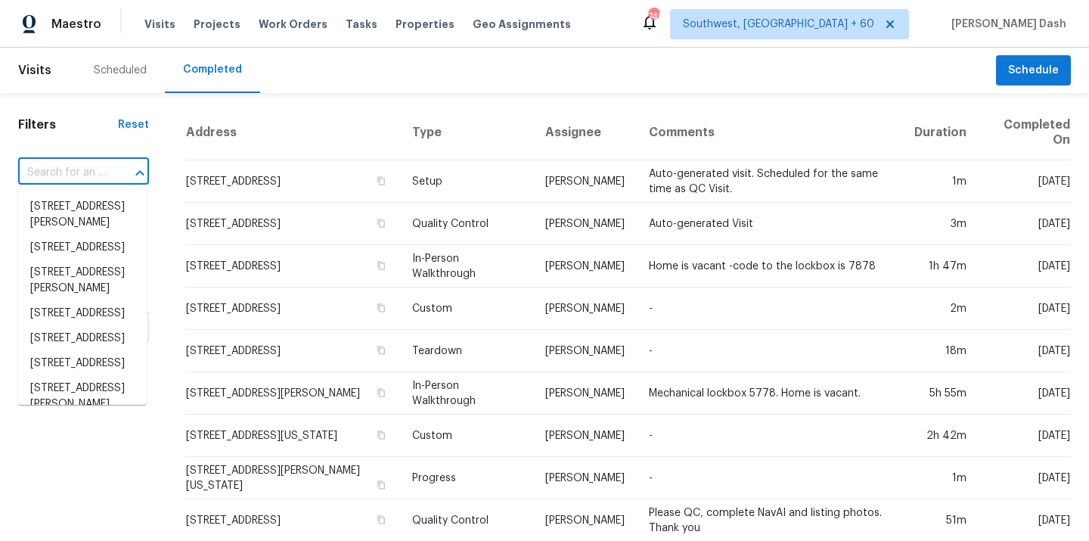
paste input "18419 Rain Dance Trl, Dallas, TX 75252"
type input "18419 Rain Dance Trl, Dallas, TX 75252"
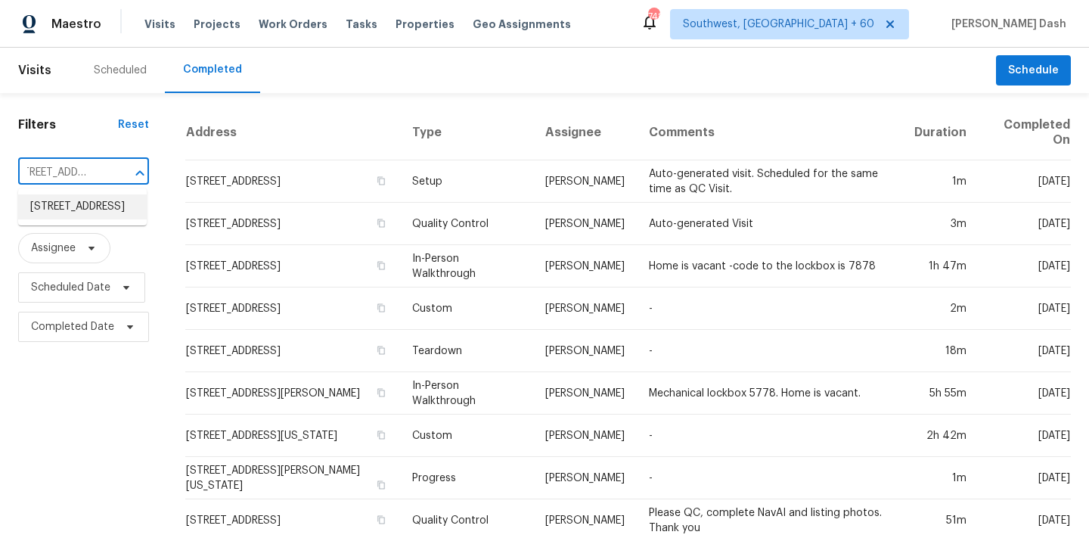
click at [107, 209] on li "18419 Rain Dance Trl, Dallas, TX 75252" at bounding box center [82, 206] width 129 height 25
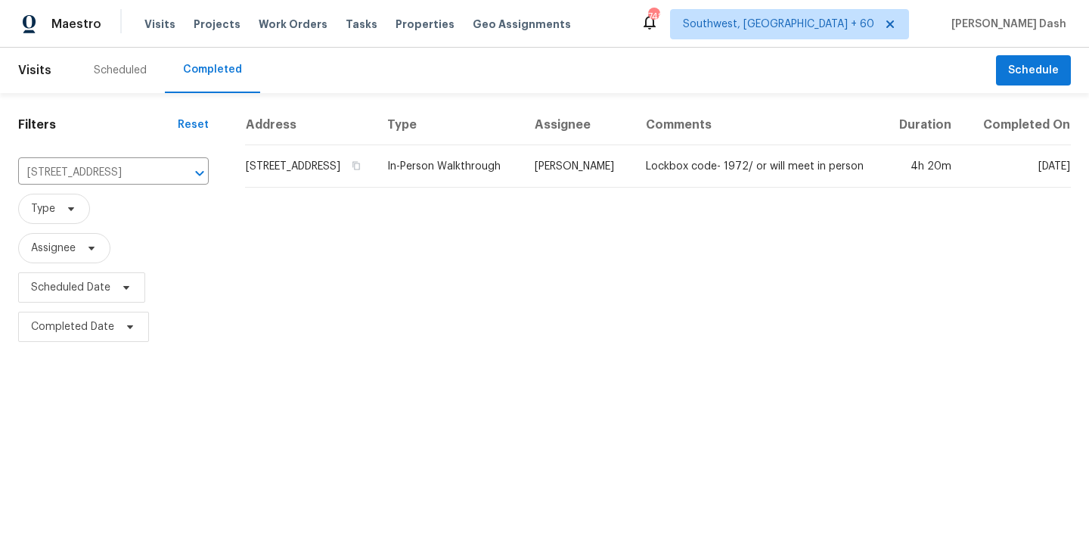
click at [555, 170] on td "[PERSON_NAME]" at bounding box center [577, 166] width 111 height 42
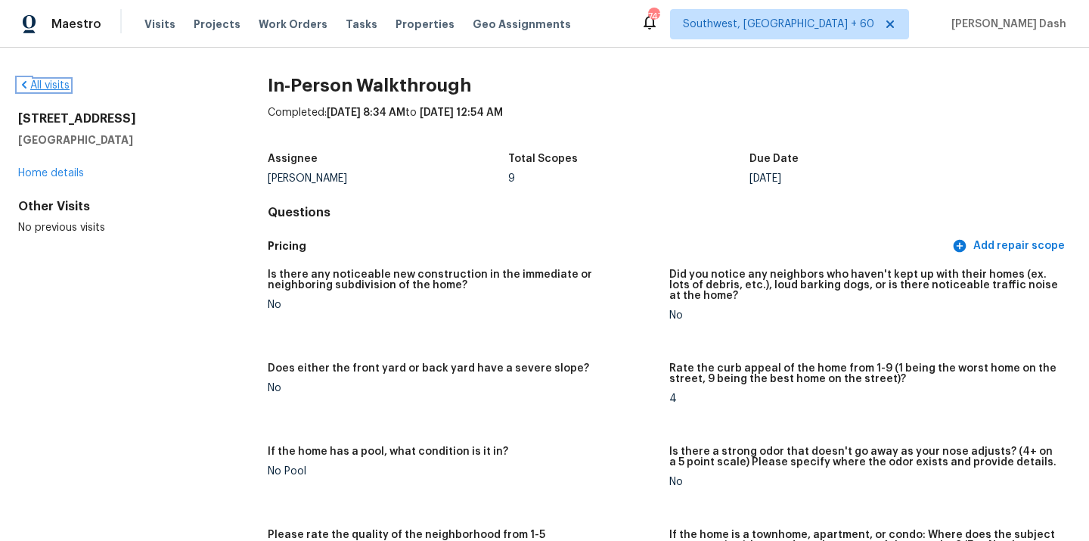
click at [66, 84] on link "All visits" at bounding box center [43, 85] width 51 height 11
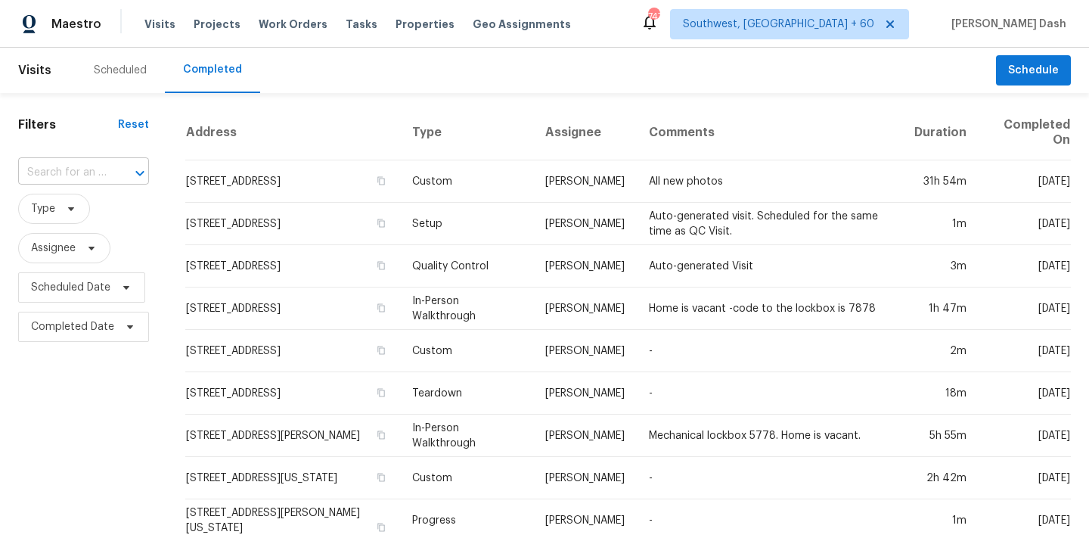
click at [98, 174] on input "text" at bounding box center [62, 172] width 88 height 23
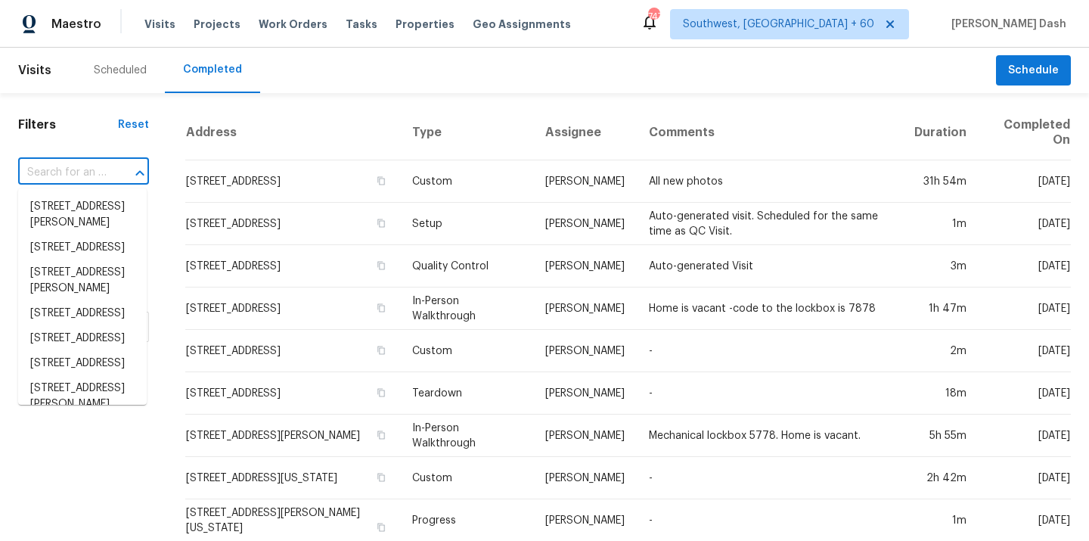
paste input "1420 Driess St, Fort Worth, TX 76104"
type input "1420 Driess St, Fort Worth, TX 76104"
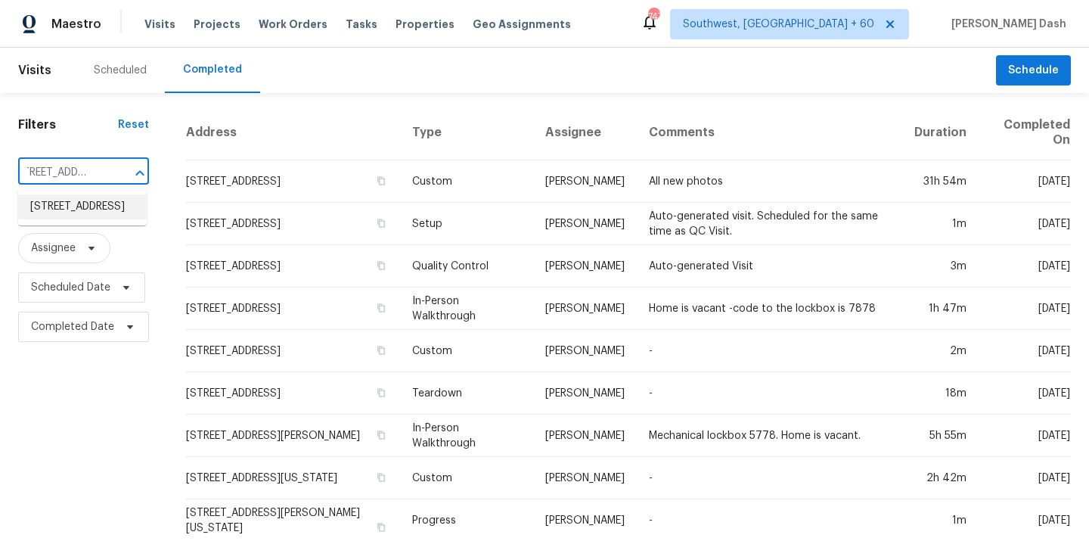
click at [104, 201] on li "1420 Driess St, Fort Worth, TX 76104" at bounding box center [82, 206] width 129 height 25
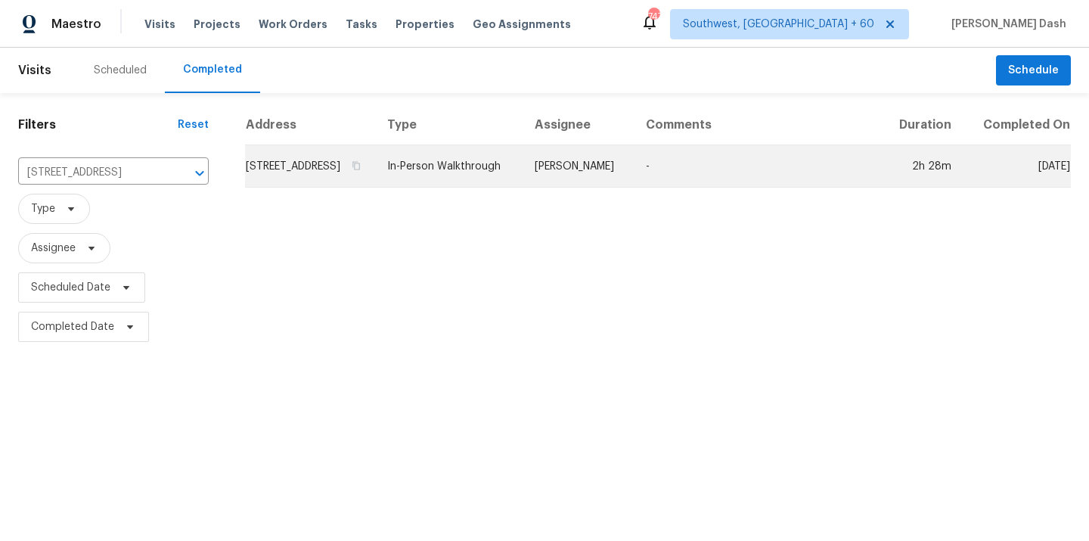
click at [565, 187] on td "[PERSON_NAME]" at bounding box center [577, 166] width 111 height 42
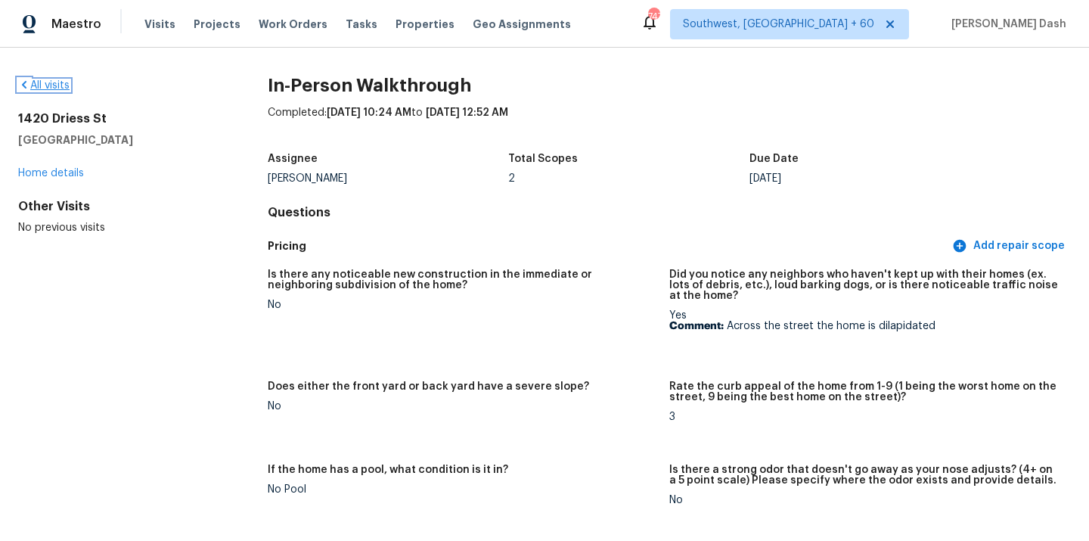
click at [60, 88] on link "All visits" at bounding box center [43, 85] width 51 height 11
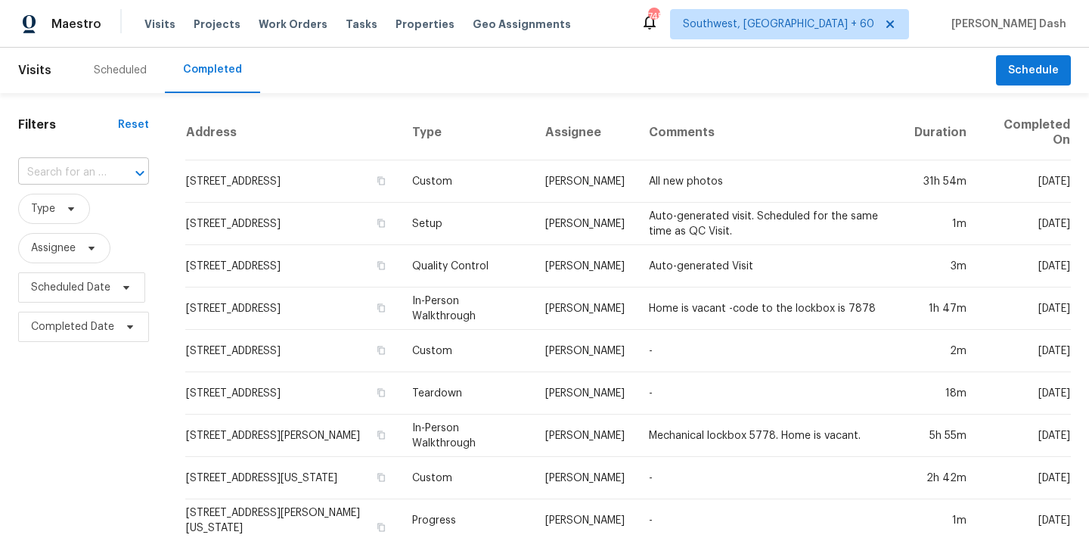
click at [110, 167] on div at bounding box center [129, 173] width 39 height 21
paste input "6012 Open Sky Dr NW, Albuquerque, NM 87120"
type input "6012 Open Sky Dr NW, Albuquerque, NM 87120"
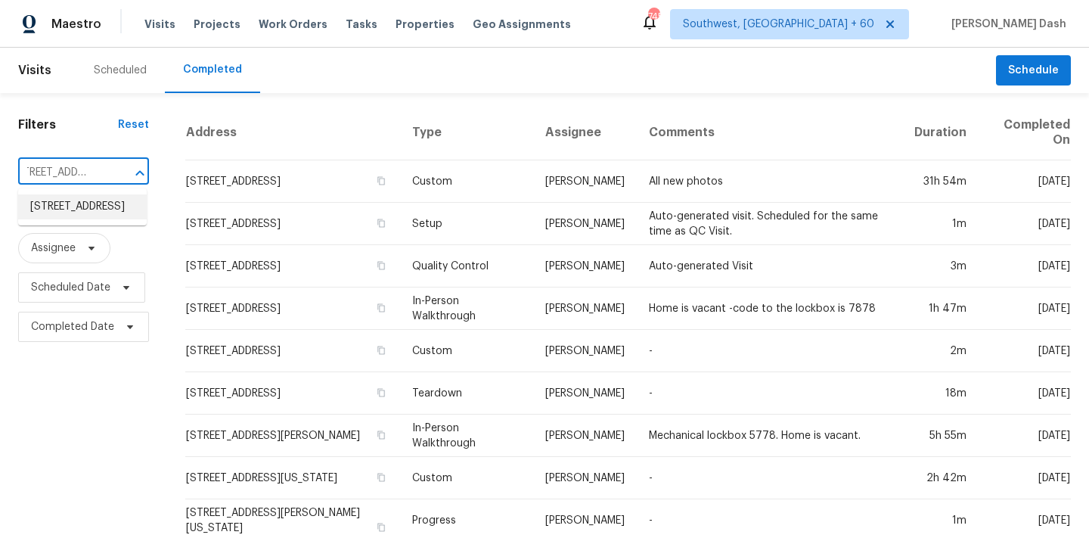
click at [85, 207] on li "6012 Open Sky Dr NW, Albuquerque, NM 87120" at bounding box center [82, 206] width 129 height 25
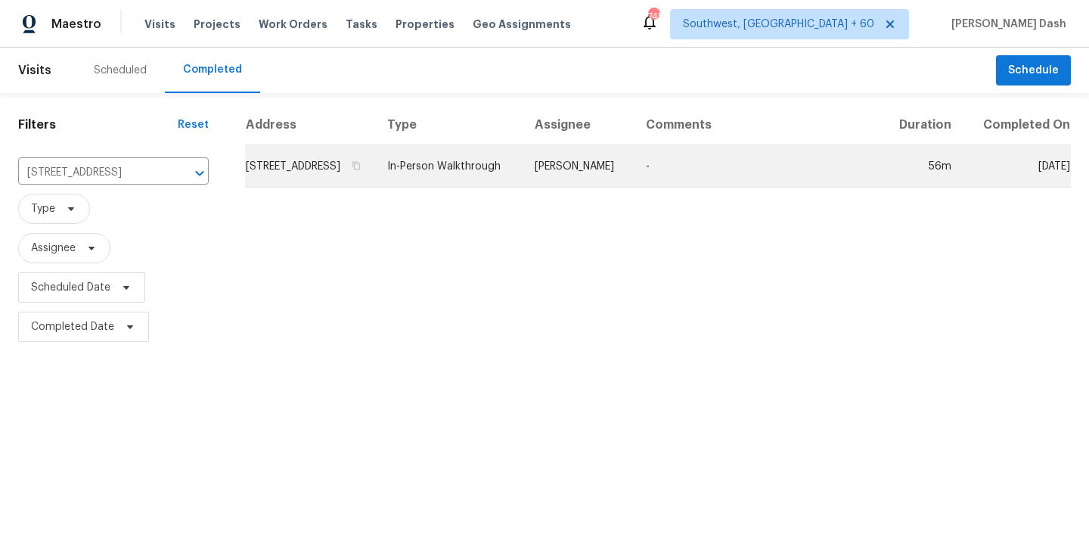
click at [597, 187] on td "[PERSON_NAME]" at bounding box center [577, 166] width 111 height 42
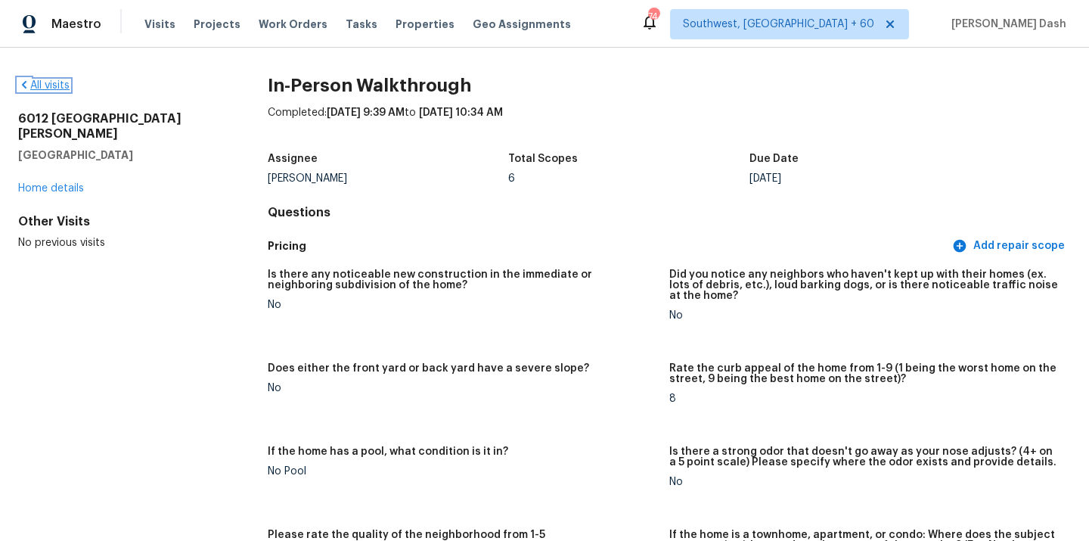
click at [62, 86] on link "All visits" at bounding box center [43, 85] width 51 height 11
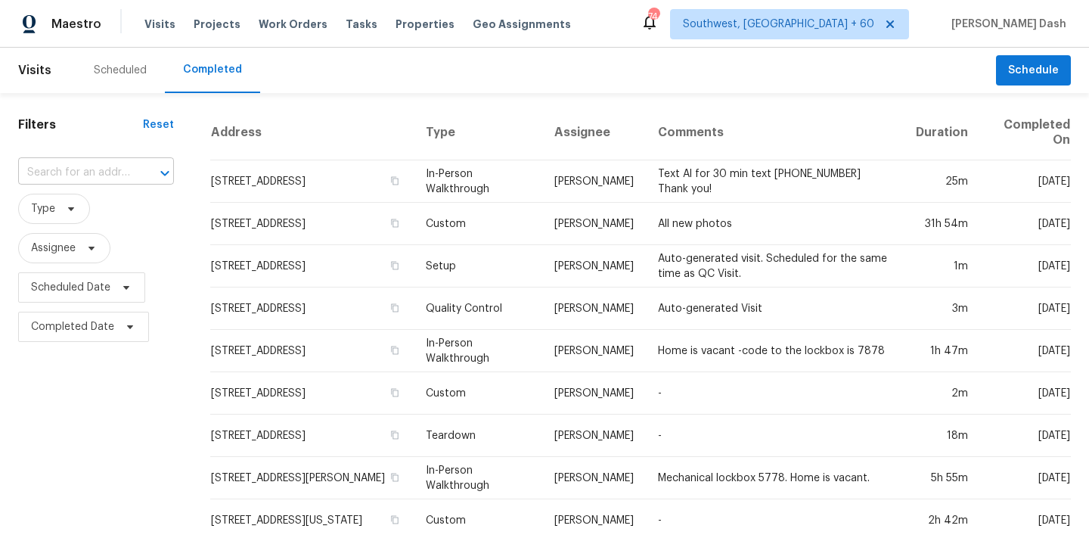
click at [93, 172] on input "text" at bounding box center [74, 172] width 113 height 23
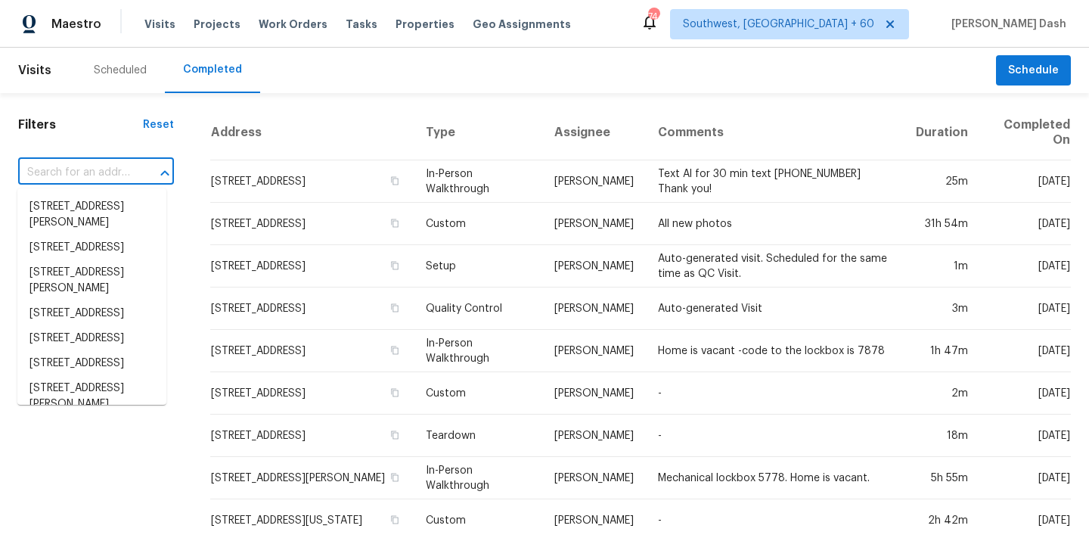
paste input "1066 Archibald Ave, Fort Mill, SC 29708"
type input "1066 Archibald Ave, Fort Mill, SC 29708"
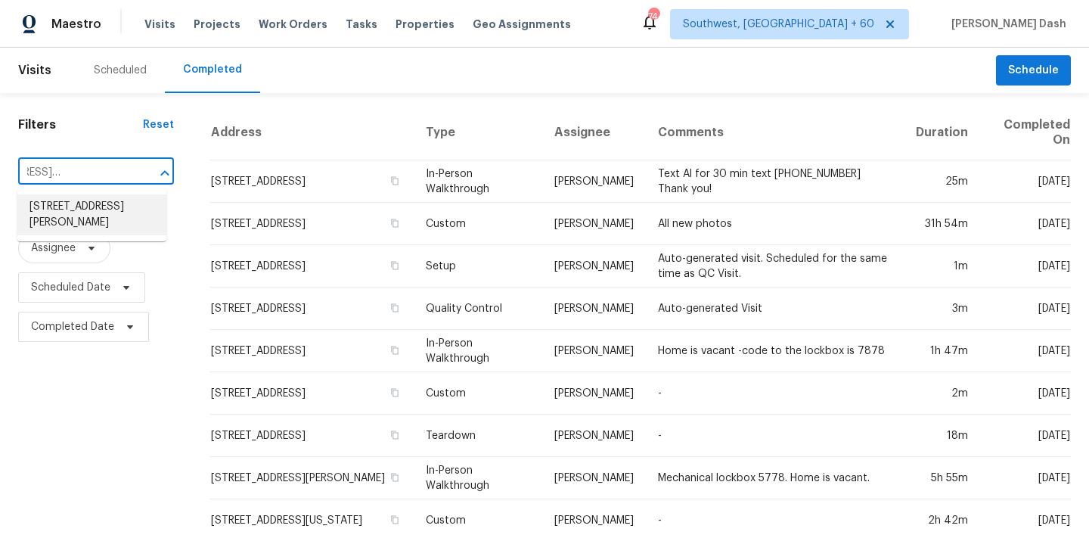
click at [89, 209] on li "1066 Archibald Ave, Fort Mill, SC 29708" at bounding box center [91, 214] width 149 height 41
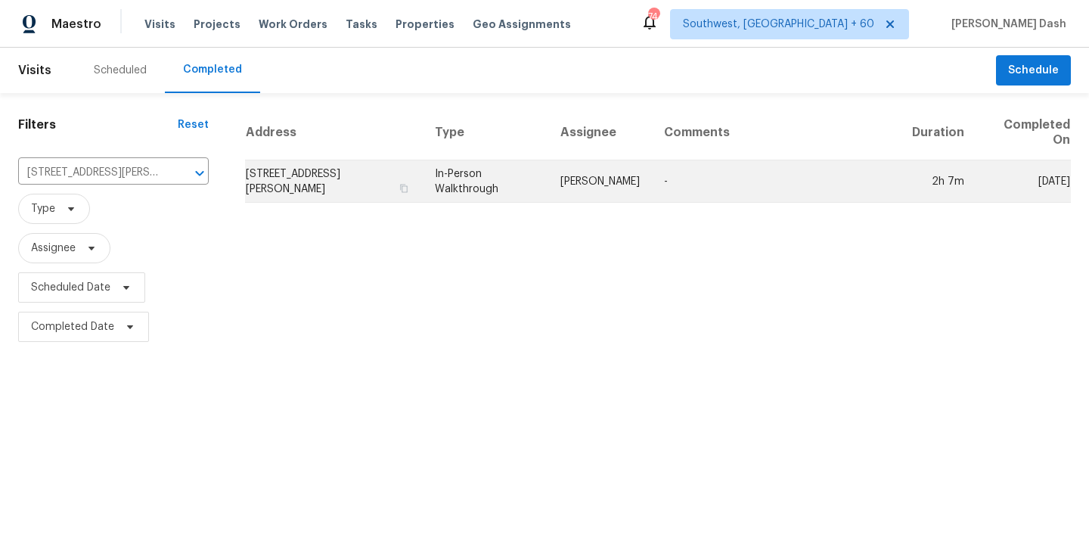
click at [590, 197] on td "[PERSON_NAME]" at bounding box center [600, 181] width 104 height 42
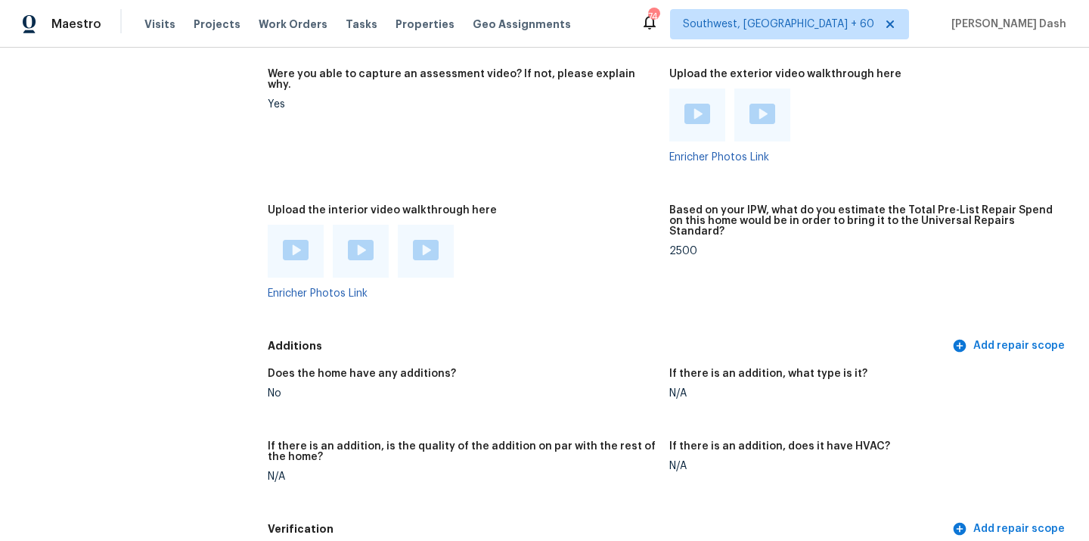
scroll to position [3048, 0]
click at [293, 239] on img at bounding box center [296, 249] width 26 height 20
click at [358, 239] on img at bounding box center [361, 249] width 26 height 20
click at [423, 240] on img at bounding box center [426, 249] width 26 height 20
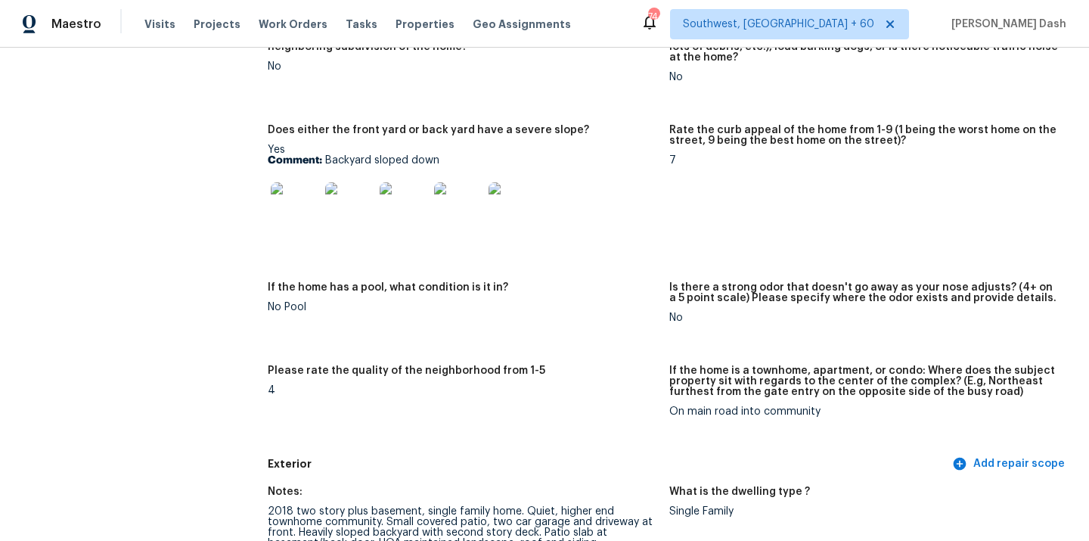
scroll to position [288, 0]
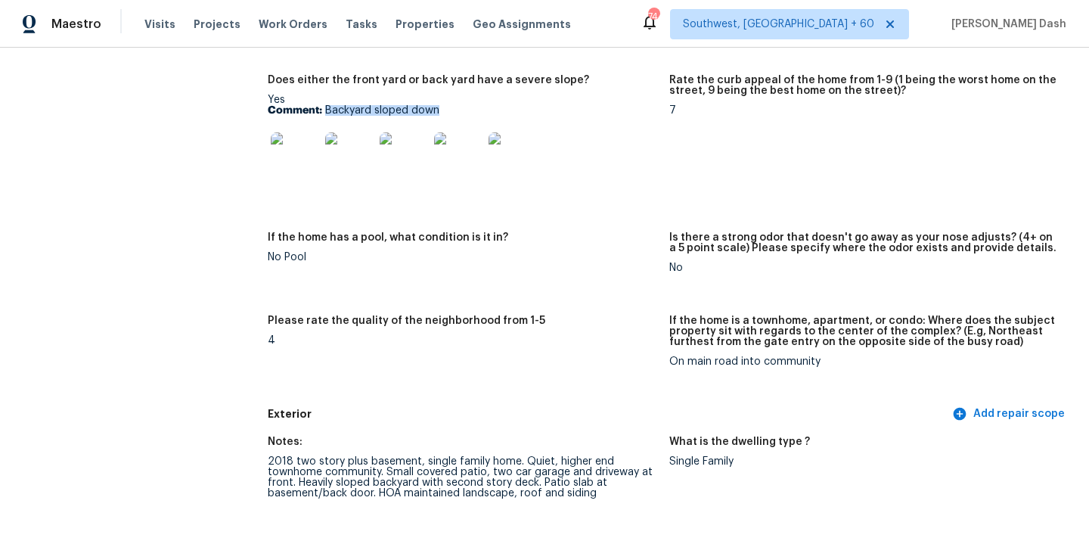
drag, startPoint x: 324, startPoint y: 111, endPoint x: 468, endPoint y: 111, distance: 143.6
click at [468, 111] on p "Comment: Backyard sloped down" at bounding box center [462, 110] width 389 height 11
copy p "Backyard sloped down"
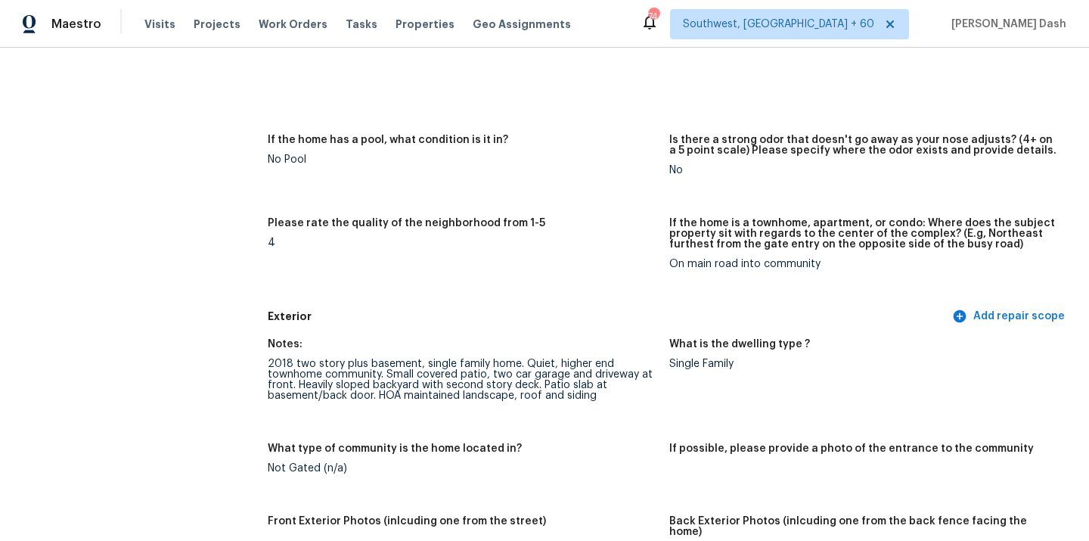
scroll to position [492, 0]
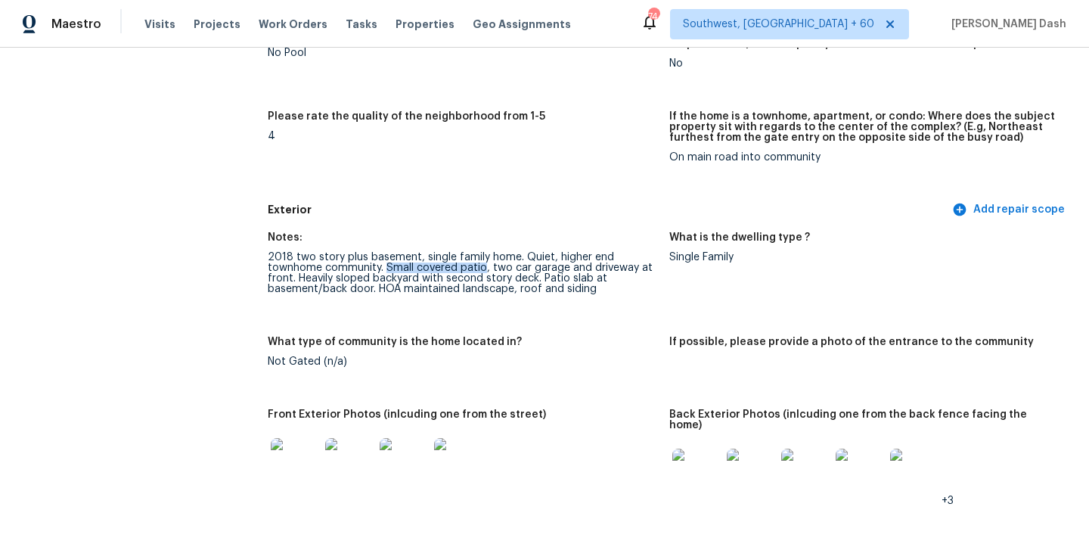
drag, startPoint x: 384, startPoint y: 267, endPoint x: 484, endPoint y: 266, distance: 99.8
click at [484, 266] on div "2018 two story plus basement, single family home. Quiet, higher end townhome co…" at bounding box center [462, 273] width 389 height 42
copy div "Small covered patio"
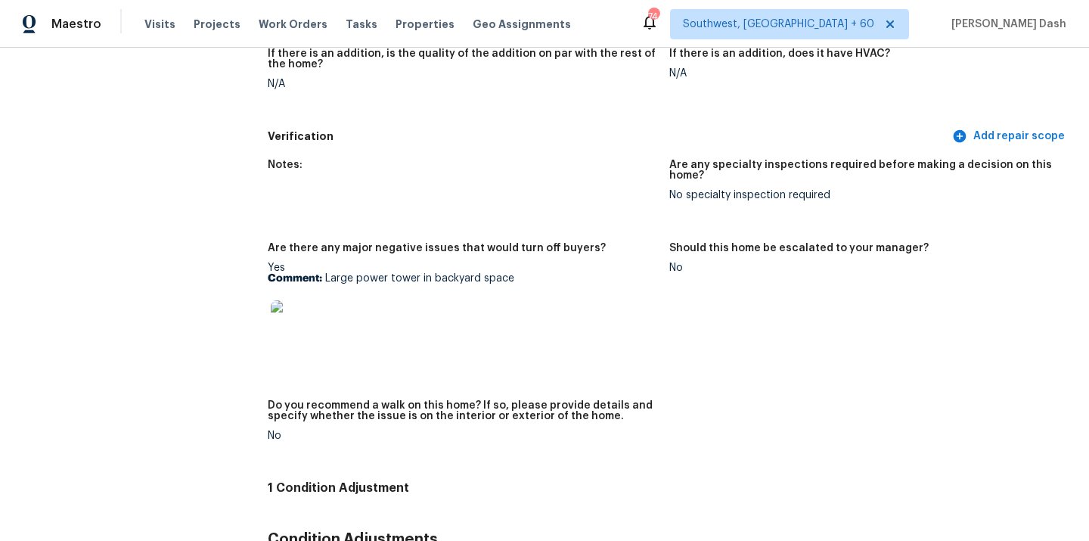
scroll to position [3450, 0]
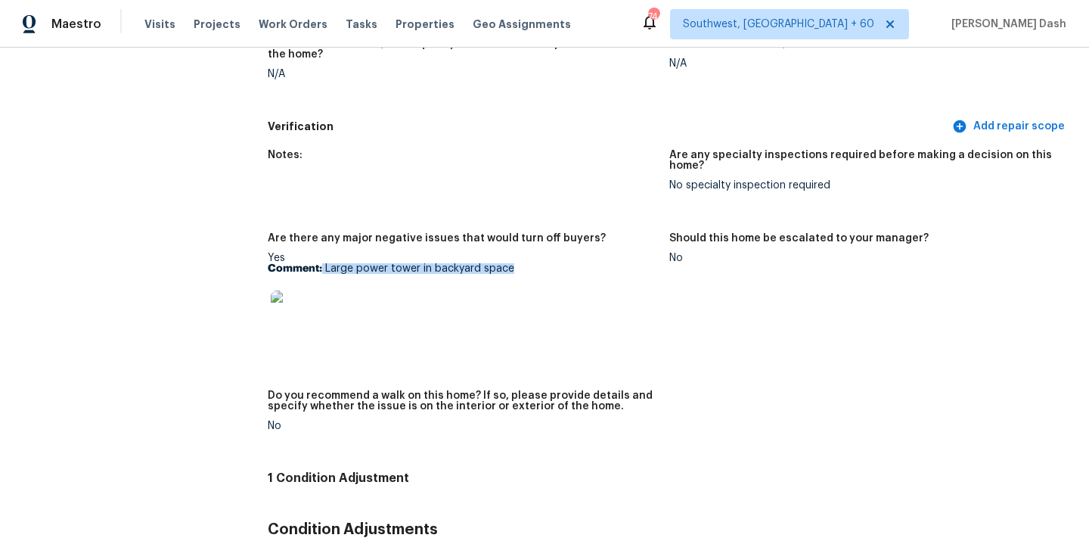
drag, startPoint x: 323, startPoint y: 256, endPoint x: 516, endPoint y: 263, distance: 192.9
click at [516, 263] on p "Comment: Large power tower in backyard space" at bounding box center [462, 268] width 389 height 11
copy p "Large power tower in backyard space"
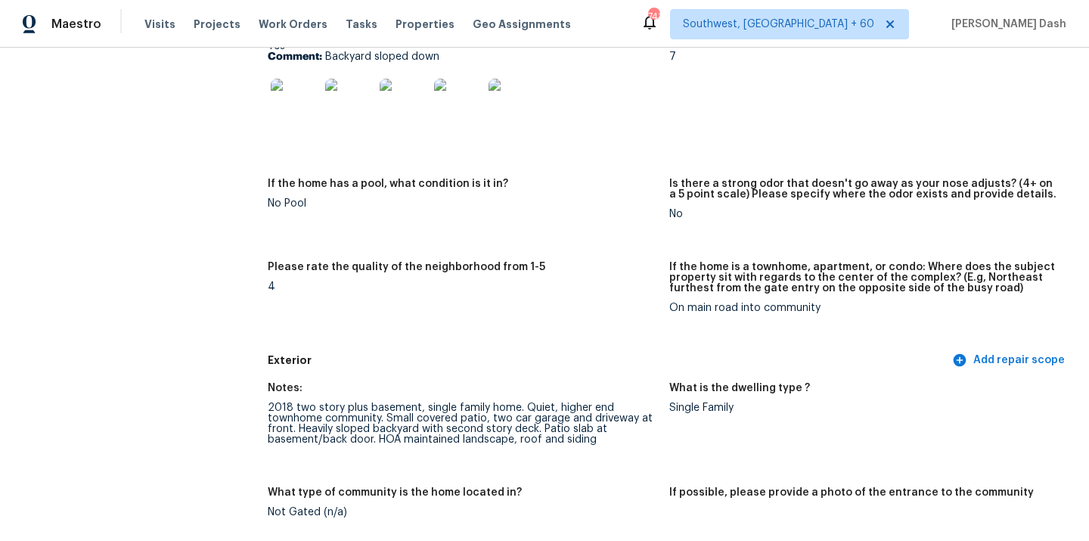
scroll to position [0, 0]
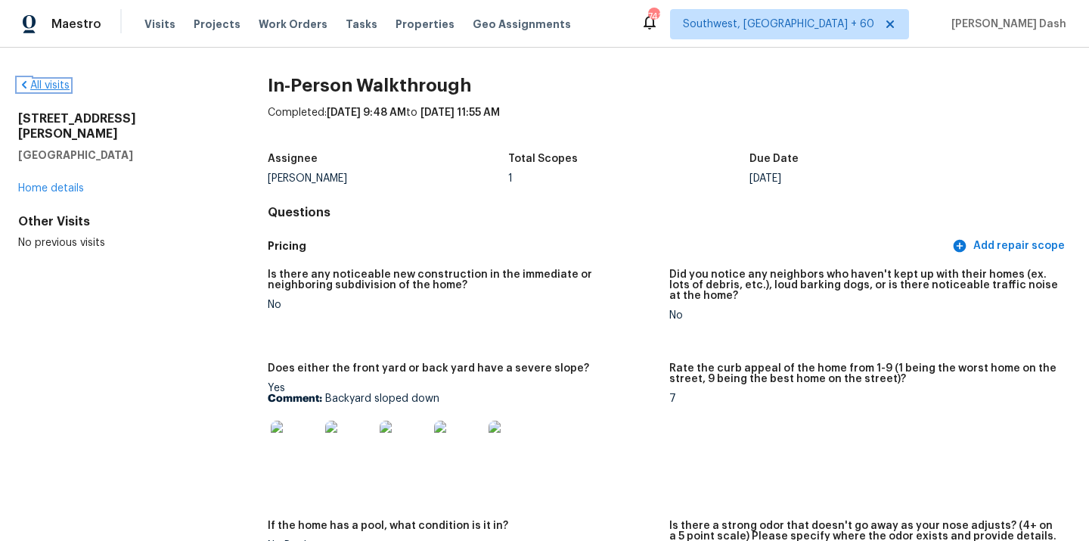
click at [62, 88] on link "All visits" at bounding box center [43, 85] width 51 height 11
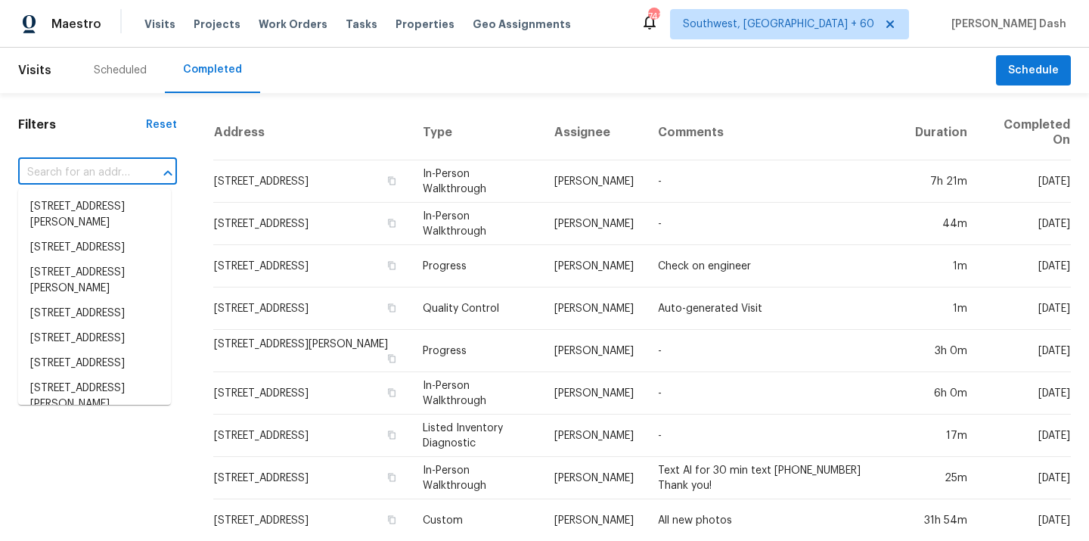
click at [97, 175] on input "text" at bounding box center [76, 172] width 116 height 23
paste input "1703 Glen Shady Blvd, Knoxville, TN 37922"
type input "1703 Glen Shady Blvd, Knoxville, TN 37922"
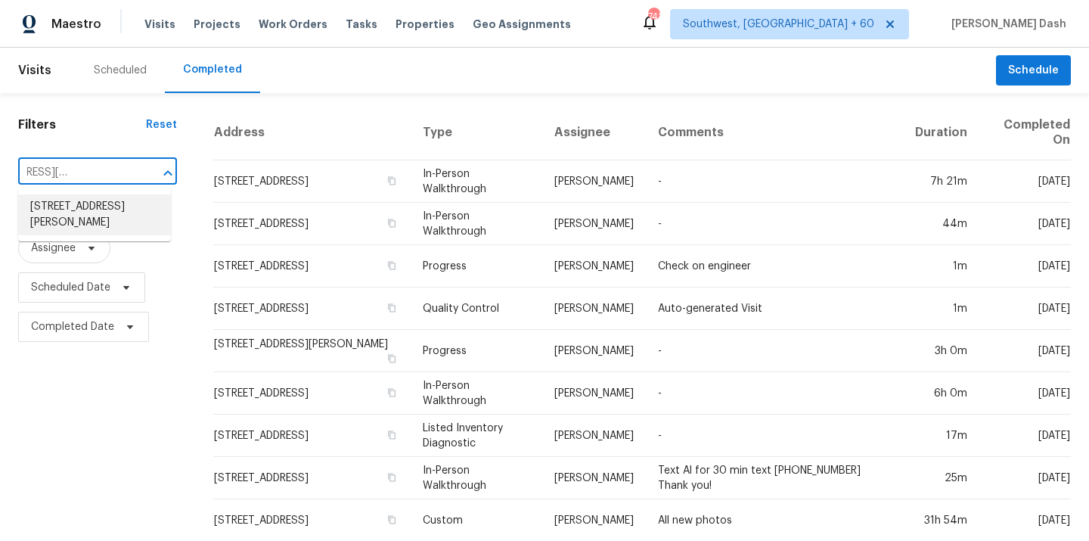
click at [98, 204] on li "1703 Glen Shady Blvd, Knoxville, TN 37922" at bounding box center [94, 214] width 153 height 41
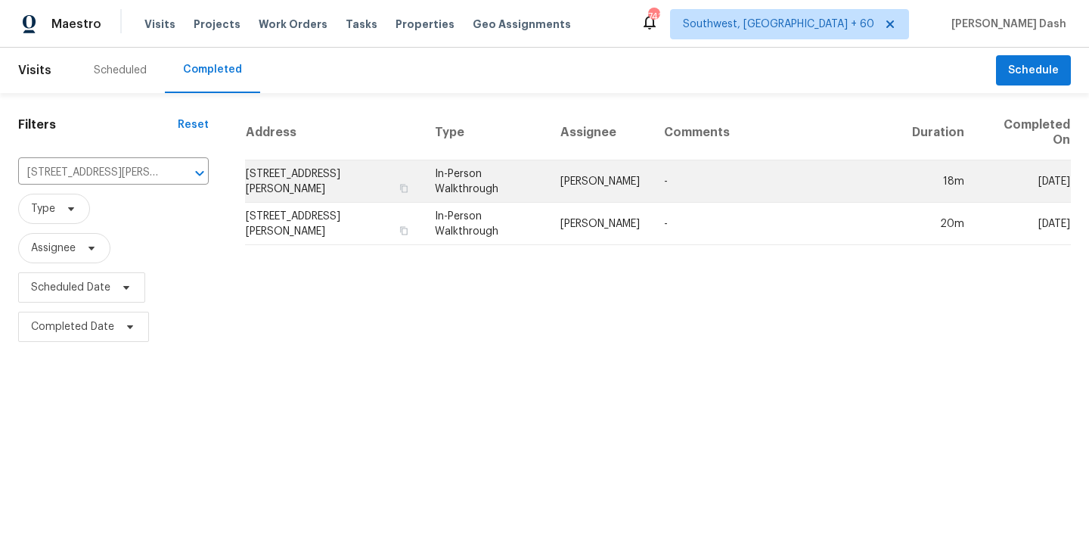
click at [603, 179] on td "[PERSON_NAME]" at bounding box center [600, 181] width 104 height 42
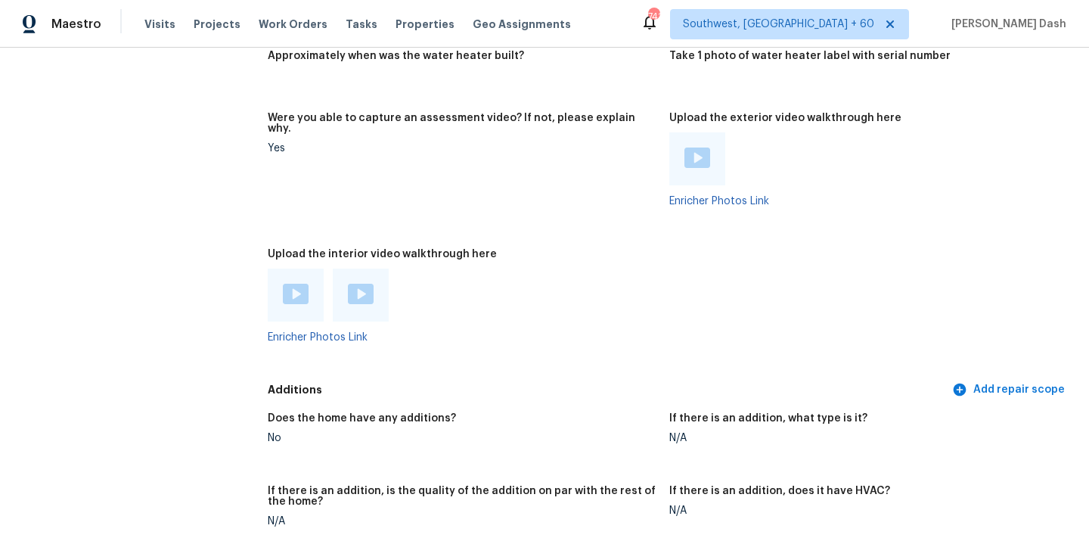
scroll to position [3560, 0]
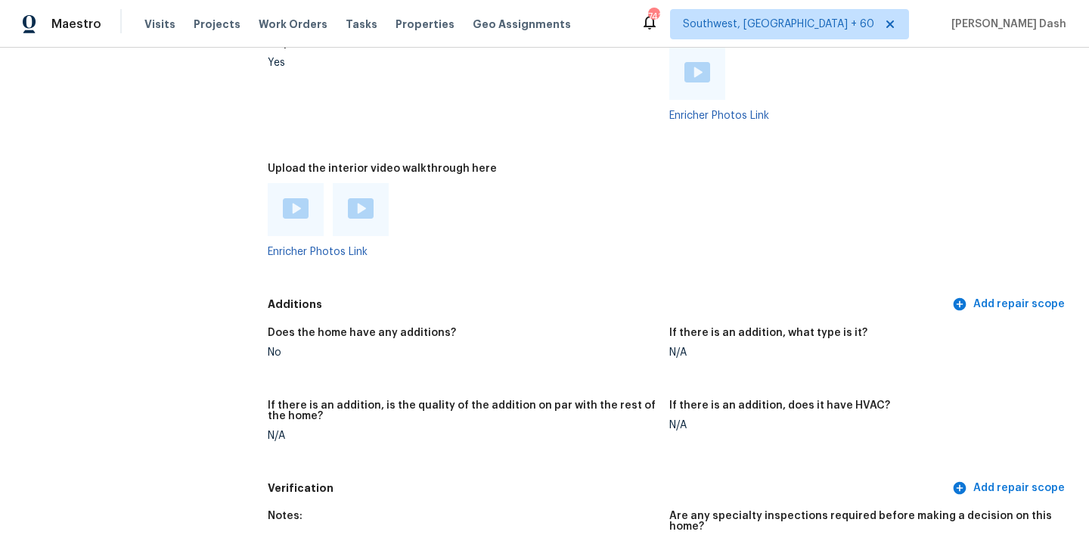
click at [296, 198] on img at bounding box center [296, 208] width 26 height 20
click at [362, 183] on div at bounding box center [361, 209] width 56 height 53
click at [358, 198] on img at bounding box center [361, 208] width 26 height 20
